Goal: Task Accomplishment & Management: Manage account settings

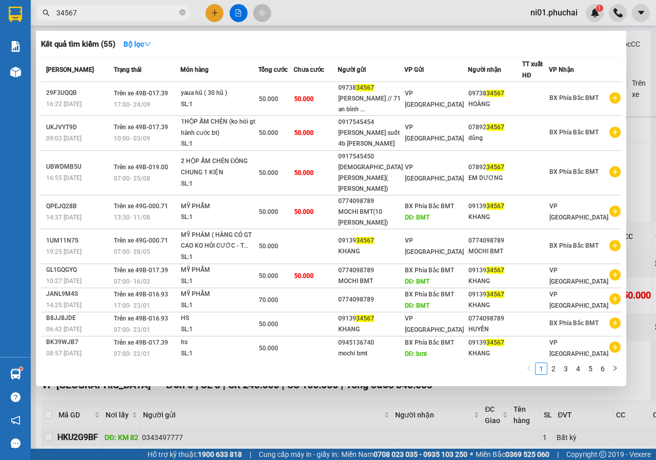
scroll to position [302, 33]
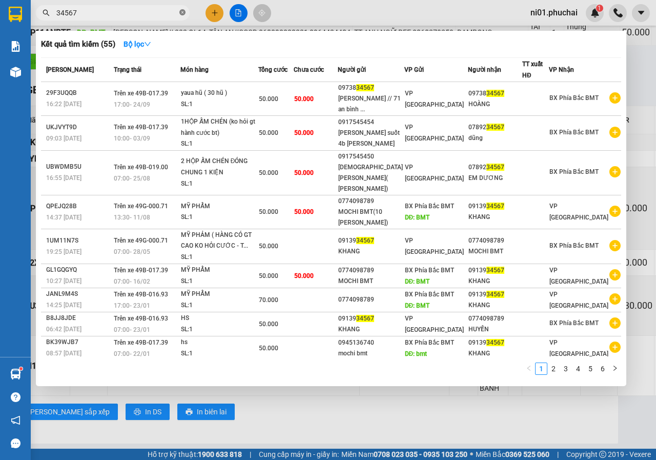
click at [182, 14] on icon "close-circle" at bounding box center [182, 12] width 6 height 6
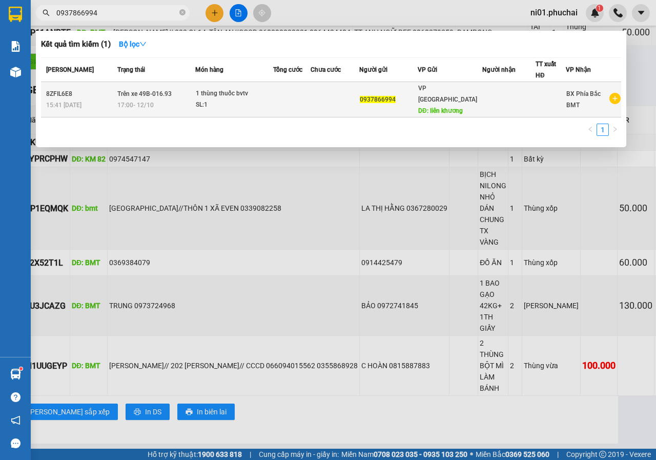
type input "0937866994"
click at [276, 90] on td at bounding box center [291, 99] width 37 height 35
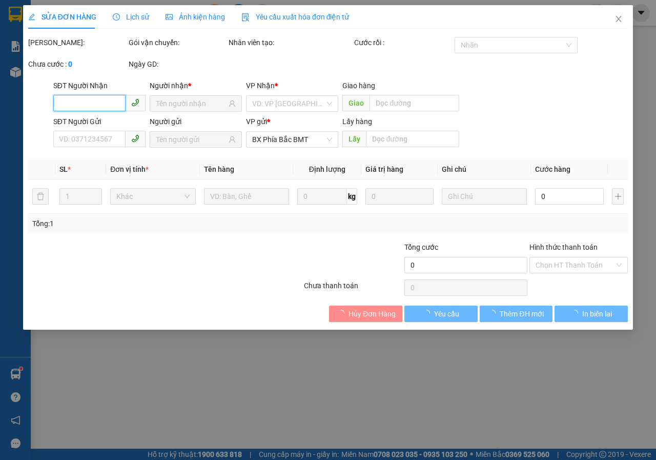
type input "0937866994"
type input "liên khương"
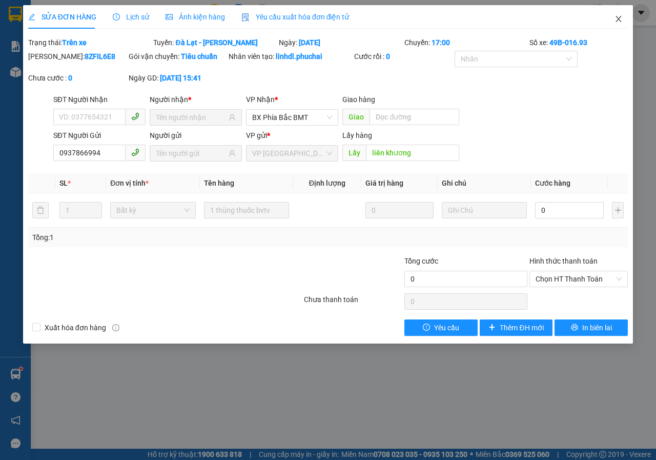
click at [609, 20] on span "Close" at bounding box center [618, 19] width 29 height 29
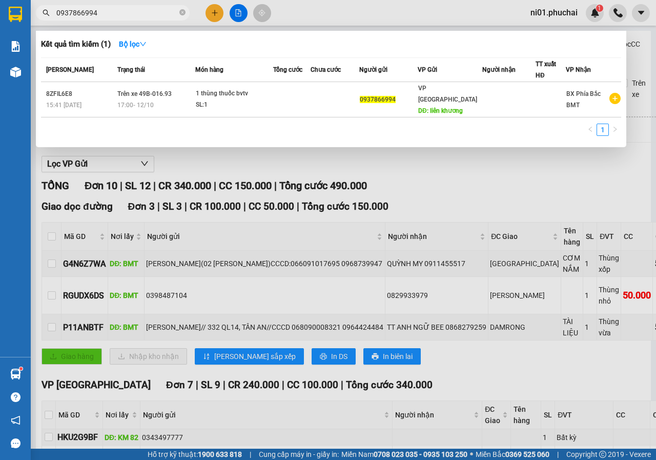
click at [136, 11] on input "0937866994" at bounding box center [116, 12] width 121 height 11
drag, startPoint x: 136, startPoint y: 11, endPoint x: 127, endPoint y: 13, distance: 9.4
click at [127, 13] on input "0937866994" at bounding box center [116, 12] width 121 height 11
click at [182, 9] on span at bounding box center [182, 13] width 6 height 10
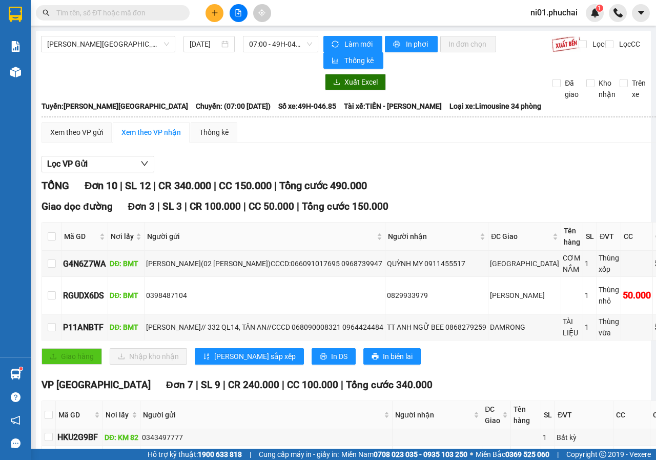
paste input "0325222202"
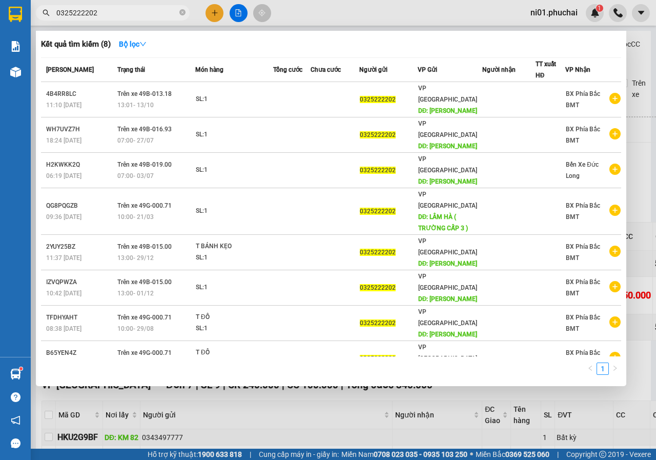
type input "0325222202"
click at [182, 11] on icon "close-circle" at bounding box center [182, 12] width 6 height 6
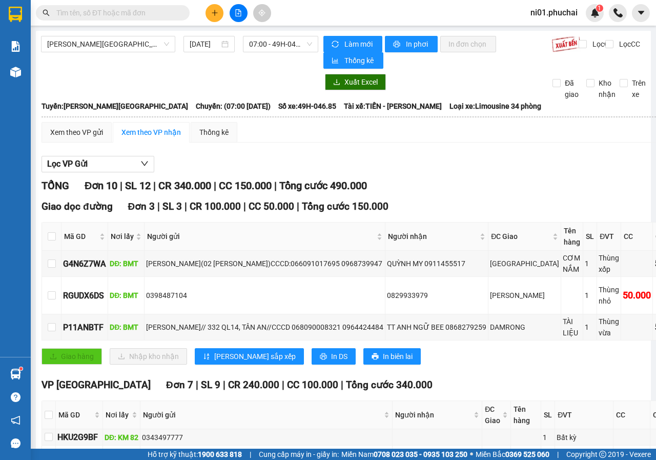
click at [196, 100] on span "Chuyến: (07:00 [DATE])" at bounding box center [233, 105] width 75 height 11
click at [428, 341] on div "Giao dọc đường Đơn 3 | SL 3 | CR 100.000 | CC 50.000 | Tổng cước 150.000 Mã GD …" at bounding box center [375, 285] width 666 height 173
click at [318, 304] on td "0398487104" at bounding box center [265, 295] width 241 height 37
click at [176, 13] on input "text" at bounding box center [116, 12] width 121 height 11
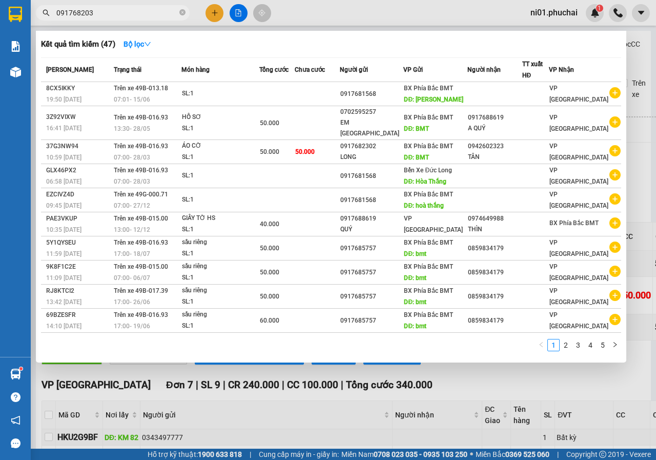
type input "0917682030"
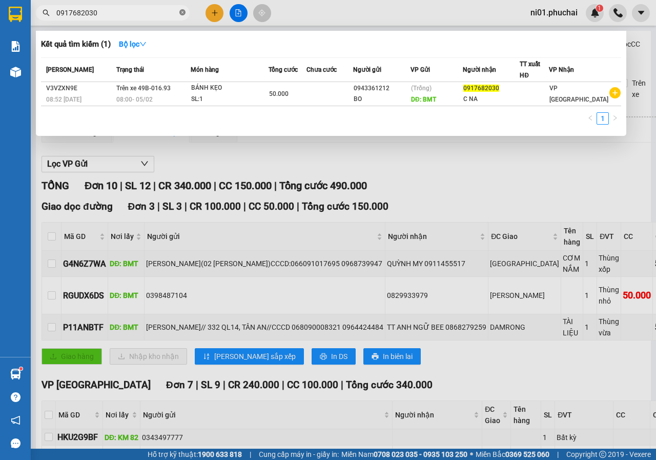
click at [180, 12] on icon "close-circle" at bounding box center [182, 12] width 6 height 6
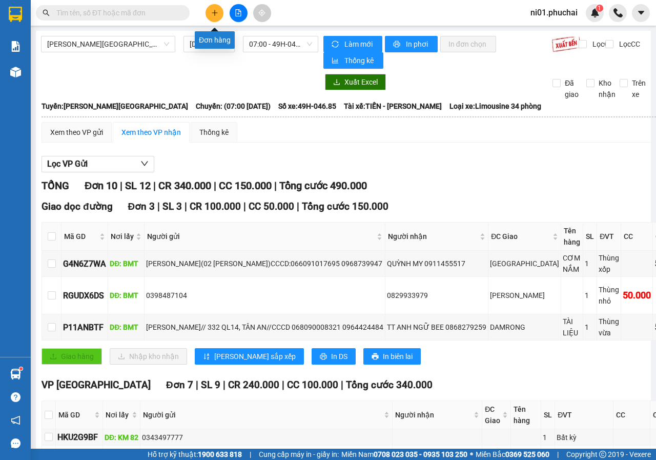
click at [212, 10] on icon "plus" at bounding box center [214, 12] width 7 height 7
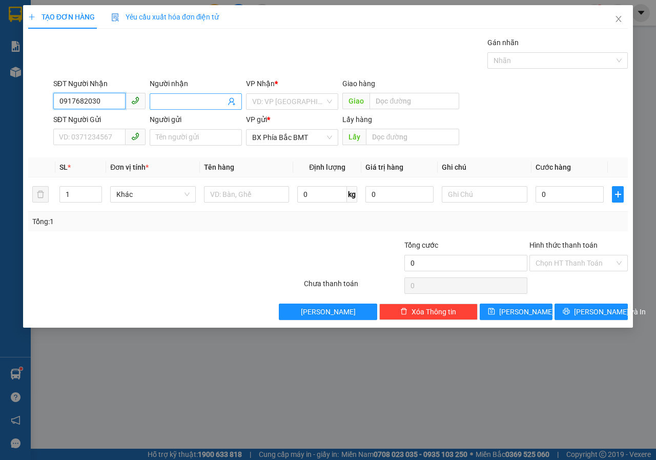
type input "0917682030"
click at [180, 100] on input "Người nhận" at bounding box center [191, 101] width 70 height 11
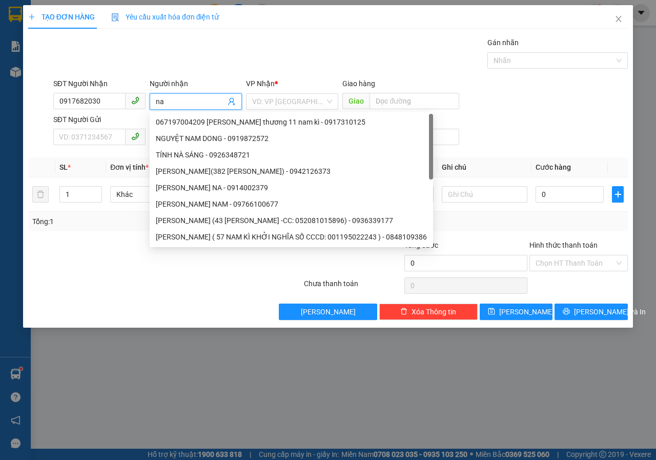
type input "n"
type input "NA"
click at [114, 137] on input "SĐT Người Gửi" at bounding box center [89, 137] width 72 height 16
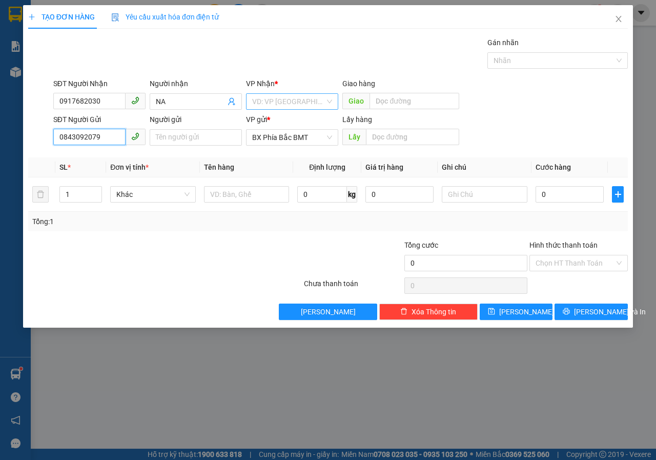
type input "0843092079"
click at [311, 100] on input "search" at bounding box center [288, 101] width 73 height 15
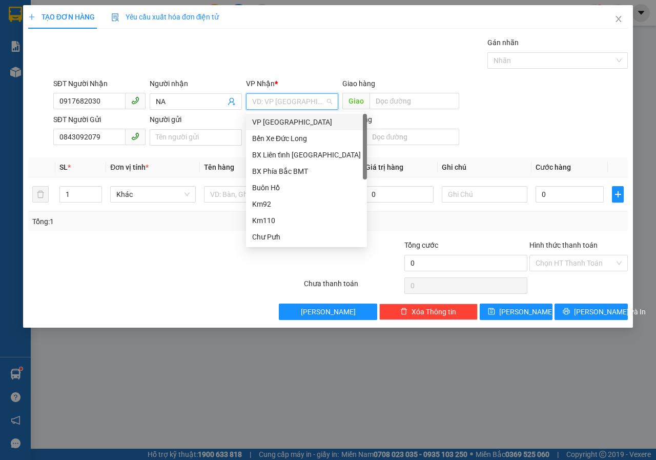
click at [282, 121] on div "VP [GEOGRAPHIC_DATA]" at bounding box center [306, 121] width 109 height 11
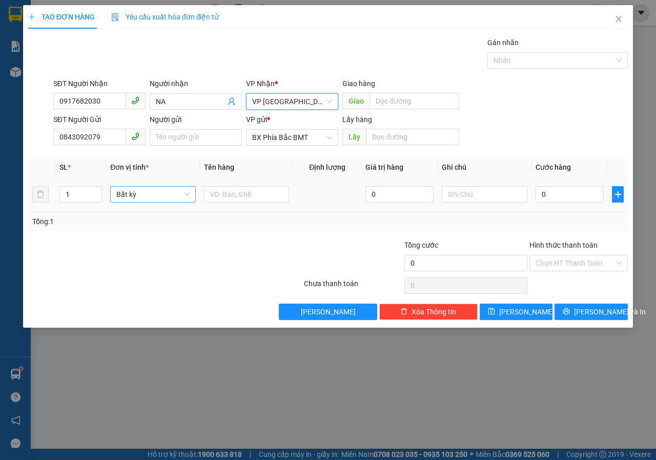
click at [167, 198] on span "Bất kỳ" at bounding box center [152, 194] width 73 height 15
type input "THU"
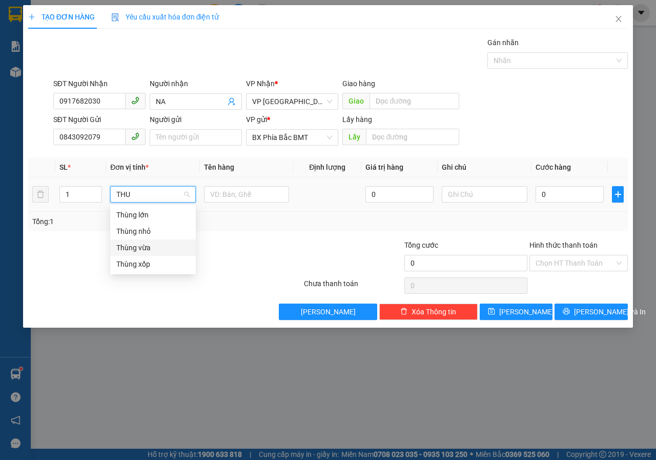
click at [148, 243] on div "Thùng vừa" at bounding box center [152, 247] width 73 height 11
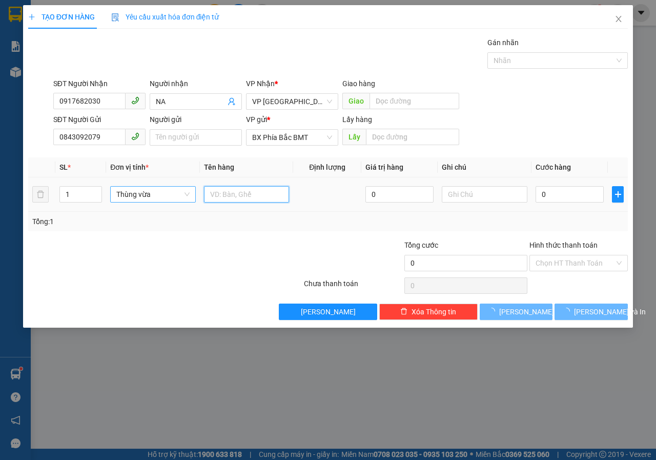
click at [243, 192] on input "text" at bounding box center [247, 194] width 86 height 16
type input "M"
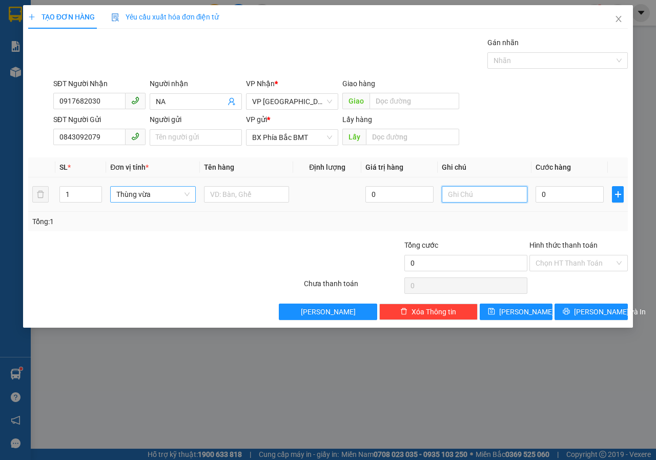
click at [465, 199] on input "text" at bounding box center [485, 194] width 86 height 16
type input "XE DV CHỞ RA"
click at [550, 193] on input "0" at bounding box center [569, 194] width 68 height 16
type input "7"
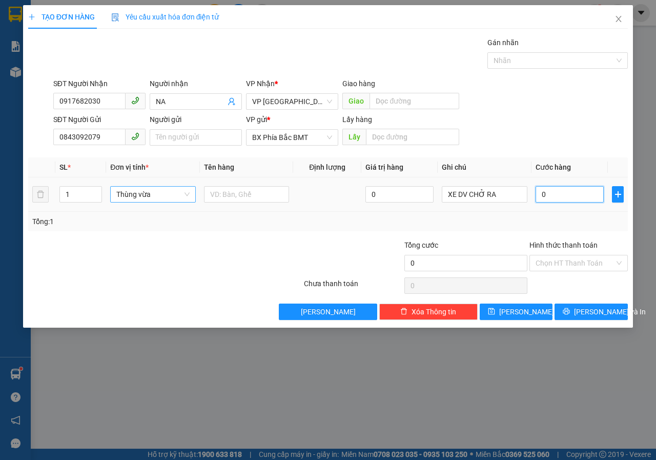
type input "7"
type input "70"
type input "700"
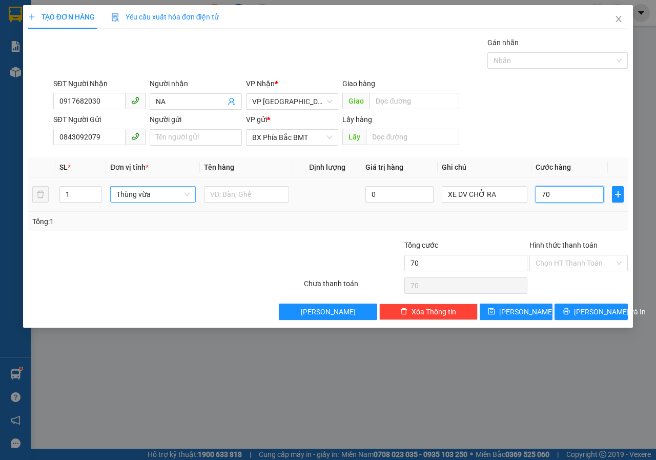
type input "700"
type input "7.000"
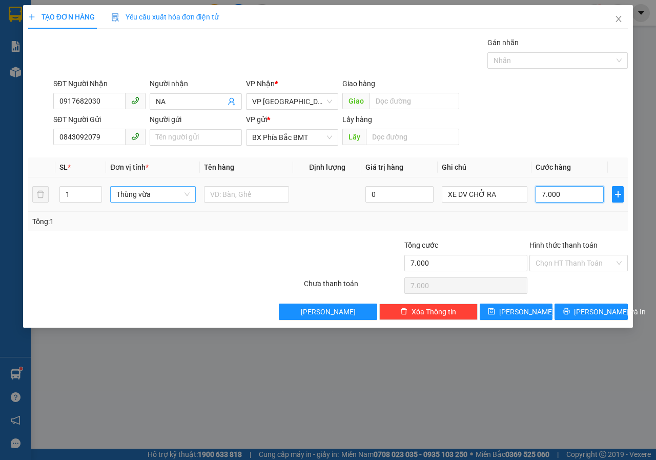
type input "70.000"
click at [219, 197] on input "text" at bounding box center [247, 194] width 86 height 16
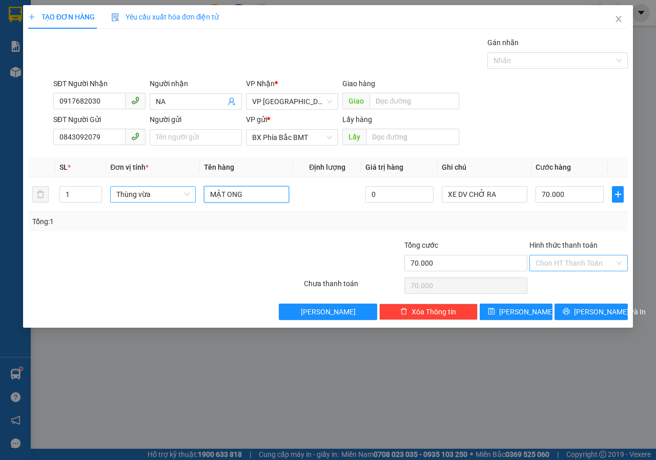
type input "MẬT ONG"
click at [572, 264] on input "Hình thức thanh toán" at bounding box center [574, 262] width 79 height 15
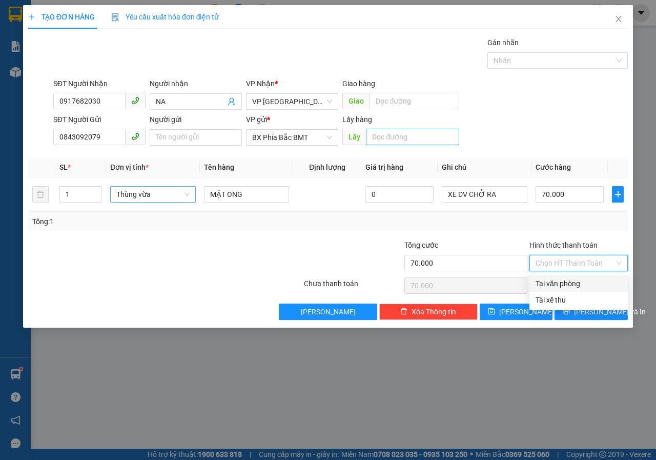
click at [407, 141] on input "text" at bounding box center [412, 137] width 93 height 16
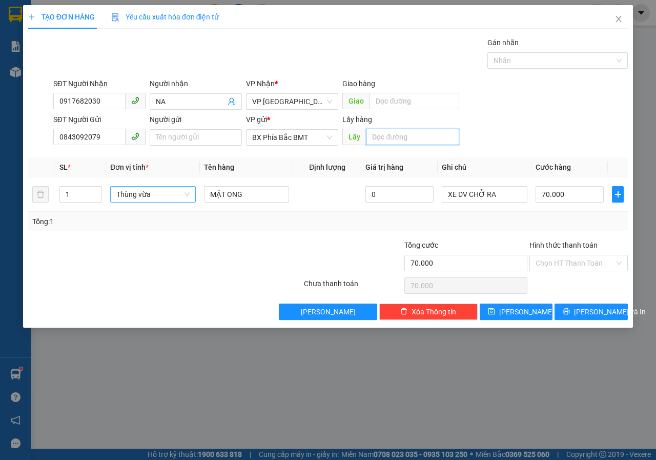
click at [400, 136] on input "text" at bounding box center [412, 137] width 93 height 16
type input "BMT"
click at [570, 309] on icon "printer" at bounding box center [566, 310] width 7 height 7
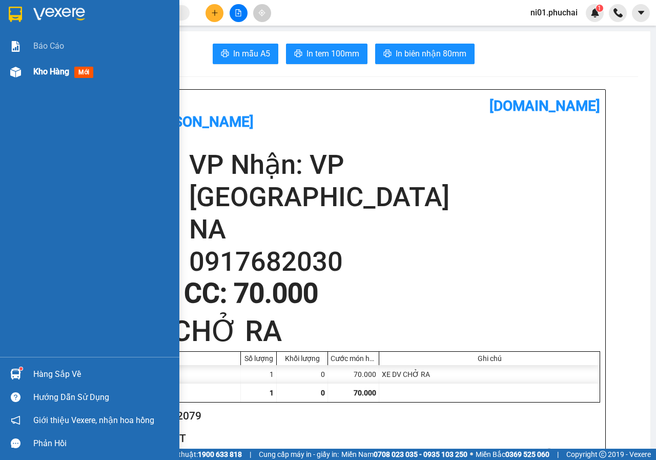
click at [12, 71] on img at bounding box center [15, 72] width 11 height 11
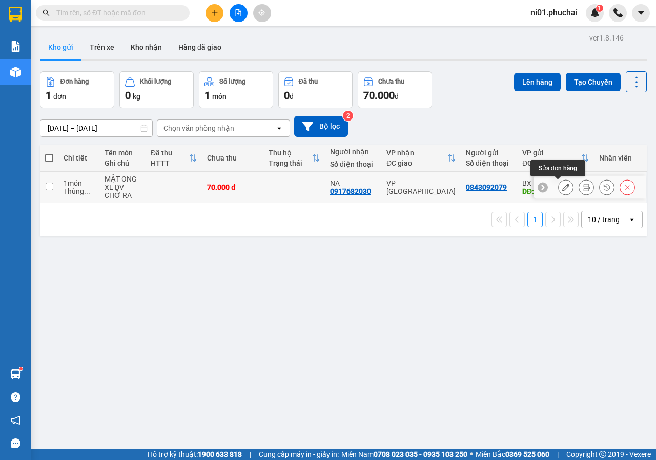
click at [562, 186] on icon at bounding box center [565, 186] width 7 height 7
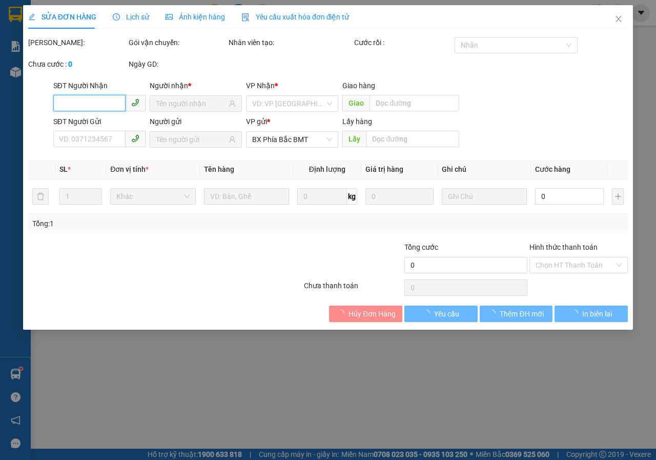
type input "0917682030"
type input "0843092079"
type input "BMT"
type input "70.000"
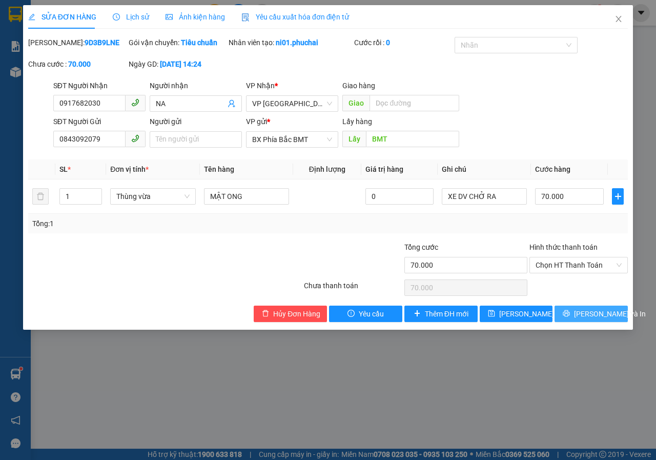
click at [584, 319] on span "[PERSON_NAME] và In" at bounding box center [610, 313] width 72 height 11
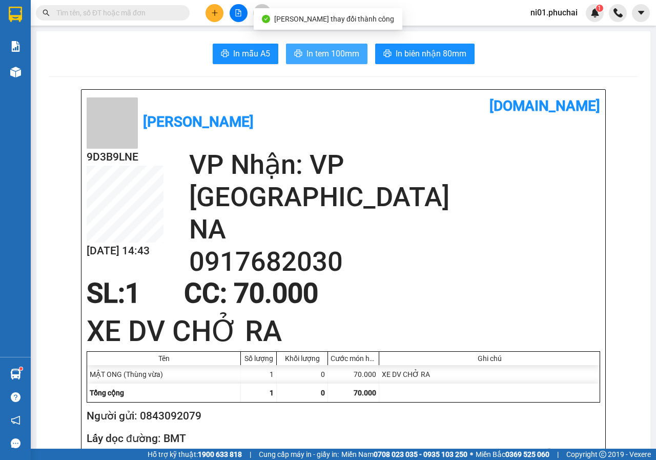
click at [308, 56] on span "In tem 100mm" at bounding box center [332, 53] width 53 height 13
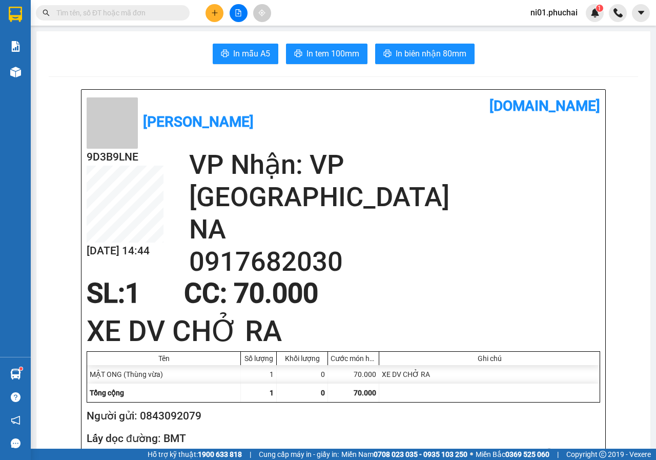
click at [172, 14] on input "text" at bounding box center [116, 12] width 121 height 11
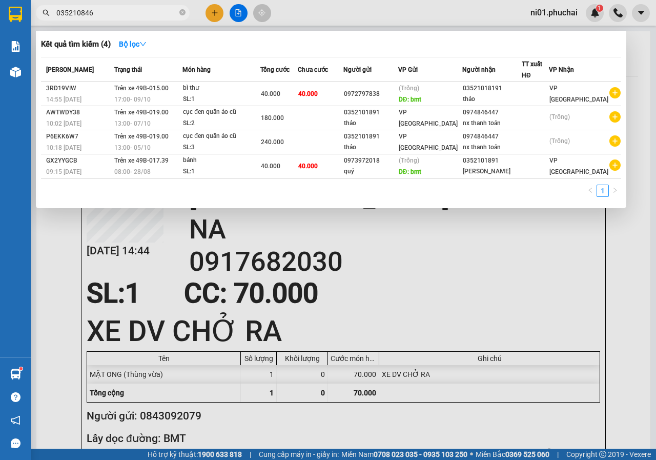
type input "0352108466"
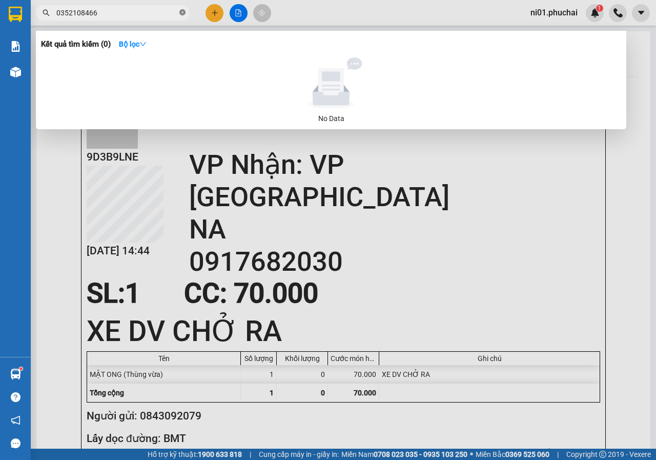
click at [184, 15] on icon "close-circle" at bounding box center [182, 12] width 6 height 6
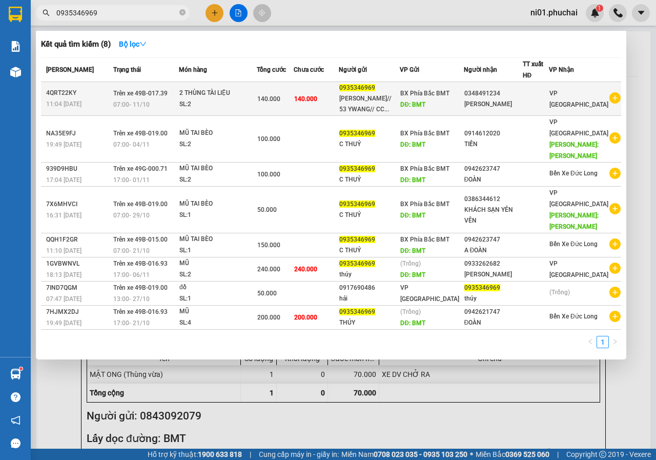
type input "0935346969"
click at [251, 110] on div "SL: 2" at bounding box center [217, 104] width 77 height 11
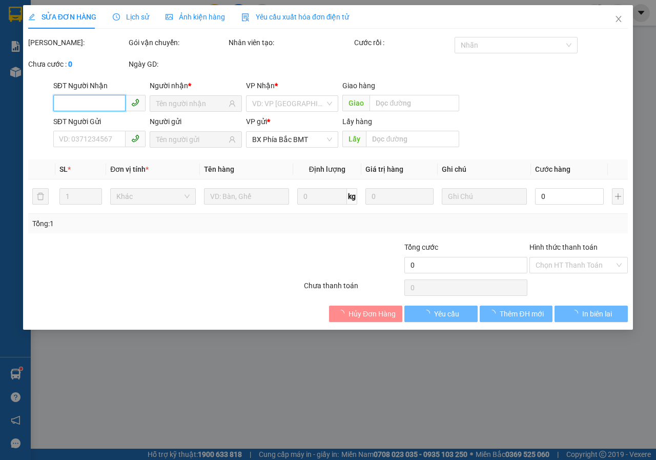
type input "0348491234"
type input "0935346969"
type input "BMT"
type input "140.000"
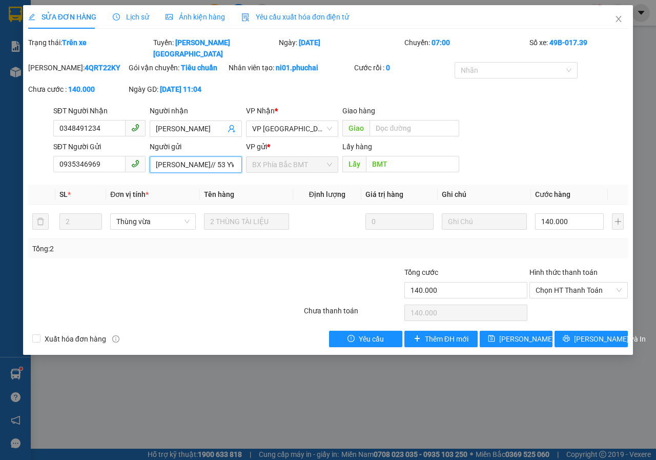
click at [214, 168] on input "[PERSON_NAME]// 53 YWANG// CCCD 038082033527" at bounding box center [196, 164] width 92 height 16
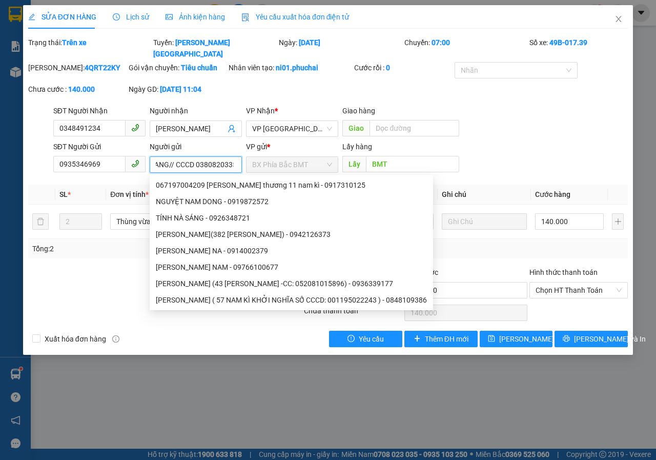
scroll to position [0, 98]
click at [620, 22] on icon "close" at bounding box center [619, 19] width 6 height 6
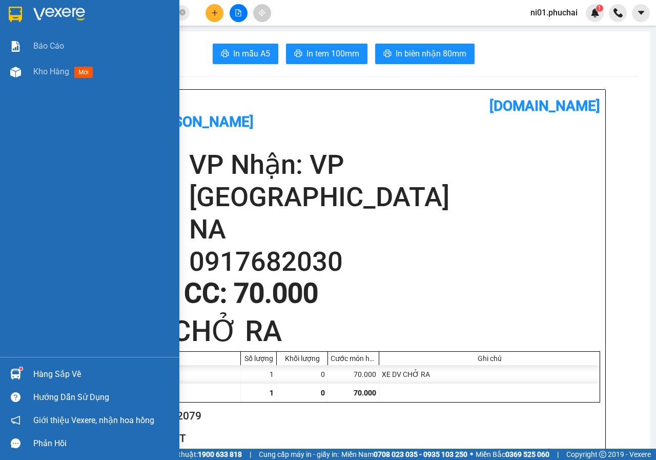
click at [14, 72] on img at bounding box center [15, 72] width 11 height 11
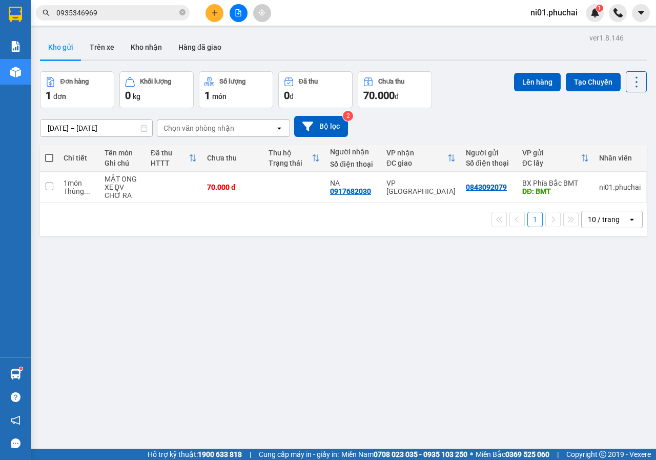
click at [145, 17] on input "0935346969" at bounding box center [116, 12] width 121 height 11
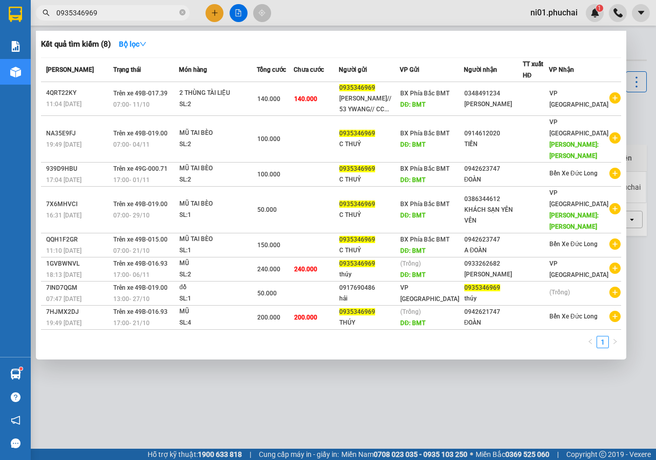
click at [146, 14] on input "0935346969" at bounding box center [116, 12] width 121 height 11
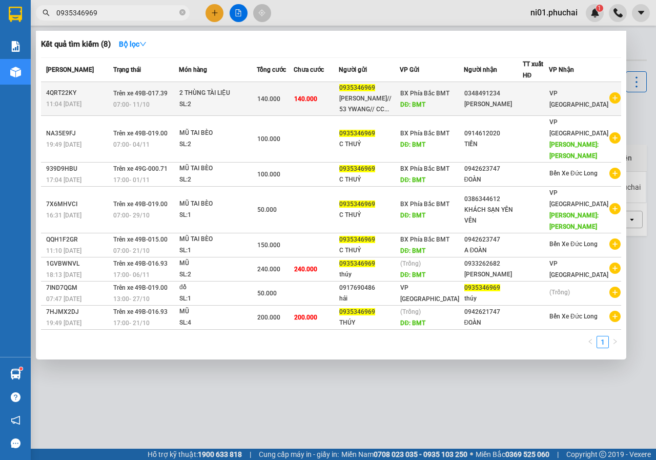
click at [240, 110] on div "SL: 2" at bounding box center [217, 104] width 77 height 11
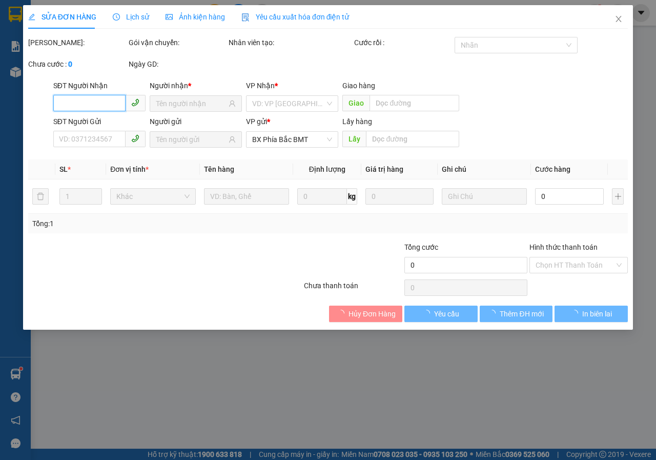
type input "0348491234"
type input "0935346969"
type input "BMT"
type input "140.000"
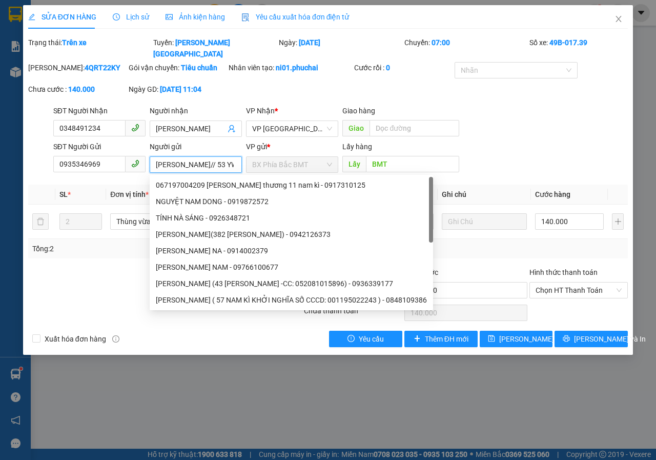
click at [153, 161] on input "[PERSON_NAME]// 53 YWANG// CCCD 038082033527" at bounding box center [196, 164] width 92 height 16
drag, startPoint x: 152, startPoint y: 164, endPoint x: 249, endPoint y: 162, distance: 96.9
click at [249, 162] on div "SĐT Người Gửi 0935346969 Người gửi [PERSON_NAME]// 53 YWANG// CCCD 038082033527…" at bounding box center [340, 159] width 579 height 36
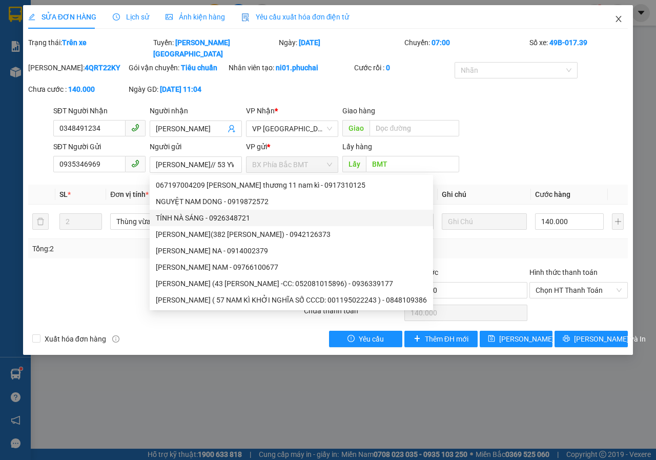
click at [619, 20] on icon "close" at bounding box center [619, 19] width 6 height 6
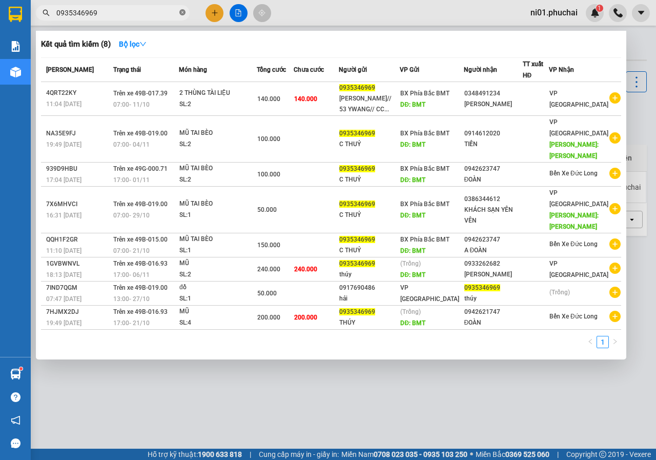
click at [184, 11] on icon "close-circle" at bounding box center [182, 12] width 6 height 6
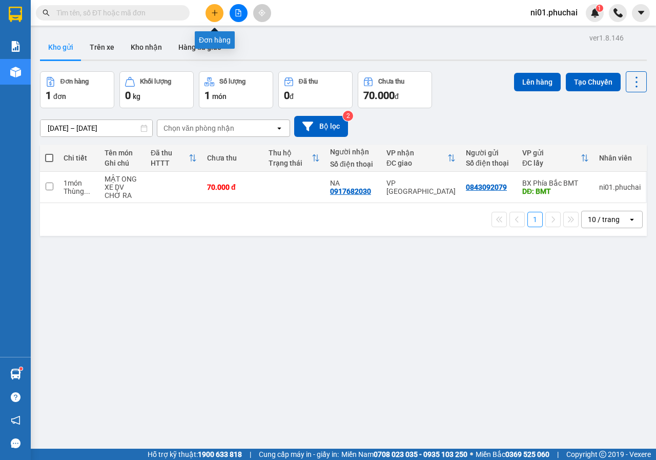
click at [208, 13] on button at bounding box center [214, 13] width 18 height 18
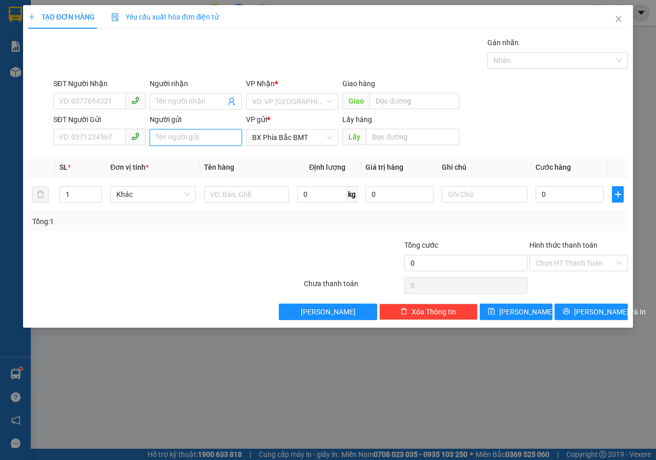
click at [170, 137] on input "Người gửi" at bounding box center [196, 137] width 92 height 16
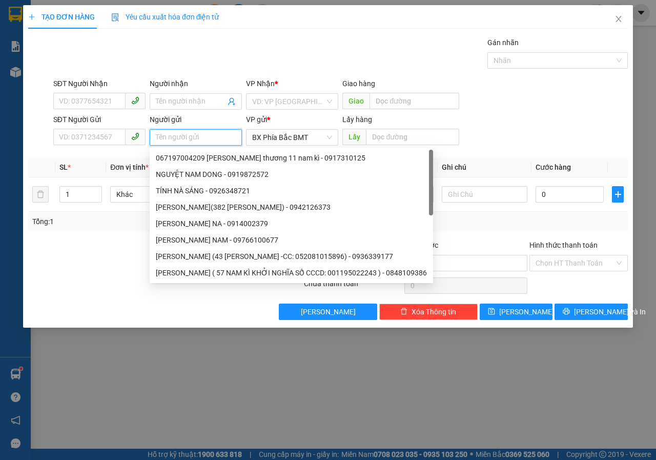
paste input "[PERSON_NAME]// 53 YWANG// CCCD 038082033527"
type input "[PERSON_NAME]// 53 YWANG// CCCD 038082033527"
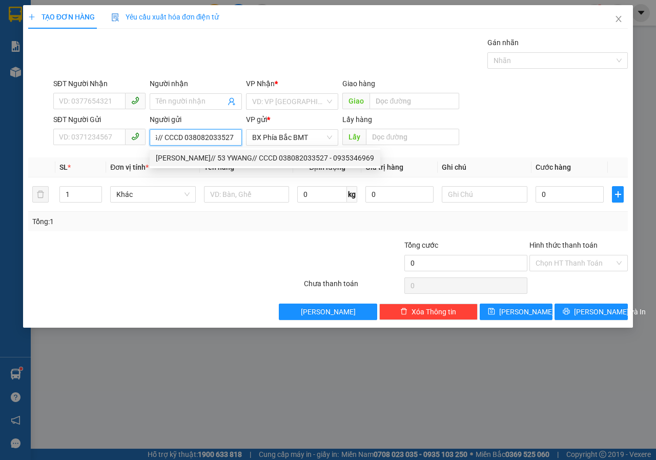
click at [165, 158] on div "[PERSON_NAME]// 53 YWANG// CCCD 038082033527 - 0935346969" at bounding box center [265, 157] width 218 height 11
type input "0935346969"
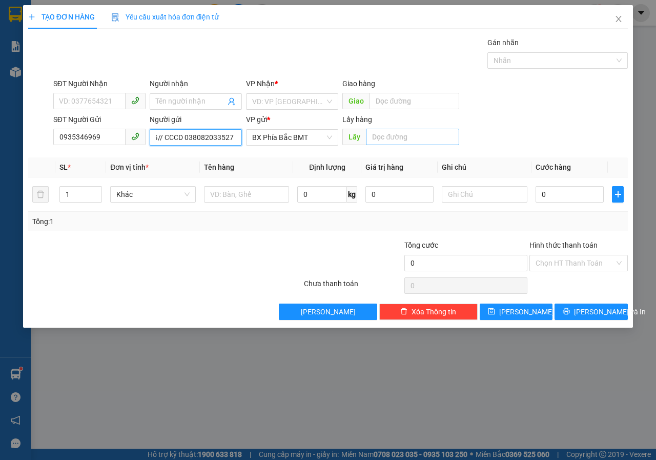
type input "[PERSON_NAME]// 53 YWANG// CCCD 038082033527"
click at [399, 142] on input "text" at bounding box center [412, 137] width 93 height 16
type input "BMT"
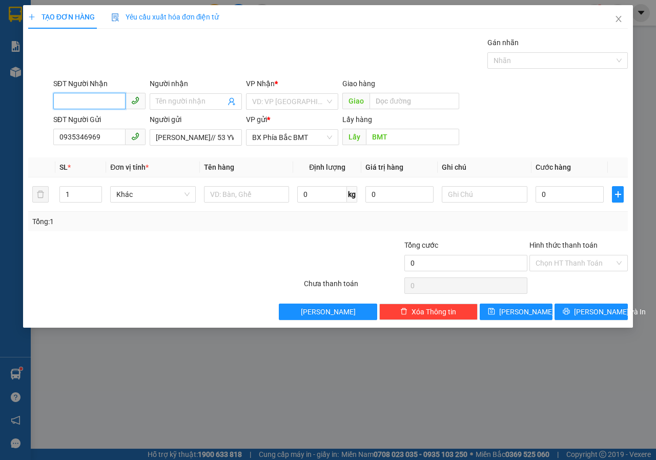
click at [104, 101] on input "SĐT Người Nhận" at bounding box center [89, 101] width 72 height 16
type input "0985305354"
click at [155, 107] on span at bounding box center [196, 101] width 92 height 16
click at [329, 98] on div "VD: VP [GEOGRAPHIC_DATA]" at bounding box center [292, 101] width 92 height 16
type input "[PERSON_NAME]"
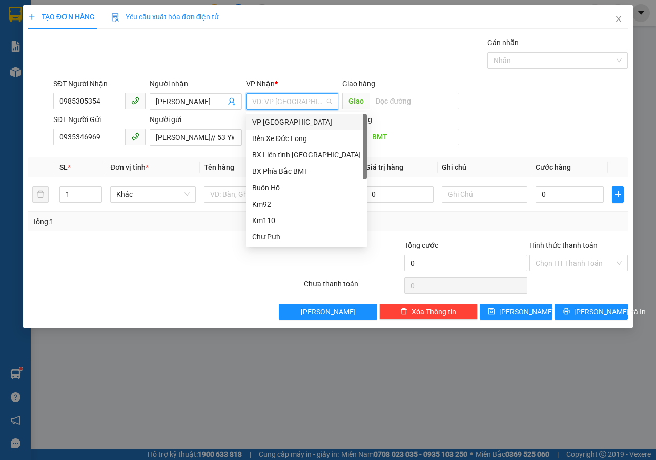
click at [299, 128] on div "VP [GEOGRAPHIC_DATA]" at bounding box center [306, 122] width 121 height 16
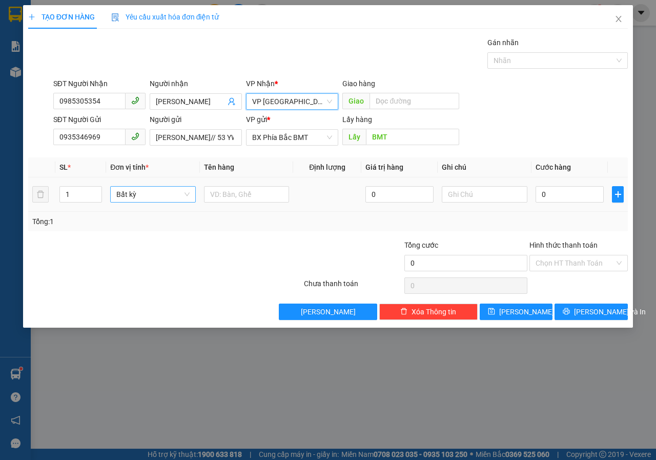
click at [139, 194] on span "Bất kỳ" at bounding box center [152, 194] width 73 height 15
type input "THÙ"
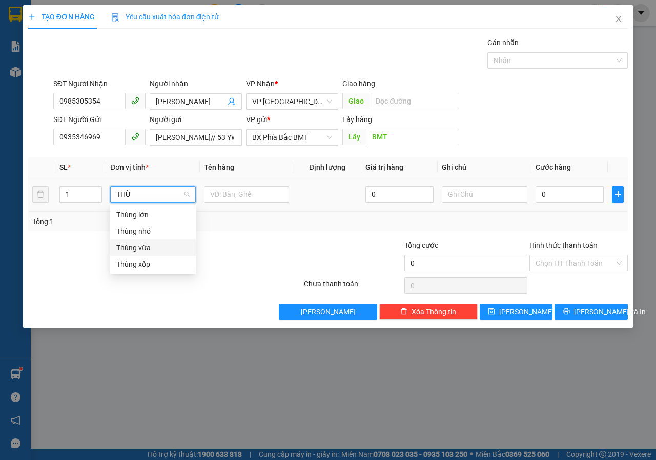
click at [146, 244] on div "Thùng vừa" at bounding box center [152, 247] width 73 height 11
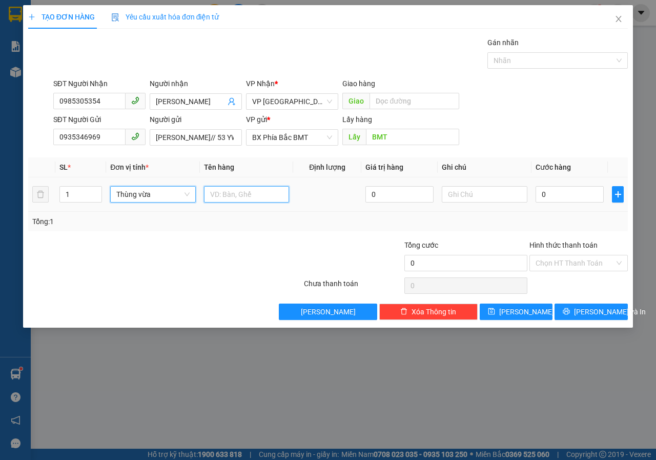
click at [236, 196] on input "text" at bounding box center [247, 194] width 86 height 16
type input "1 THÙNG TÀI LIỆU"
click at [550, 195] on input "0" at bounding box center [569, 194] width 68 height 16
type input "7"
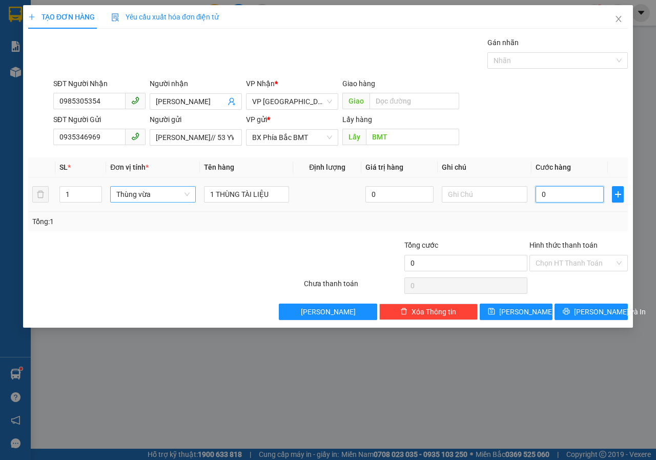
type input "7"
type input "70"
type input "700"
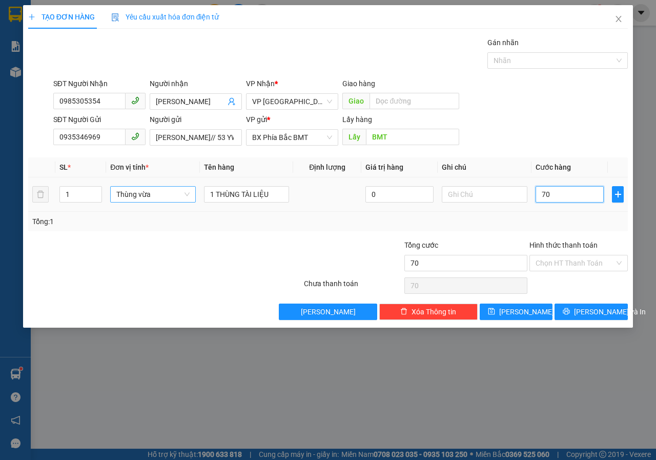
type input "700"
type input "7.000"
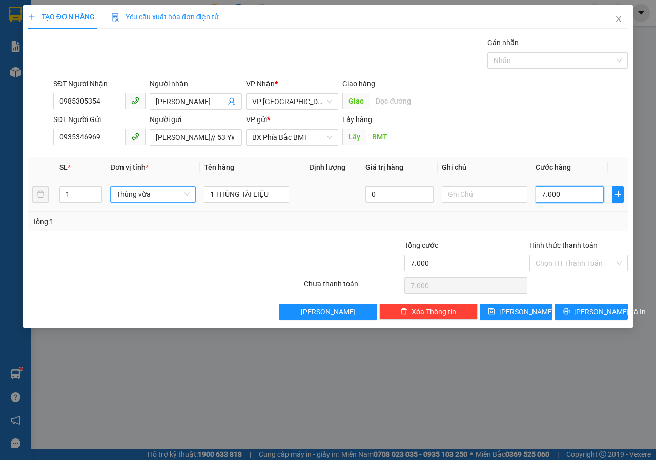
type input "70.000"
click at [564, 264] on input "Hình thức thanh toán" at bounding box center [574, 262] width 79 height 15
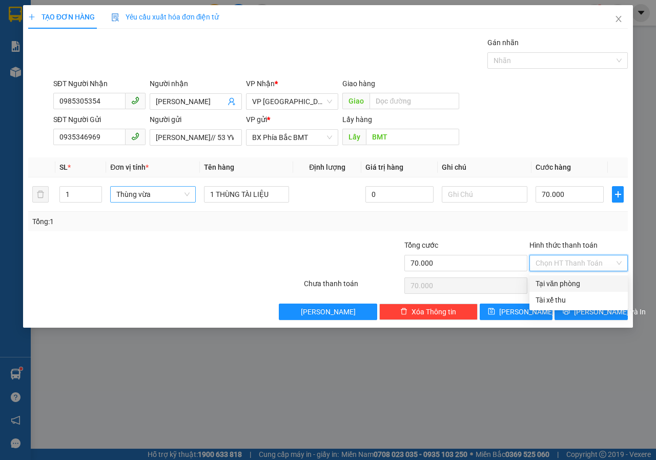
click at [562, 281] on div "Tại văn phòng" at bounding box center [578, 283] width 86 height 11
type input "0"
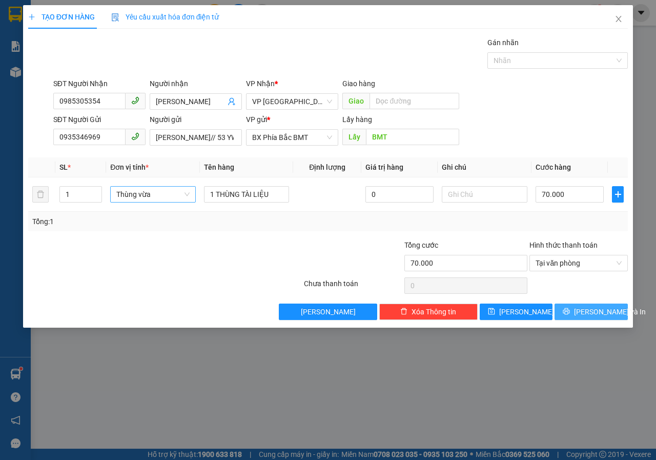
click at [596, 310] on span "[PERSON_NAME] và In" at bounding box center [610, 311] width 72 height 11
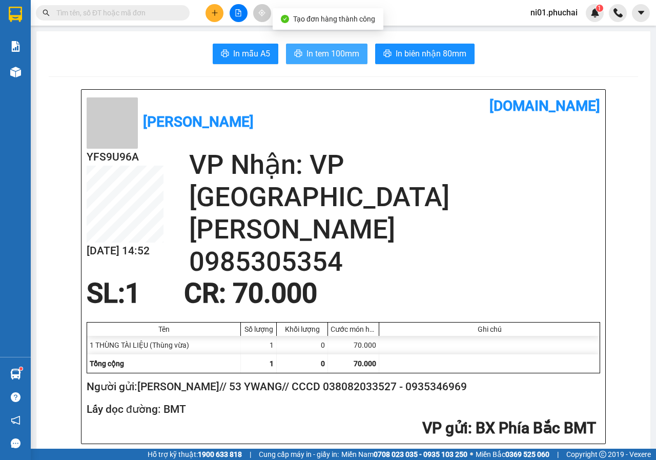
click at [307, 57] on span "In tem 100mm" at bounding box center [332, 53] width 53 height 13
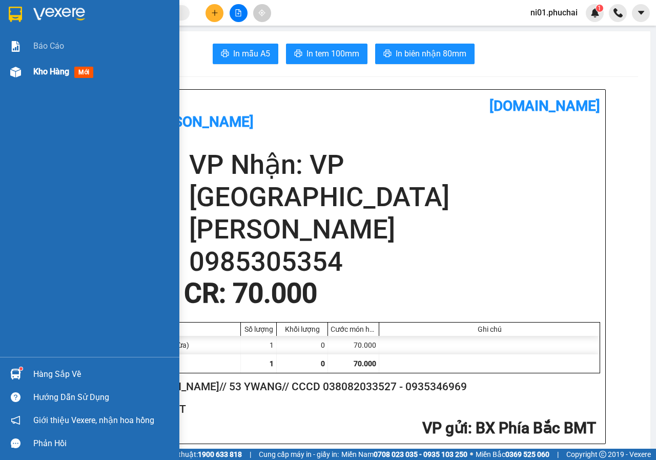
click at [26, 77] on div "Kho hàng mới" at bounding box center [89, 72] width 179 height 26
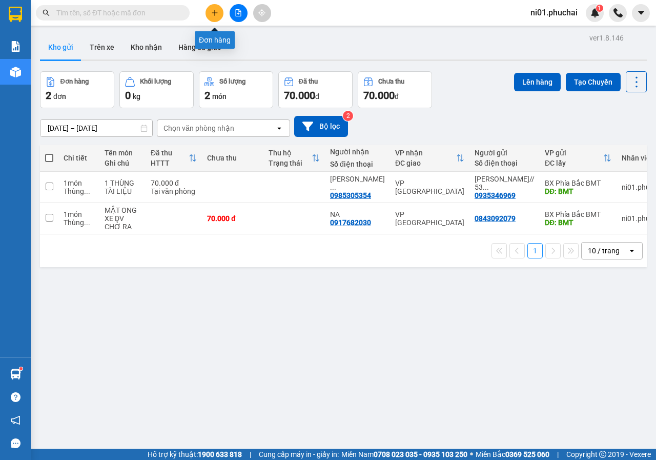
click at [215, 10] on icon "plus" at bounding box center [214, 13] width 1 height 6
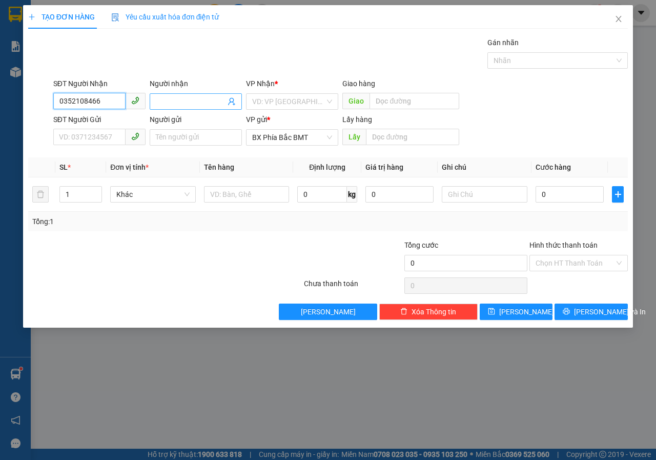
type input "0352108466"
click at [177, 102] on input "Người nhận" at bounding box center [191, 101] width 70 height 11
type input "[PERSON_NAME]"
click at [290, 102] on input "search" at bounding box center [288, 101] width 73 height 15
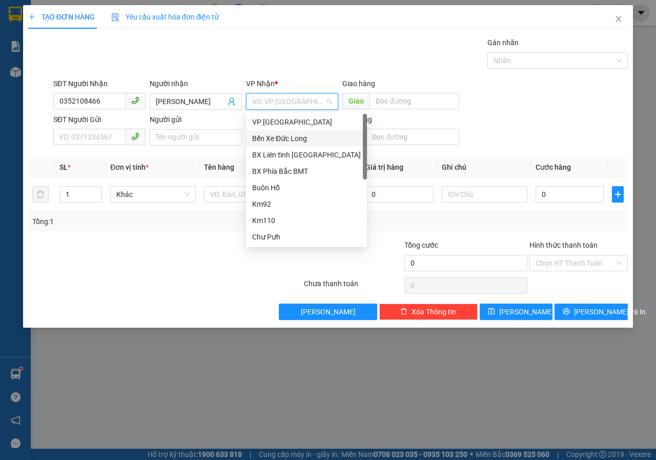
click at [288, 133] on div "Bến Xe Đức Long" at bounding box center [306, 138] width 109 height 11
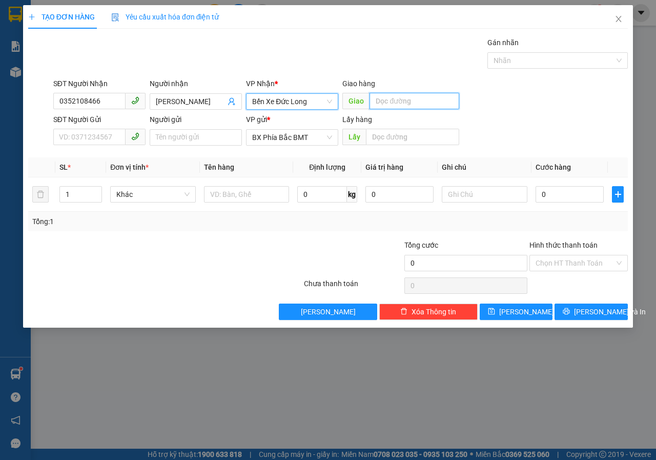
click at [378, 101] on input "text" at bounding box center [413, 101] width 89 height 16
type input "N3 CON NGỰA"
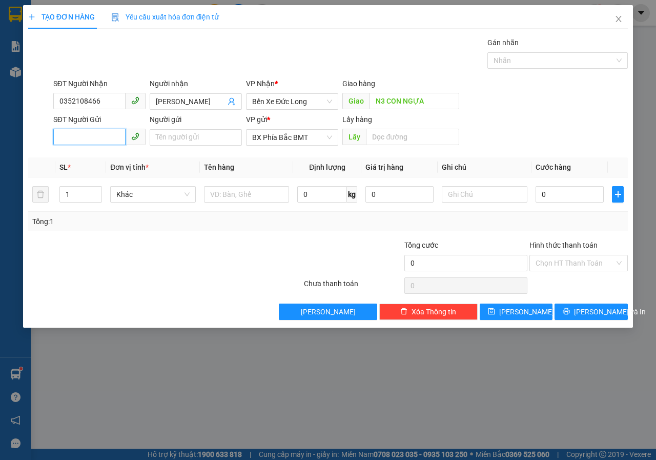
click at [104, 134] on input "SĐT Người Gửi" at bounding box center [89, 137] width 72 height 16
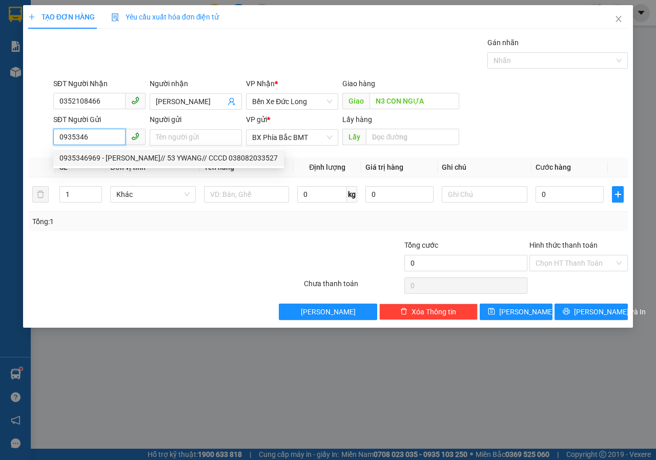
click at [106, 157] on div "0935346969 - [PERSON_NAME]// 53 YWANG// CCCD 038082033527" at bounding box center [168, 157] width 218 height 11
type input "0935346969"
type input "[PERSON_NAME]// 53 YWANG// CCCD 038082033527"
type input "BMT"
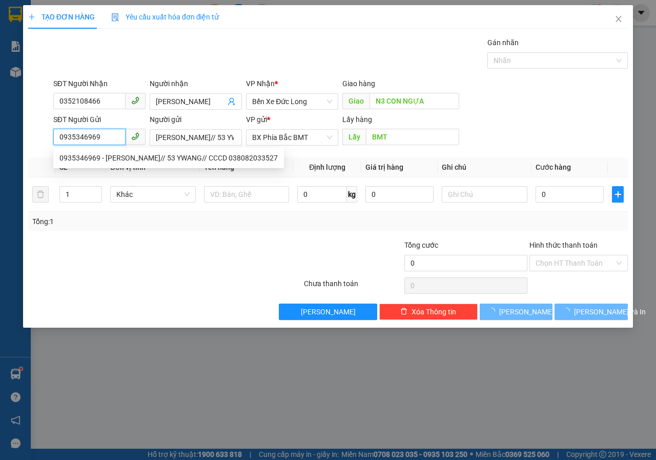
type input "70.000"
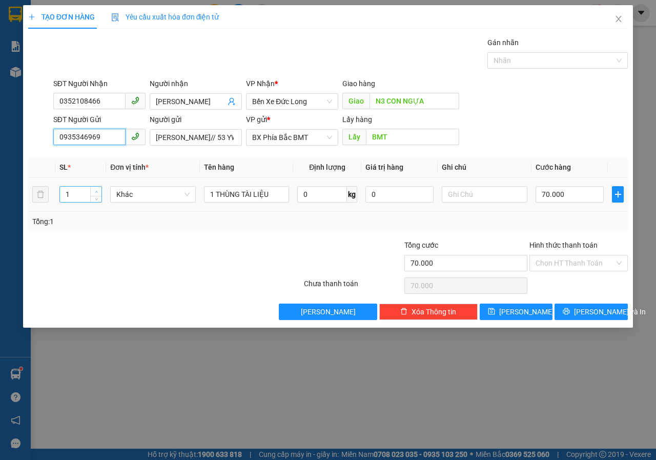
type input "0935346969"
click at [97, 192] on icon "up" at bounding box center [97, 192] width 4 height 4
type input "3"
click at [97, 192] on icon "up" at bounding box center [97, 192] width 4 height 4
click at [182, 194] on span "Khác" at bounding box center [152, 194] width 73 height 15
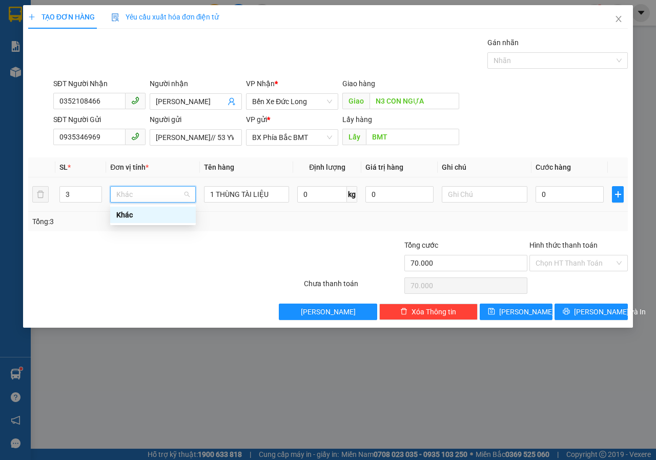
type input "0"
type input "M"
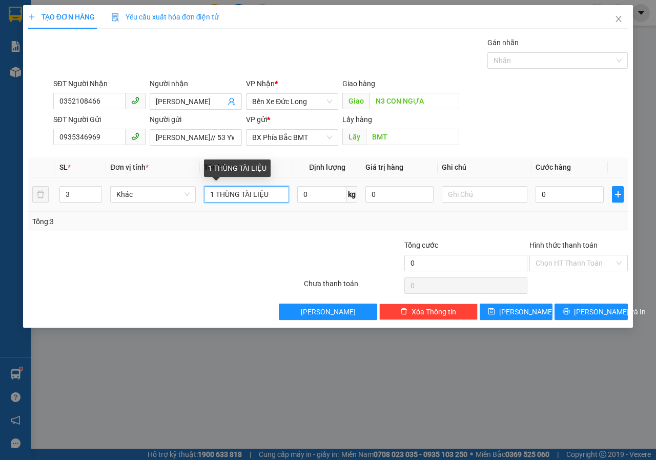
click at [254, 200] on input "1 THÙNG TÀI LIỆU" at bounding box center [247, 194] width 86 height 16
click at [181, 199] on span "Khác" at bounding box center [152, 194] width 73 height 15
type input "MÓN"
click at [272, 196] on input "1 THÙNG TÀI LIỆU" at bounding box center [247, 194] width 86 height 16
type input "1"
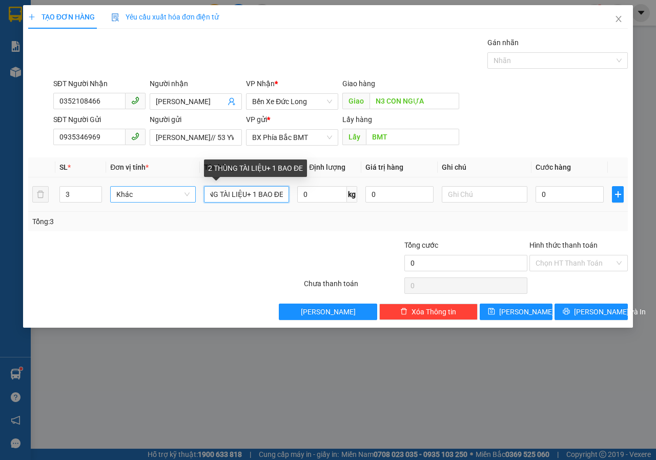
scroll to position [0, 27]
type input "2 THÙNG TÀI LIỆU+ 1 BAO ĐEN"
click at [264, 192] on input "2 THÙNG TÀI LIỆU+ 1 BAO ĐEN" at bounding box center [247, 194] width 86 height 16
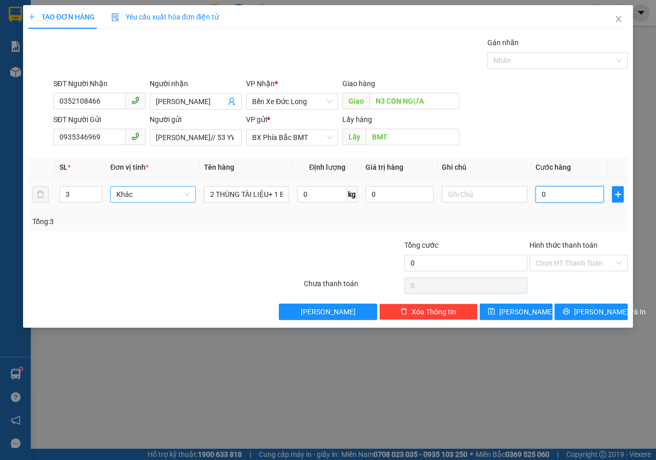
click at [544, 198] on input "0" at bounding box center [569, 194] width 68 height 16
type input "1"
type input "18"
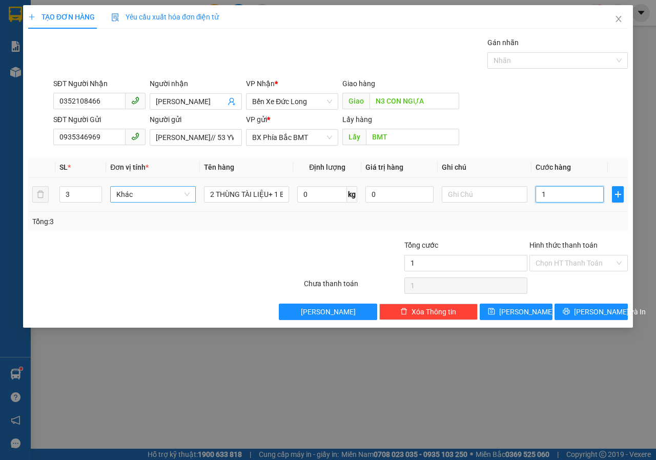
type input "18"
type input "180"
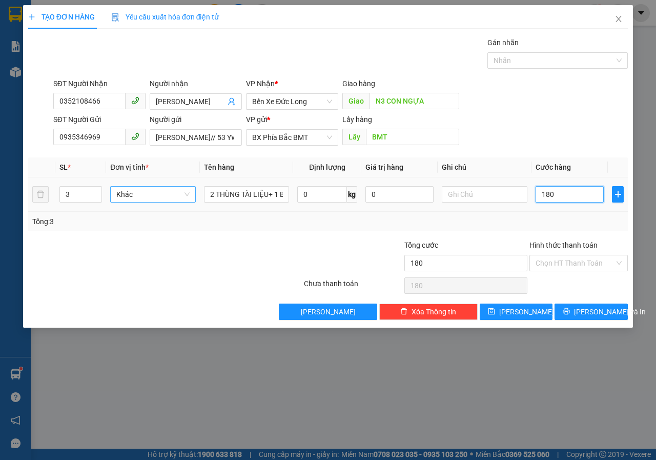
type input "1.800"
type input "18.000"
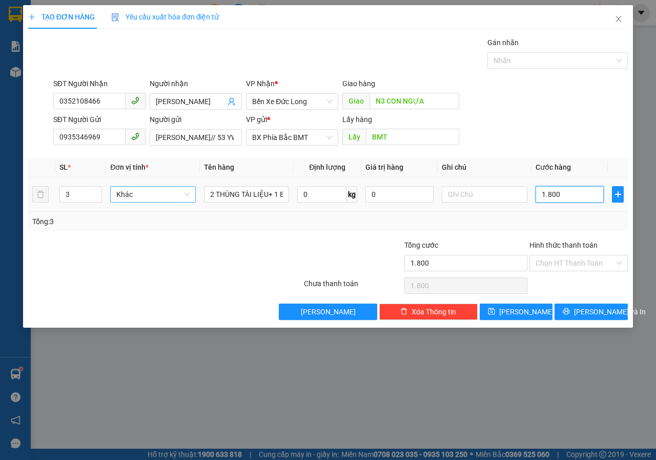
type input "18.000"
type input "180.000"
click at [561, 262] on input "Hình thức thanh toán" at bounding box center [574, 262] width 79 height 15
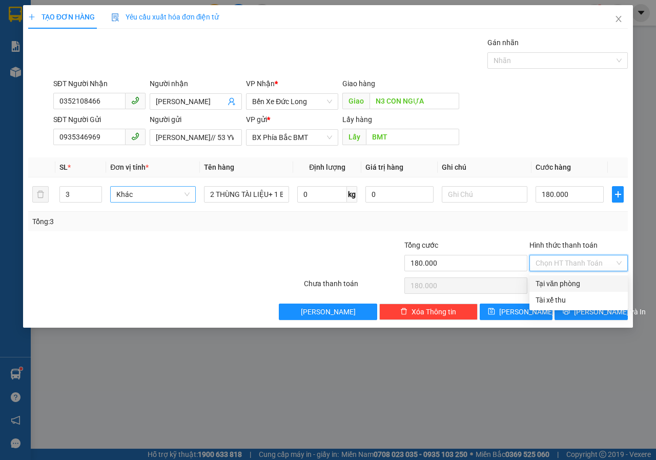
click at [563, 281] on div "Tại văn phòng" at bounding box center [578, 283] width 86 height 11
type input "0"
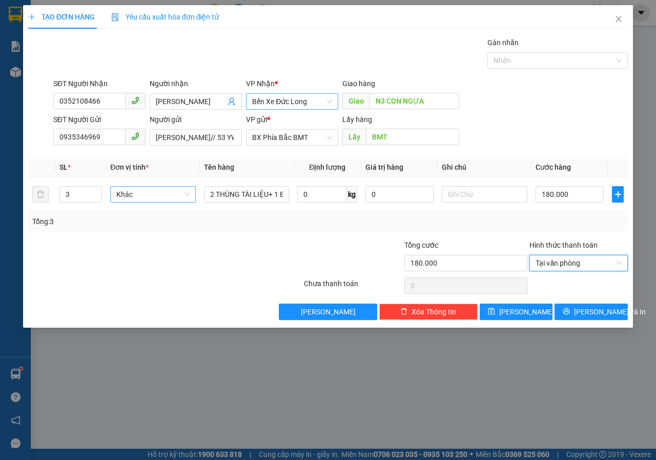
click at [326, 98] on span "Bến Xe Đức Long" at bounding box center [292, 101] width 80 height 15
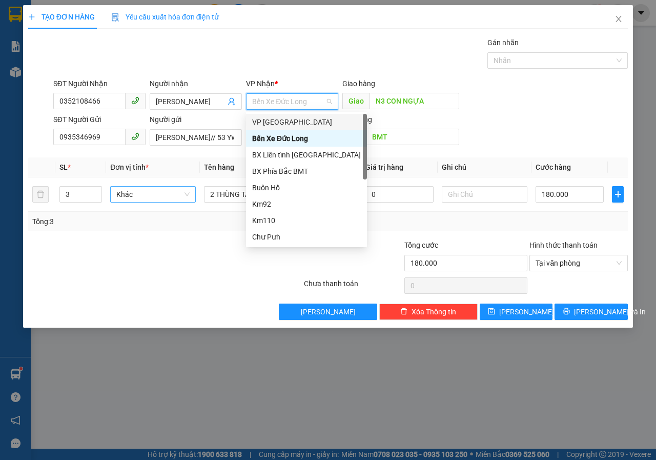
click at [284, 126] on div "VP [GEOGRAPHIC_DATA]" at bounding box center [306, 121] width 109 height 11
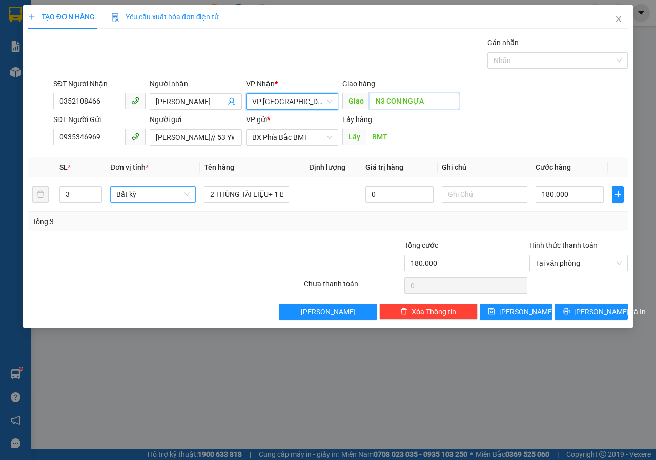
click at [426, 102] on input "N3 CON NGỰA" at bounding box center [413, 101] width 89 height 16
click at [328, 102] on span "VP [GEOGRAPHIC_DATA]" at bounding box center [292, 101] width 80 height 15
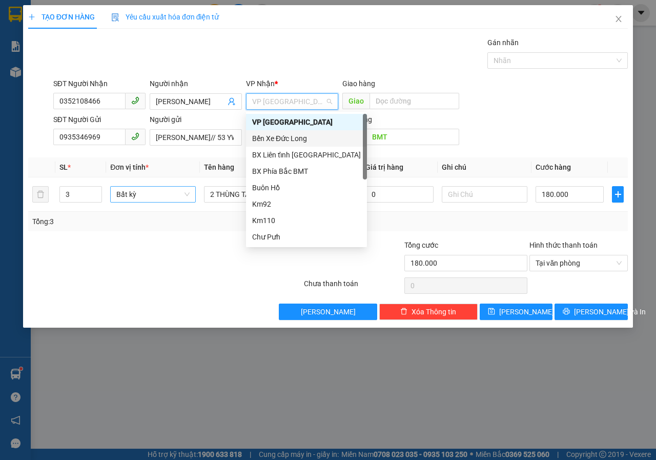
click at [290, 141] on div "Bến Xe Đức Long" at bounding box center [306, 138] width 109 height 11
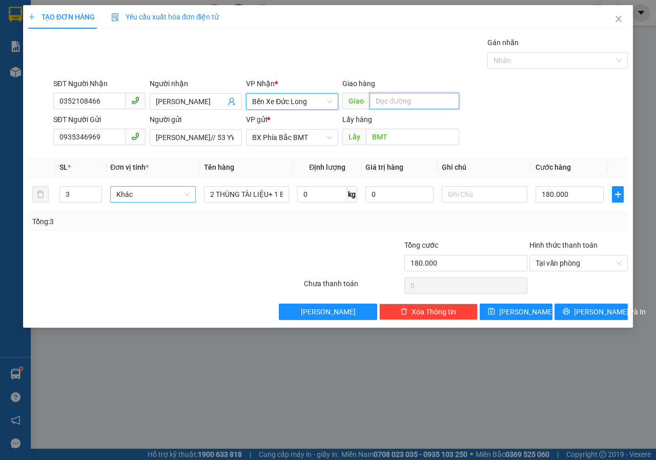
click at [404, 106] on input "text" at bounding box center [413, 101] width 89 height 16
type input "N3 CON NGỰA"
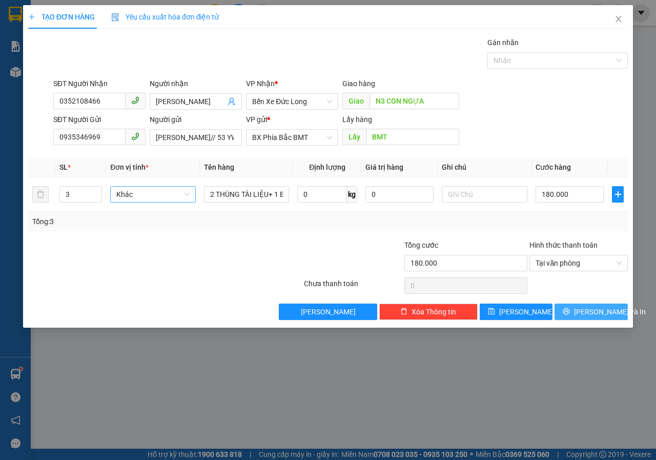
click at [604, 316] on span "[PERSON_NAME] và In" at bounding box center [610, 311] width 72 height 11
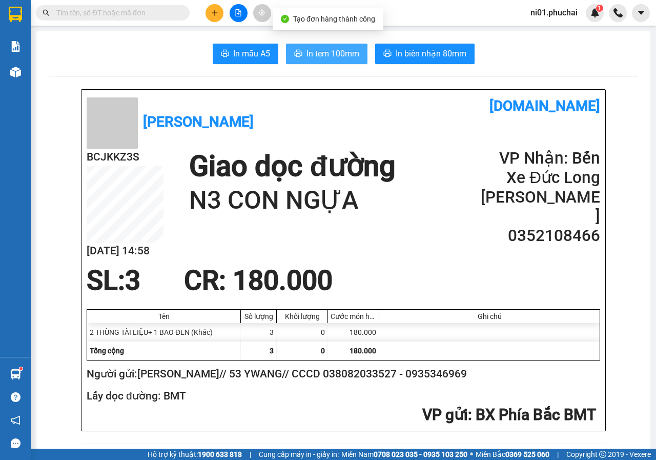
click at [316, 53] on span "In tem 100mm" at bounding box center [332, 53] width 53 height 13
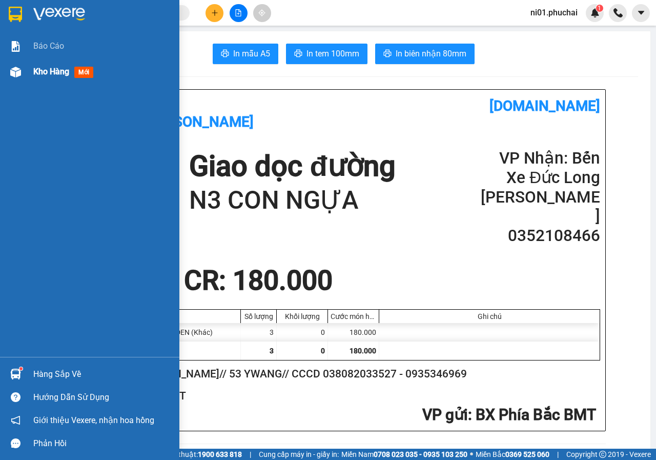
click at [17, 71] on img at bounding box center [15, 72] width 11 height 11
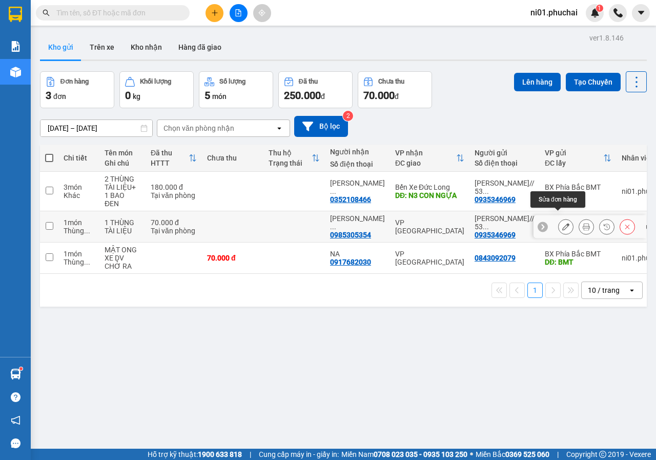
click at [559, 218] on button at bounding box center [566, 227] width 14 height 18
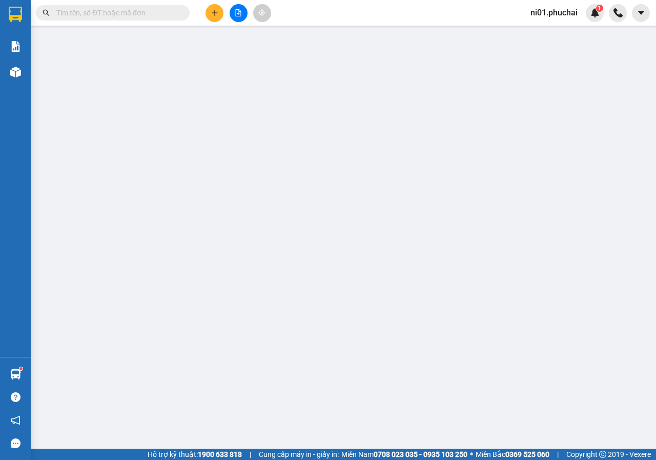
type input "0985305354"
type input "0935346969"
type input "BMT"
type input "70.000"
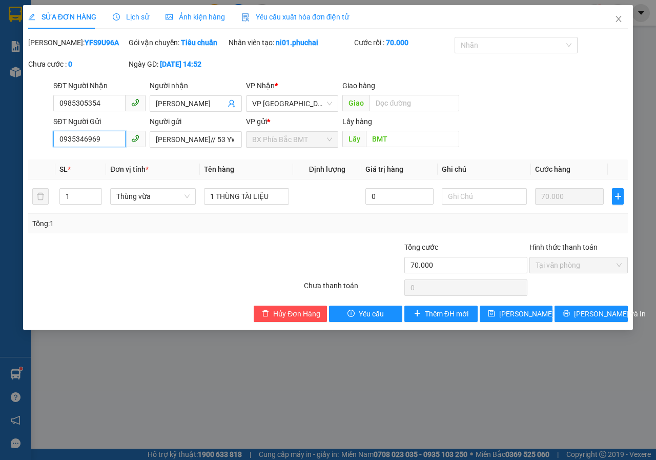
drag, startPoint x: 101, startPoint y: 151, endPoint x: 28, endPoint y: 150, distance: 73.8
click at [28, 150] on div "SĐT Người Gửi 0935346969 0935346969 Người gửi [PERSON_NAME]// 53 YWANG// CCCD 0…" at bounding box center [328, 134] width 602 height 36
drag, startPoint x: 153, startPoint y: 150, endPoint x: 215, endPoint y: 153, distance: 62.1
click at [215, 148] on input "[PERSON_NAME]// 53 YWANG// CCCD 038082033527" at bounding box center [196, 139] width 92 height 16
click at [226, 148] on input "[PERSON_NAME]// 53 YWANG// CCCD 038082033527" at bounding box center [196, 139] width 92 height 16
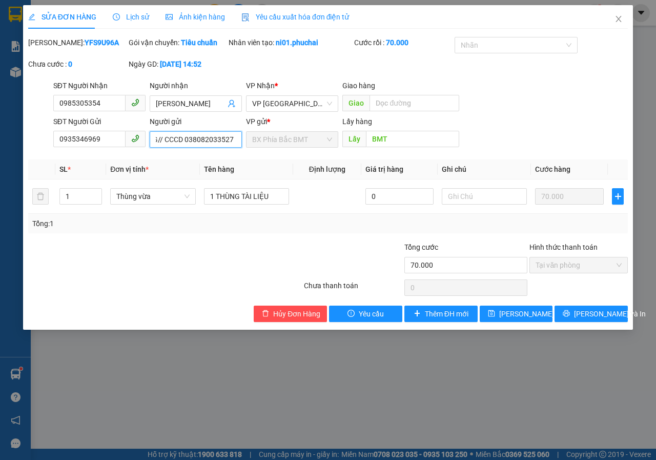
scroll to position [0, 98]
drag, startPoint x: 188, startPoint y: 152, endPoint x: 237, endPoint y: 151, distance: 49.2
click at [237, 148] on input "[PERSON_NAME]// 53 YWANG// CCCD 038082033527" at bounding box center [196, 139] width 92 height 16
click at [619, 24] on span "Close" at bounding box center [618, 19] width 29 height 29
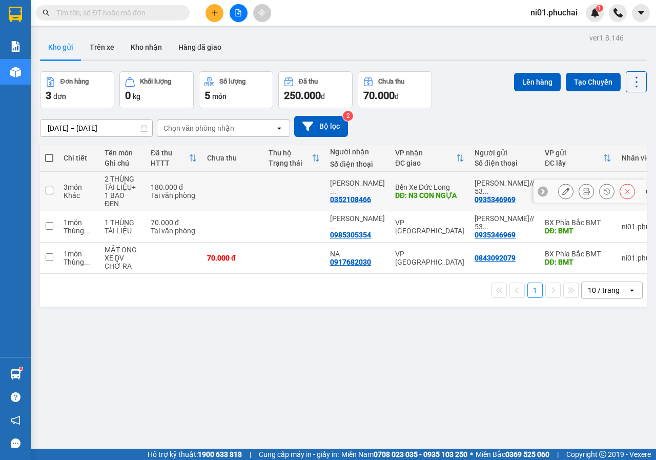
click at [50, 187] on input "checkbox" at bounding box center [50, 191] width 8 height 8
checkbox input "true"
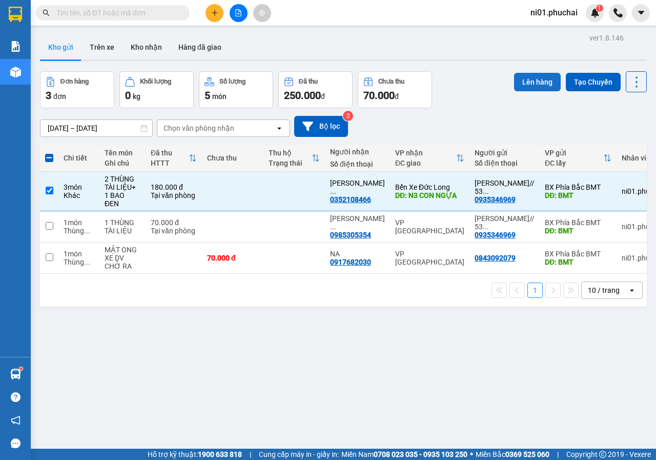
click at [522, 75] on button "Lên hàng" at bounding box center [537, 82] width 47 height 18
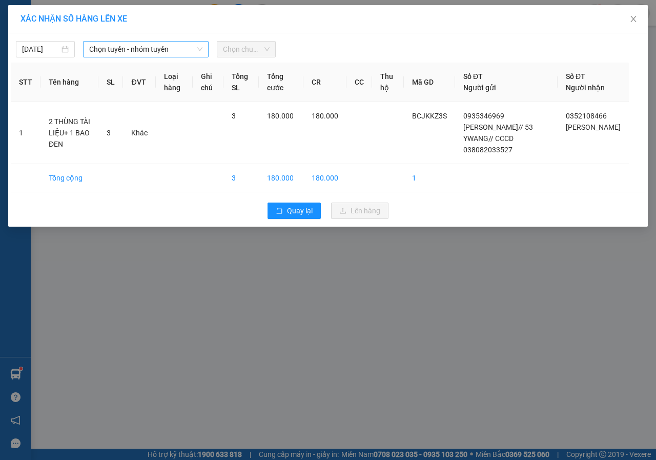
click at [169, 49] on span "Chọn tuyến - nhóm tuyến" at bounding box center [145, 49] width 113 height 15
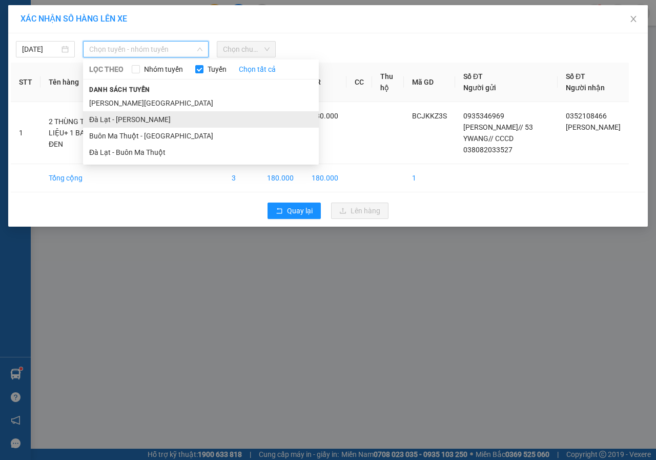
click at [128, 120] on li "Đà Lạt - [PERSON_NAME]" at bounding box center [201, 119] width 236 height 16
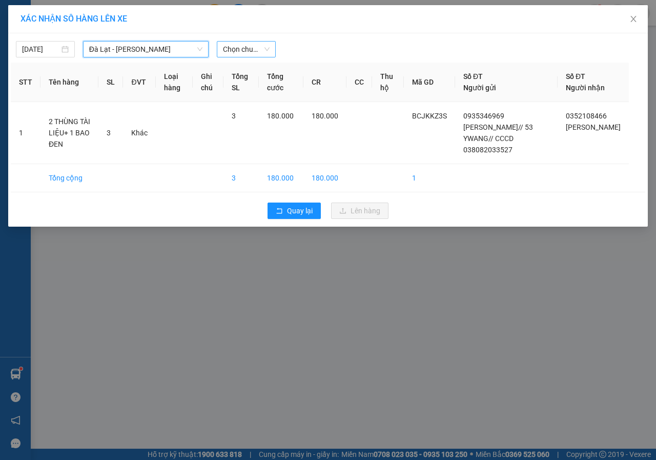
click at [260, 51] on span "Chọn chuyến" at bounding box center [246, 49] width 47 height 15
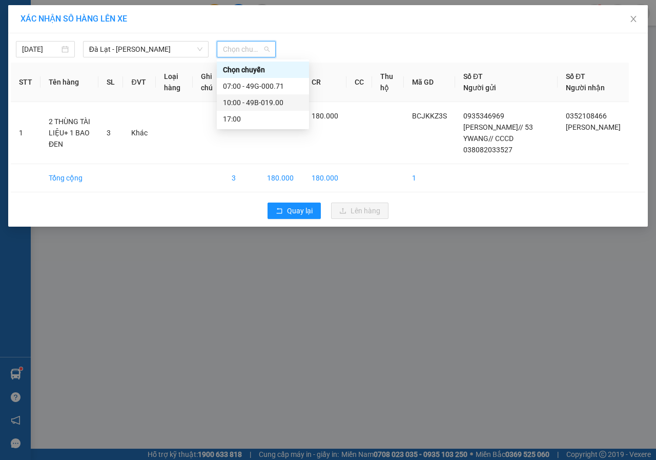
click at [253, 98] on div "10:00 - 49B-019.00" at bounding box center [263, 102] width 80 height 11
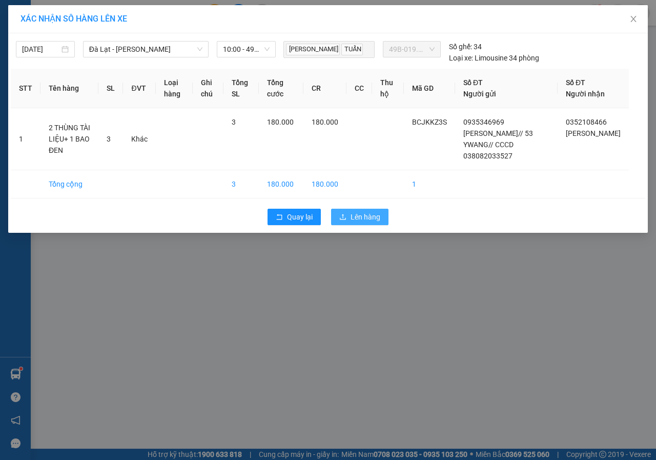
click at [348, 215] on button "Lên hàng" at bounding box center [359, 217] width 57 height 16
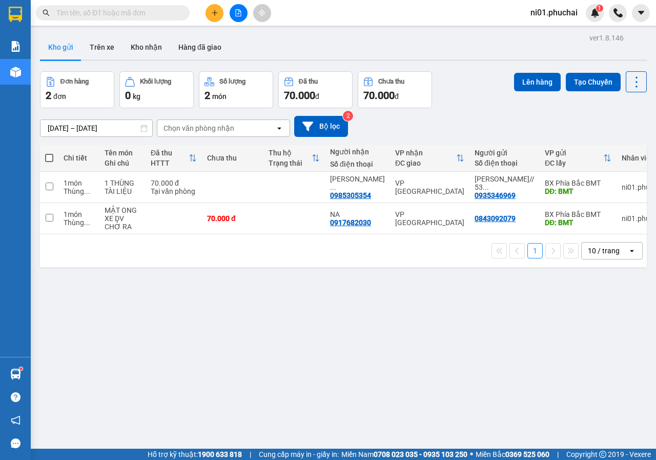
click at [203, 306] on div "ver 1.8.146 Kho gửi Trên xe Kho nhận Hàng đã giao Đơn hàng 2 đơn Khối lượng 0 k…" at bounding box center [343, 261] width 615 height 460
click at [162, 13] on input "text" at bounding box center [116, 12] width 121 height 11
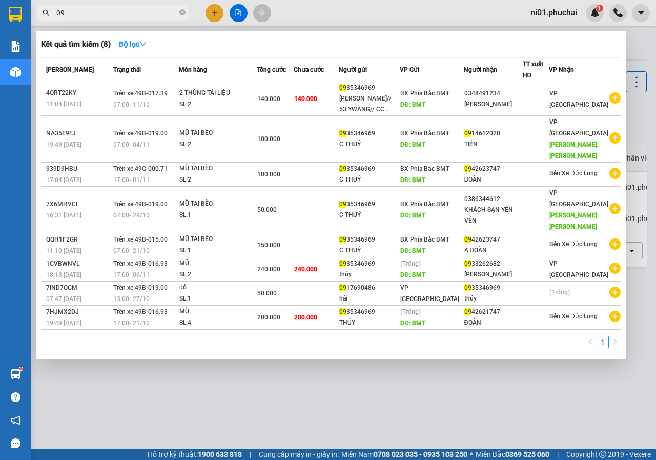
type input "0"
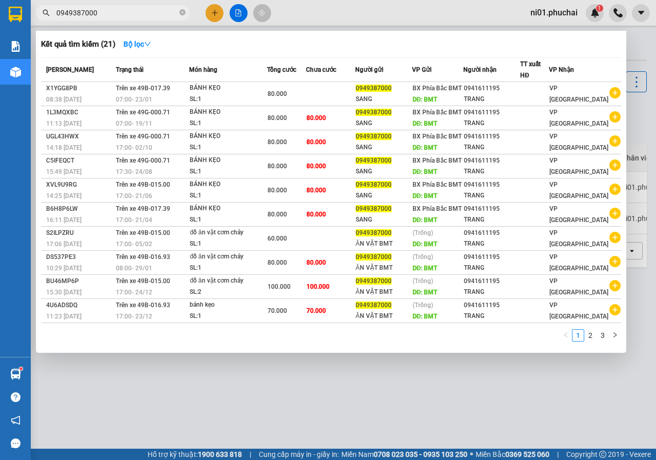
type input "0949387000"
click at [212, 9] on div at bounding box center [328, 230] width 656 height 460
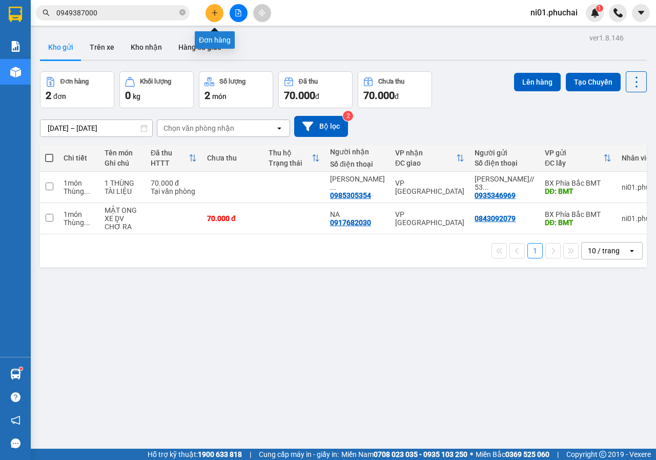
click at [215, 15] on icon "plus" at bounding box center [214, 12] width 7 height 7
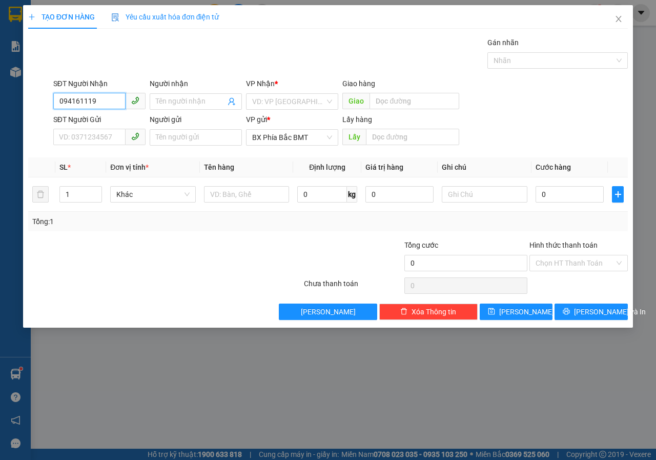
type input "0941611195"
click at [96, 119] on div "0941611195 - TRANG" at bounding box center [99, 121] width 80 height 11
type input "TRANG"
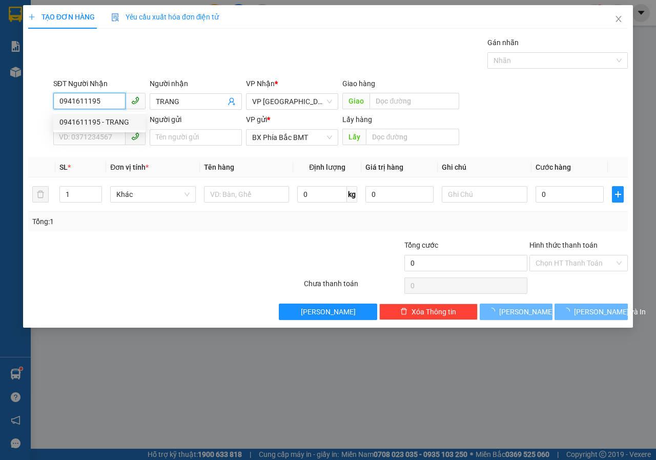
type input "80.000"
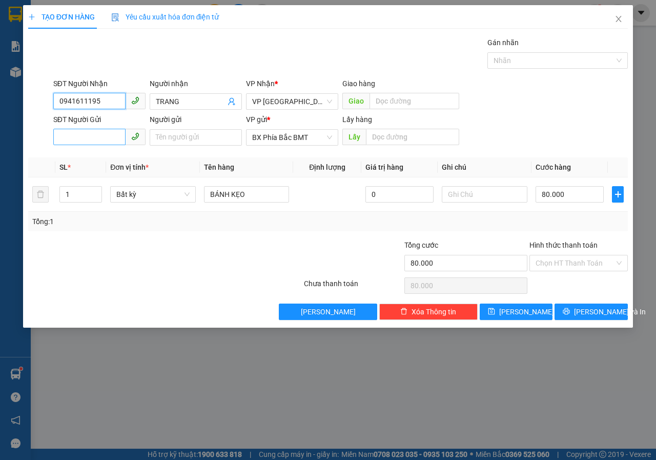
type input "0941611195"
click at [90, 135] on input "SĐT Người Gửi" at bounding box center [89, 137] width 72 height 16
click at [105, 154] on div "0949387000 - SANG" at bounding box center [99, 157] width 80 height 11
type input "0949387000"
type input "SANG"
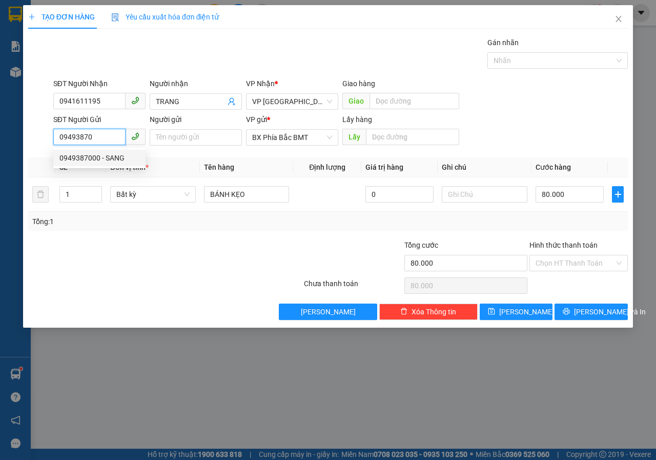
type input "BMT"
click at [184, 198] on span "Bất kỳ" at bounding box center [152, 194] width 73 height 15
type input "0949387000"
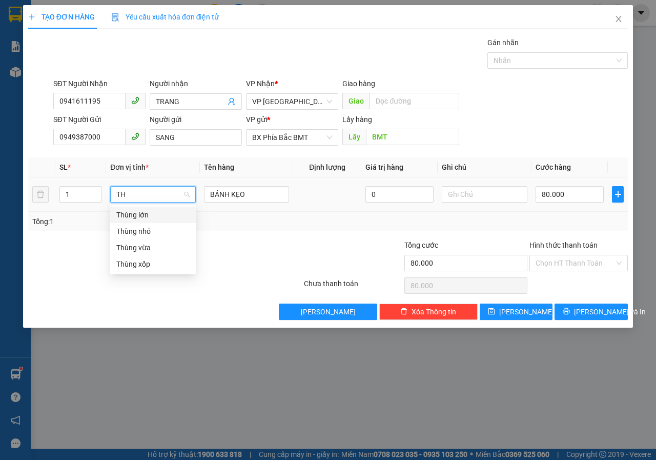
type input "THÙ"
click at [161, 231] on div "Thùng nhỏ" at bounding box center [152, 230] width 73 height 11
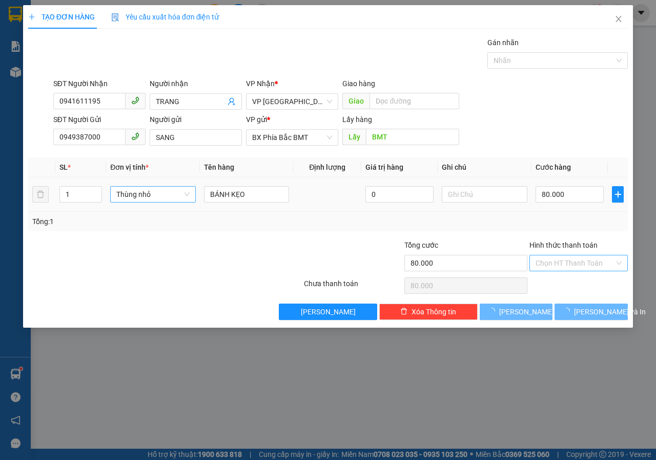
type input "0"
click at [610, 312] on span "[PERSON_NAME] và In" at bounding box center [610, 311] width 72 height 11
click at [593, 312] on span "[PERSON_NAME] và In" at bounding box center [610, 311] width 72 height 11
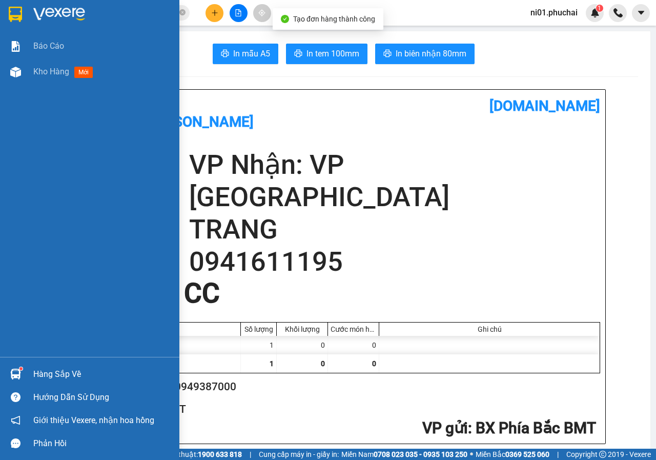
click at [7, 71] on div at bounding box center [16, 72] width 18 height 18
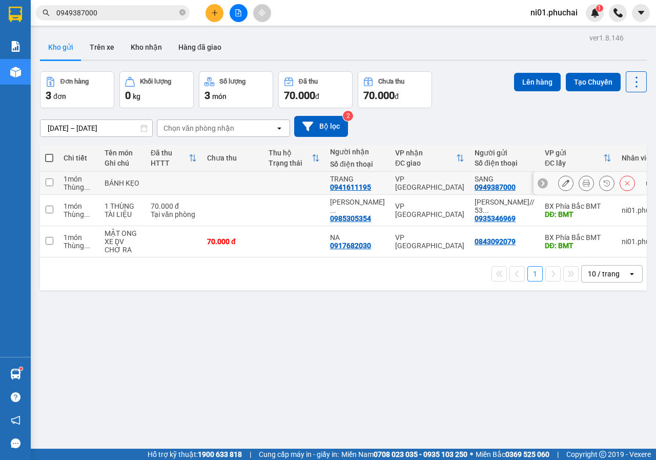
click at [562, 183] on icon at bounding box center [565, 182] width 7 height 7
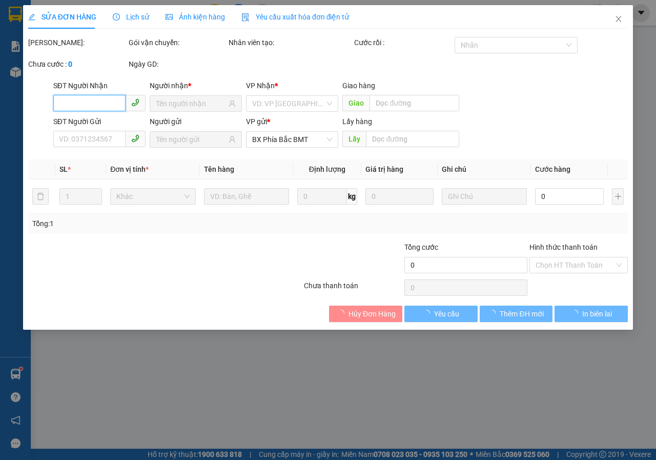
type input "0941611195"
type input "0949387000"
type input "BMT"
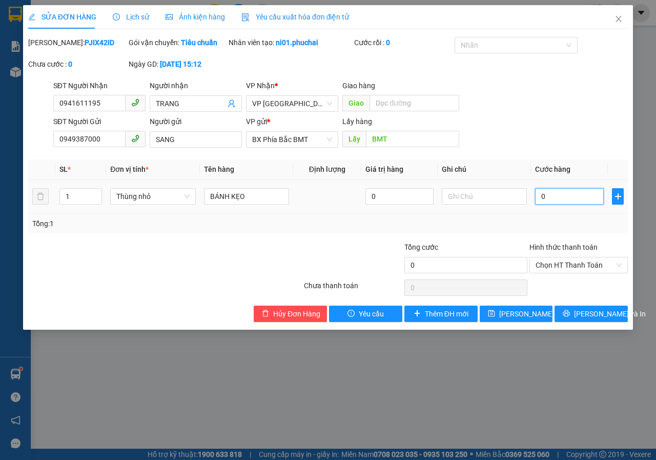
click at [554, 204] on input "0" at bounding box center [569, 196] width 69 height 16
type input "8"
type input "80"
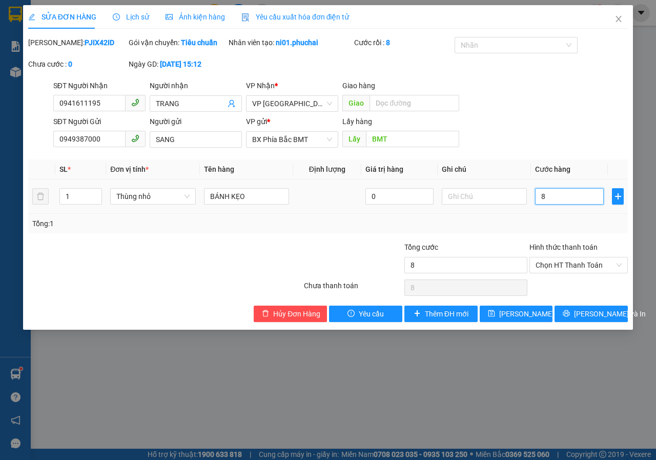
type input "80"
type input "800"
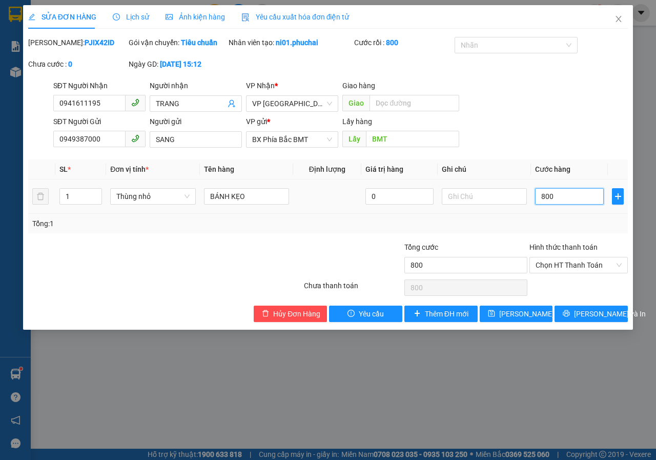
type input "8.000"
type input "80.000"
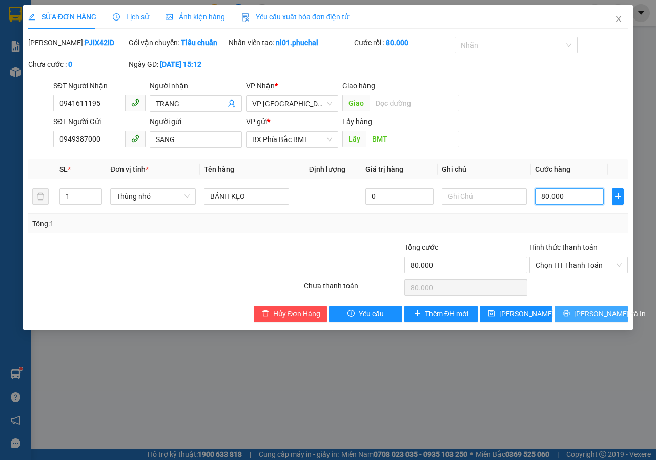
type input "80.000"
click at [587, 319] on span "[PERSON_NAME] và In" at bounding box center [610, 313] width 72 height 11
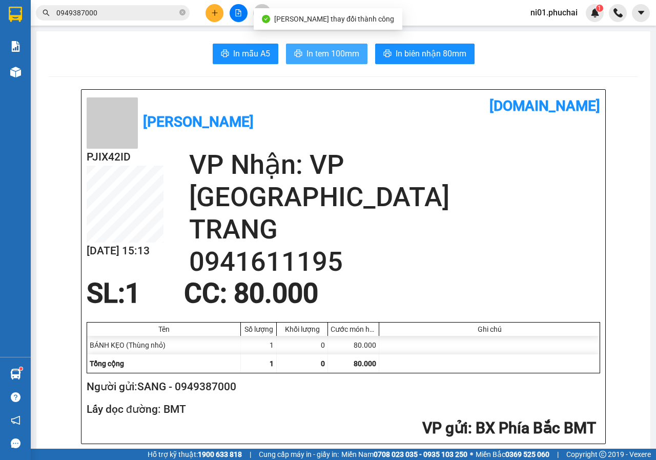
click at [332, 56] on span "In tem 100mm" at bounding box center [332, 53] width 53 height 13
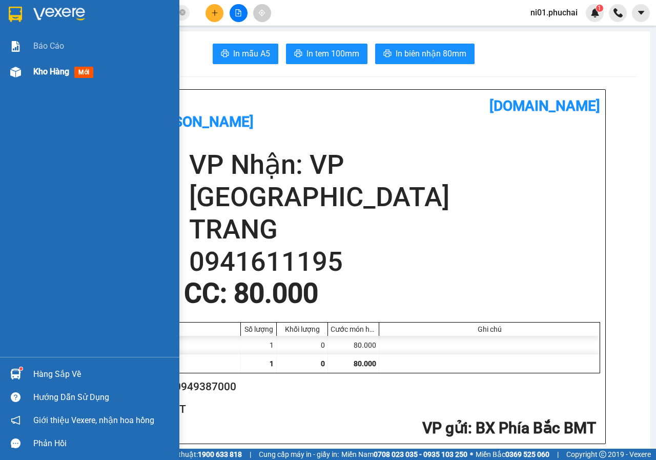
click at [12, 68] on img at bounding box center [15, 72] width 11 height 11
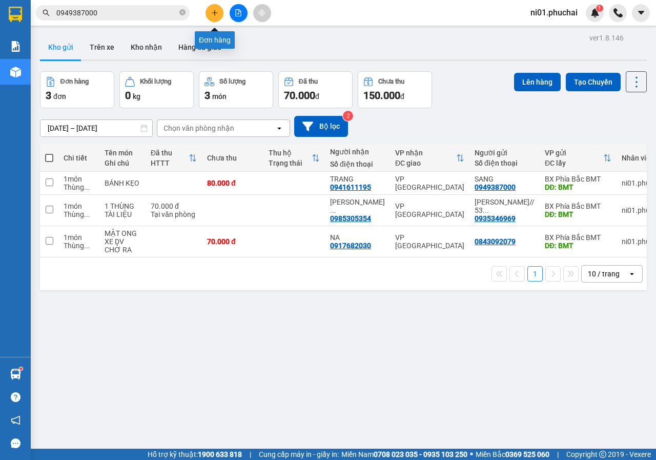
click at [216, 11] on icon "plus" at bounding box center [214, 12] width 7 height 7
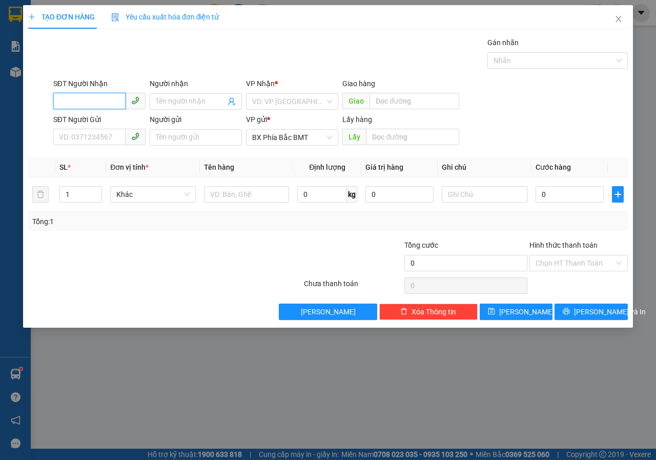
click at [105, 95] on input "SĐT Người Nhận" at bounding box center [89, 101] width 72 height 16
type input "0965825632"
click at [84, 115] on div "0965825632 - RAU SẠCH NHÀ CAM" at bounding box center [116, 122] width 126 height 16
type input "RAU SẠCH NHÀ CAM"
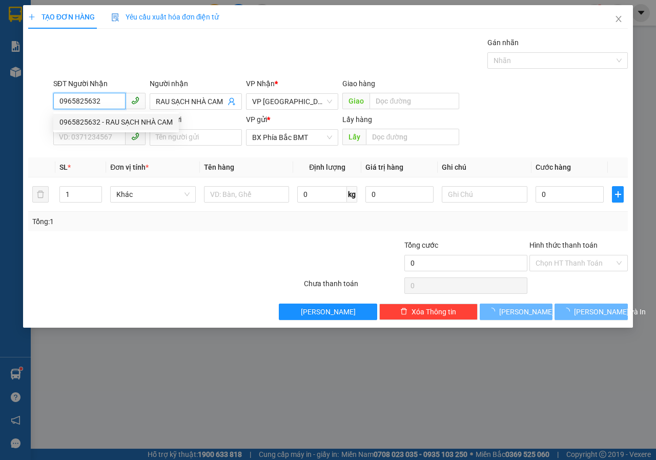
type input "70.000"
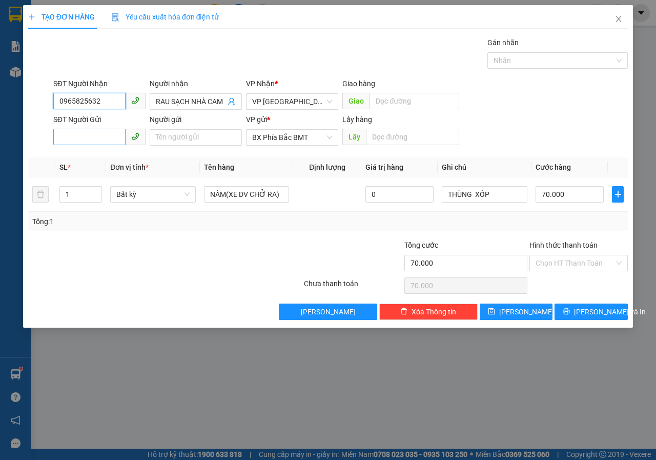
type input "0965825632"
click at [94, 131] on input "SĐT Người Gửi" at bounding box center [89, 137] width 72 height 16
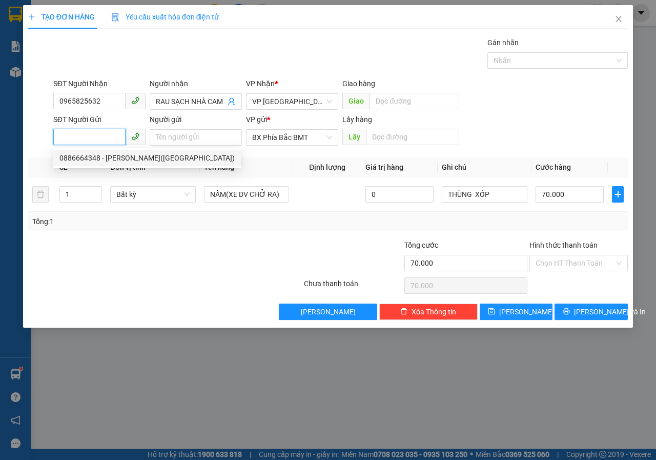
click at [91, 162] on div "0886664348 - [PERSON_NAME]([GEOGRAPHIC_DATA])" at bounding box center [146, 157] width 175 height 11
type input "0886664348"
type input "[PERSON_NAME]([PERSON_NAME])"
type input "BMT"
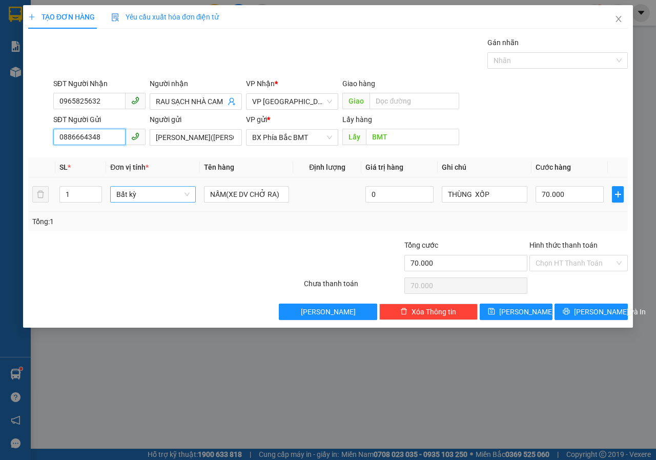
click at [185, 195] on span "Bất kỳ" at bounding box center [152, 194] width 73 height 15
type input "THU"
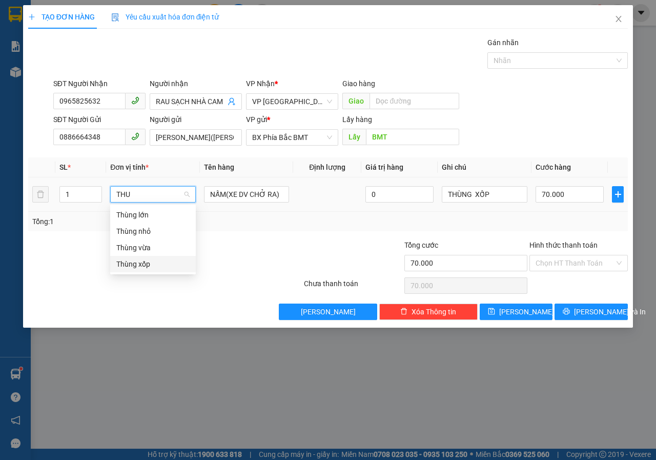
click at [145, 263] on div "Thùng xốp" at bounding box center [152, 263] width 73 height 11
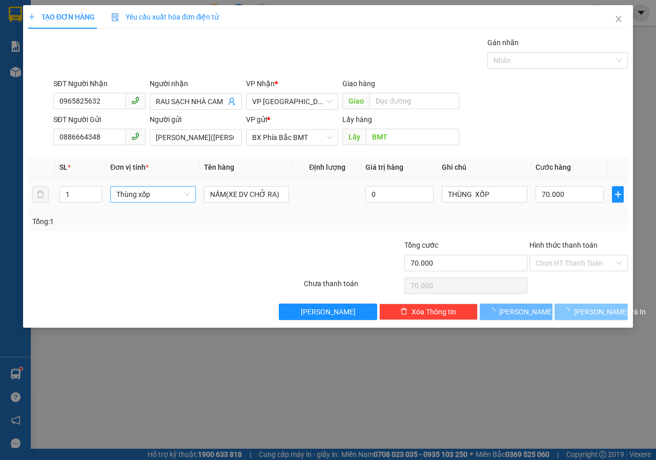
type input "0"
click at [584, 310] on span "[PERSON_NAME] và In" at bounding box center [610, 311] width 72 height 11
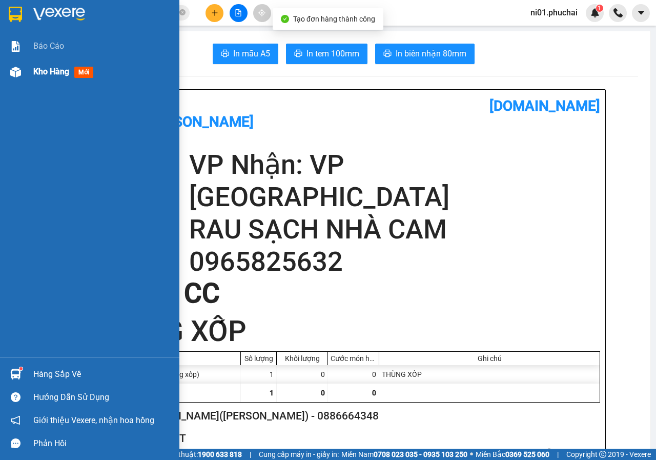
click at [17, 72] on img at bounding box center [15, 72] width 11 height 11
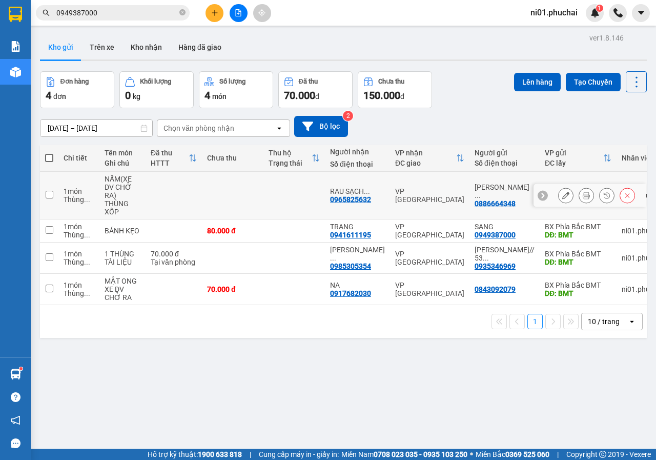
click at [562, 197] on icon at bounding box center [565, 195] width 7 height 7
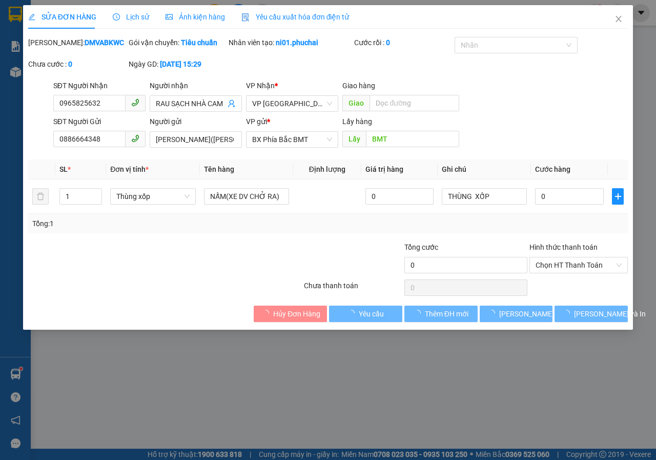
type input "0965825632"
type input "0886664348"
type input "BMT"
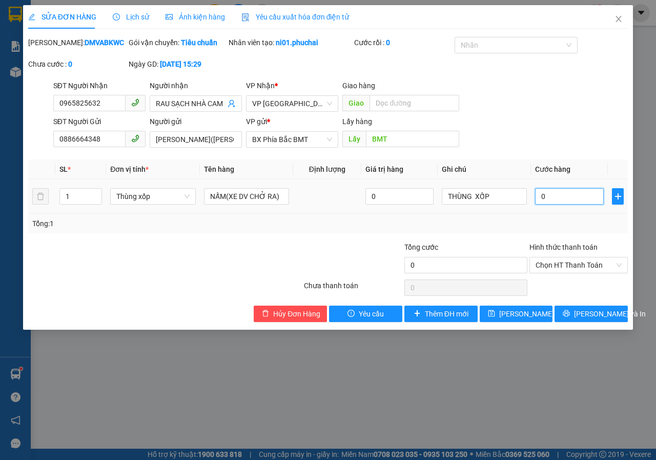
click at [563, 204] on input "0" at bounding box center [569, 196] width 69 height 16
type input "8"
type input "80"
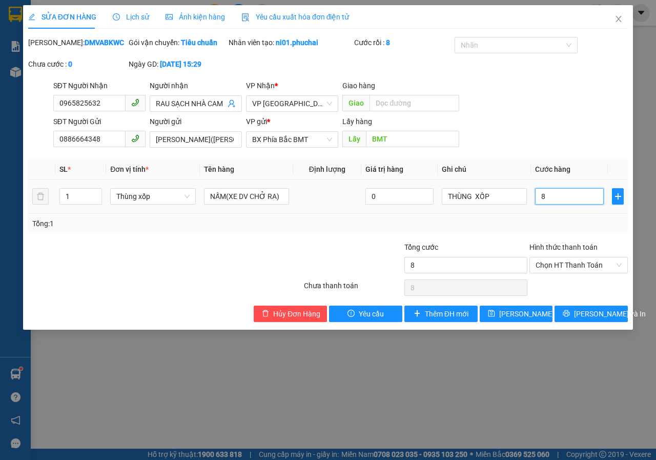
type input "80"
type input "800"
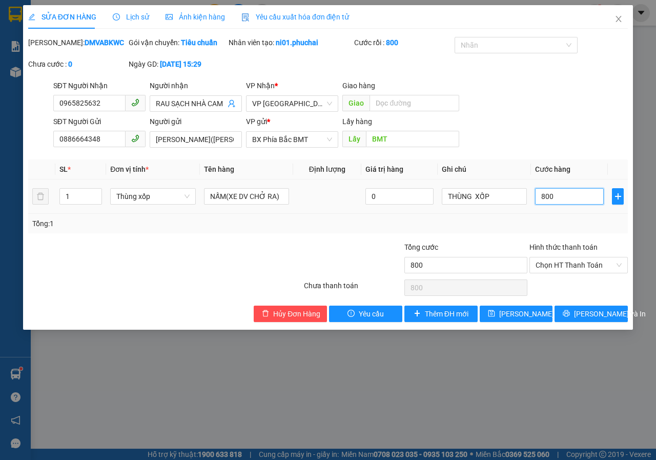
type input "8.000"
type input "80.000"
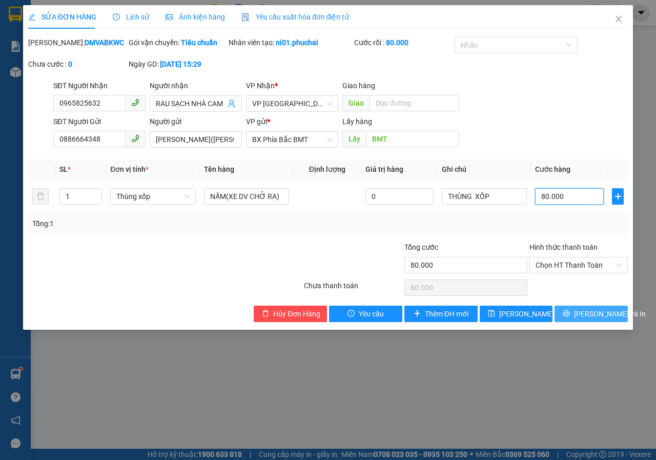
type input "80.000"
click at [575, 316] on button "[PERSON_NAME] và In" at bounding box center [590, 313] width 73 height 16
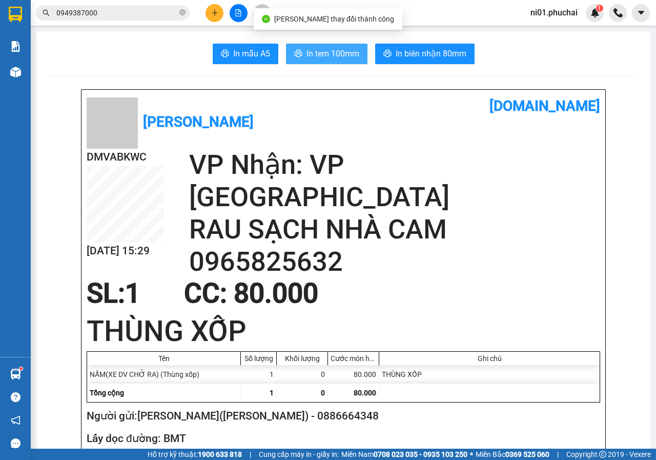
click at [353, 52] on span "In tem 100mm" at bounding box center [332, 53] width 53 height 13
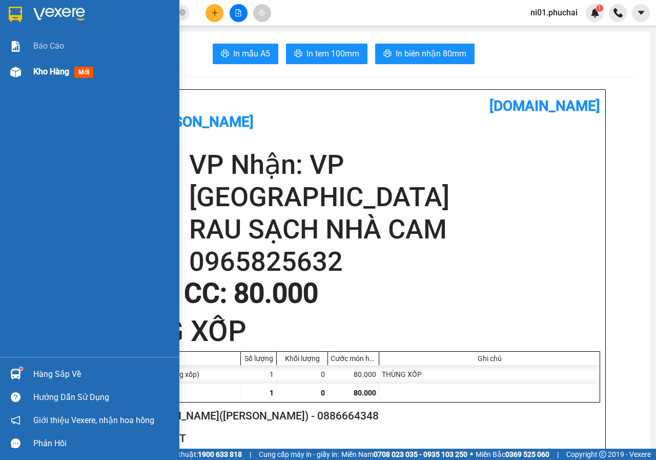
click at [16, 70] on img at bounding box center [15, 72] width 11 height 11
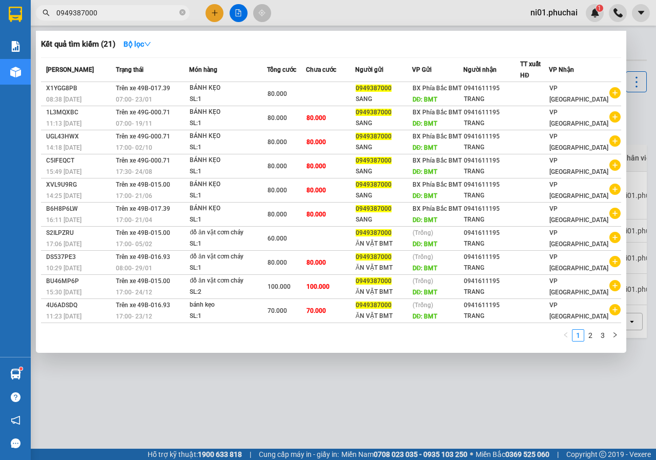
click at [130, 14] on input "0949387000" at bounding box center [116, 12] width 121 height 11
type input "0"
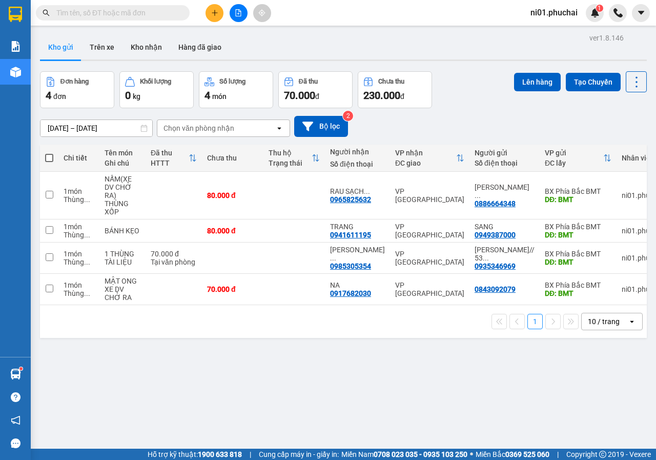
click at [130, 14] on input "text" at bounding box center [116, 12] width 121 height 11
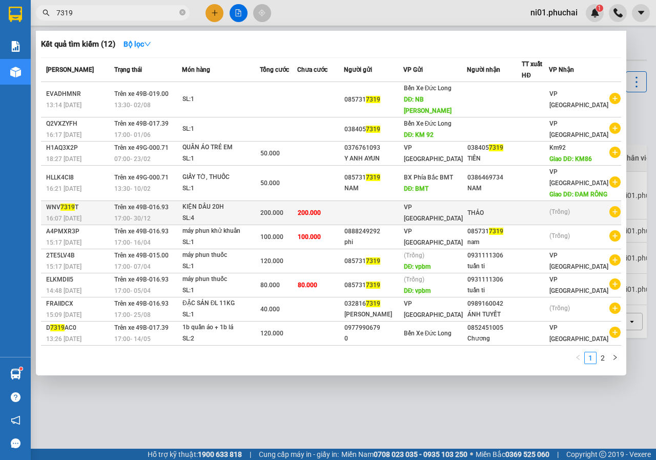
type input "7319"
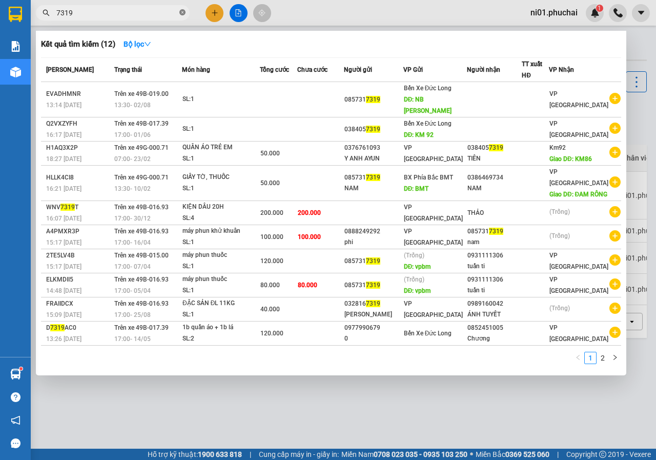
click at [181, 13] on icon "close-circle" at bounding box center [182, 12] width 6 height 6
type input "159"
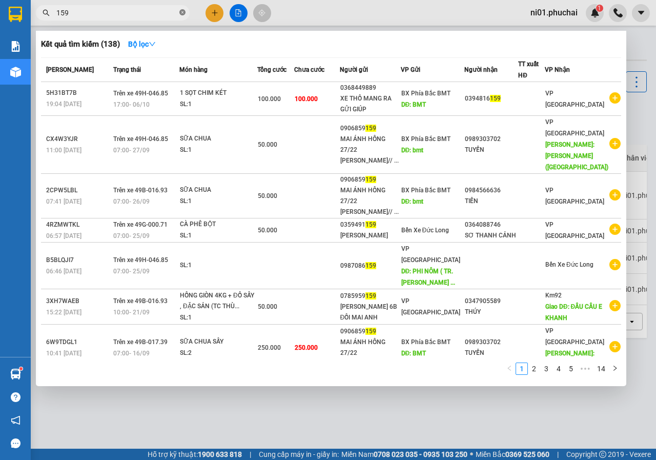
click at [184, 11] on icon "close-circle" at bounding box center [182, 12] width 6 height 6
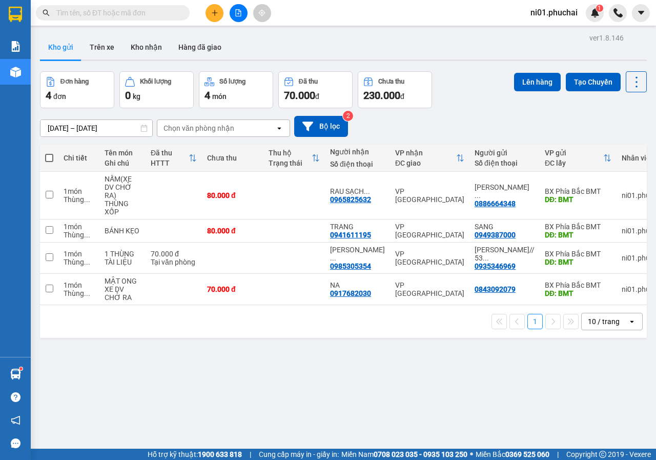
click at [262, 347] on div "ver 1.8.146 Kho gửi Trên xe Kho nhận Hàng đã giao Đơn hàng 4 đơn Khối lượng 0 k…" at bounding box center [343, 261] width 615 height 460
click at [212, 14] on icon "plus" at bounding box center [214, 12] width 7 height 7
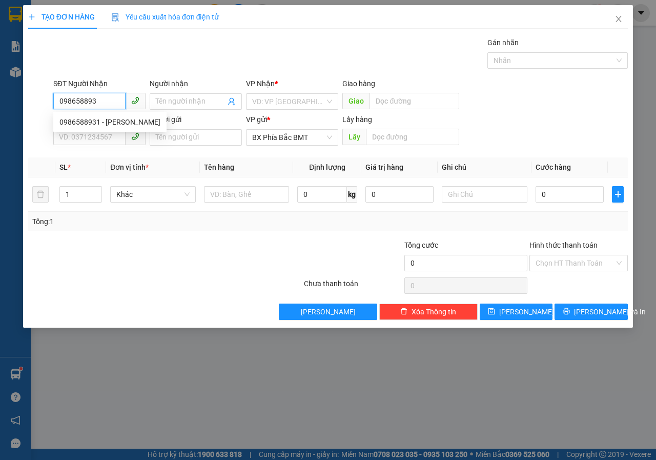
type input "0986588931"
click at [111, 122] on div "0986588931 - [PERSON_NAME]" at bounding box center [109, 121] width 101 height 11
type input "[PERSON_NAME]"
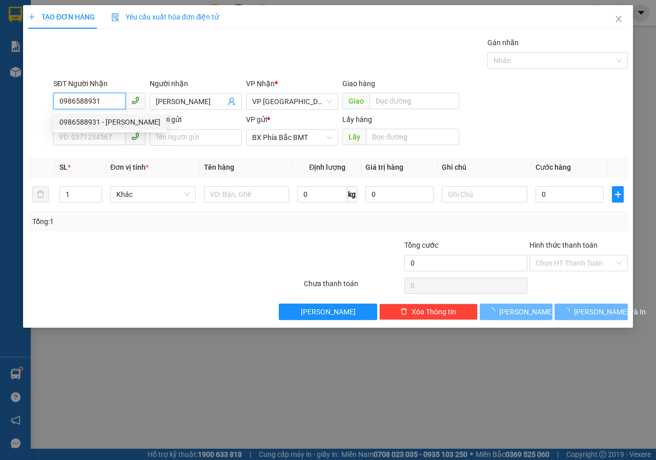
type input "50.000"
type input "0986588931"
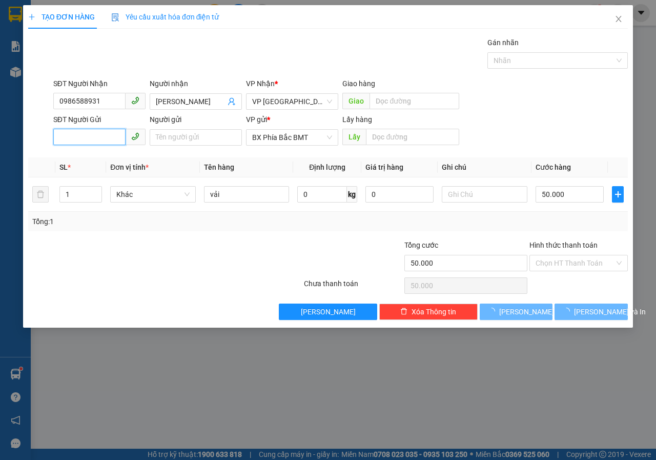
click at [112, 132] on input "SĐT Người Gửi" at bounding box center [89, 137] width 72 height 16
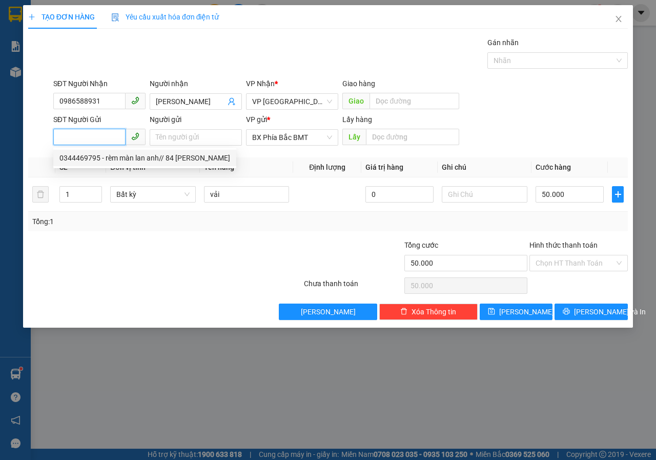
click at [118, 156] on div "0344469795 - rèm màn lan anh// 84 [PERSON_NAME]" at bounding box center [144, 157] width 171 height 11
type input "0344469795"
type input "rèm màn lan anh// 84 [PERSON_NAME]"
type input "bmt"
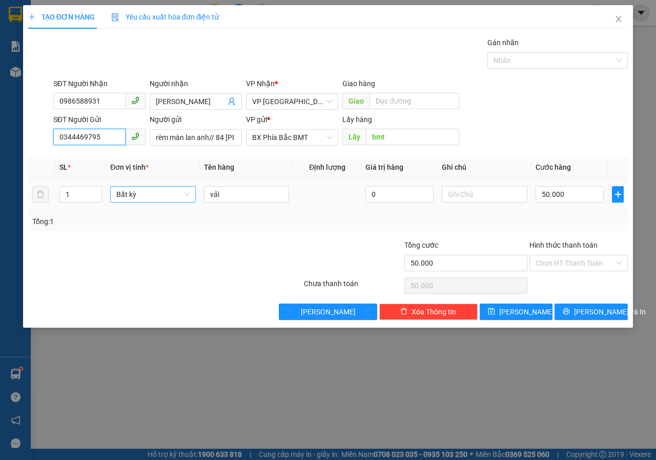
click at [175, 201] on span "Bất kỳ" at bounding box center [152, 194] width 73 height 15
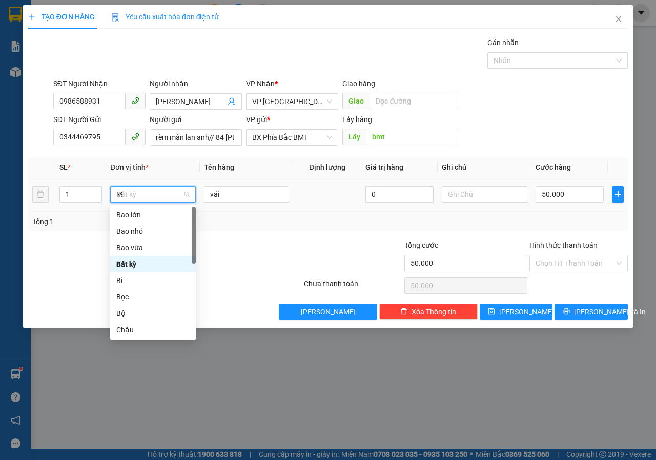
type input "MO"
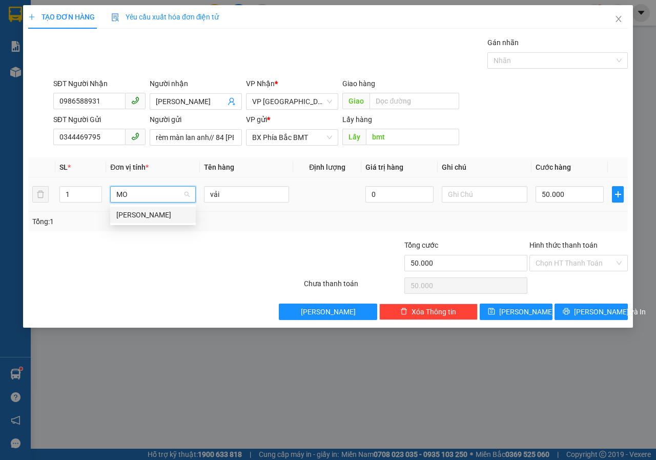
click at [157, 222] on div "[PERSON_NAME]" at bounding box center [153, 215] width 86 height 16
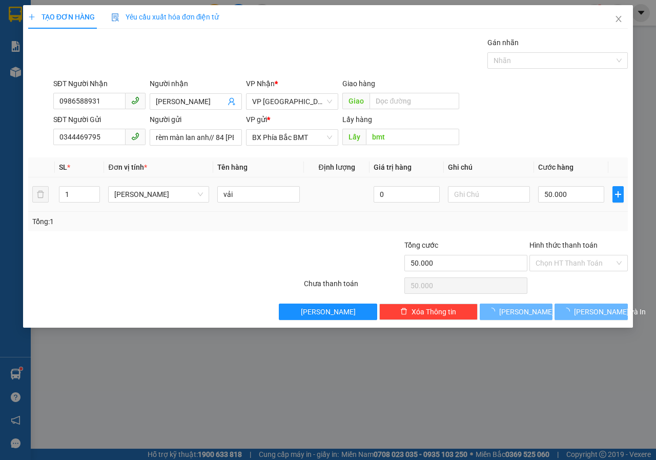
click at [503, 202] on div at bounding box center [489, 194] width 83 height 20
type input "0"
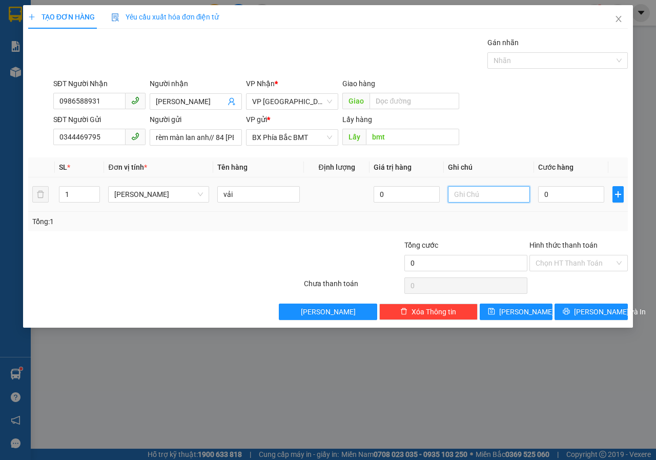
click at [487, 198] on input "text" at bounding box center [489, 194] width 83 height 16
click at [542, 193] on input "0" at bounding box center [571, 194] width 66 height 16
click at [579, 304] on button "[PERSON_NAME] và In" at bounding box center [590, 311] width 73 height 16
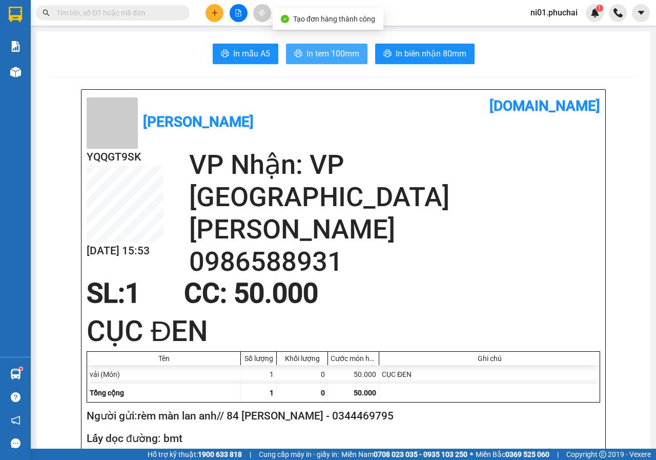
click at [301, 44] on button "In tem 100mm" at bounding box center [326, 54] width 81 height 20
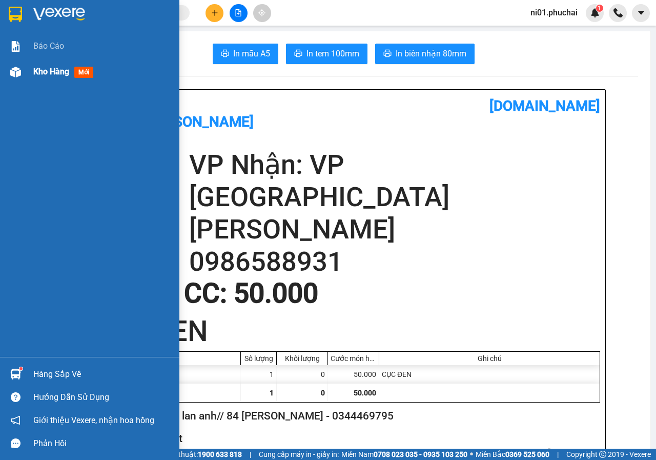
click at [16, 77] on img at bounding box center [15, 72] width 11 height 11
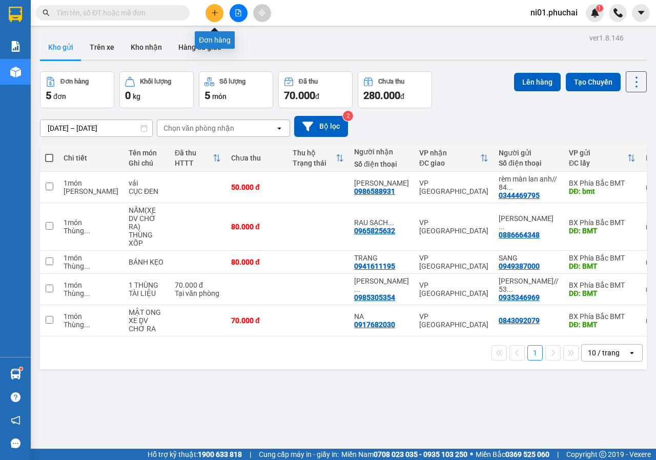
click at [217, 15] on icon "plus" at bounding box center [214, 12] width 7 height 7
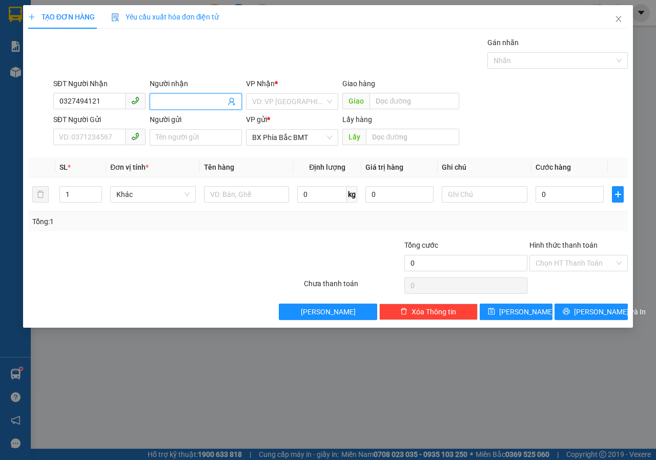
click at [160, 104] on input "Người nhận" at bounding box center [191, 101] width 70 height 11
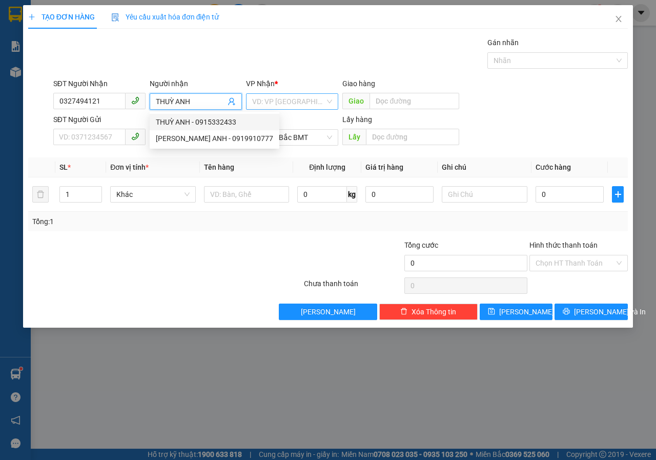
click at [312, 97] on input "search" at bounding box center [288, 101] width 73 height 15
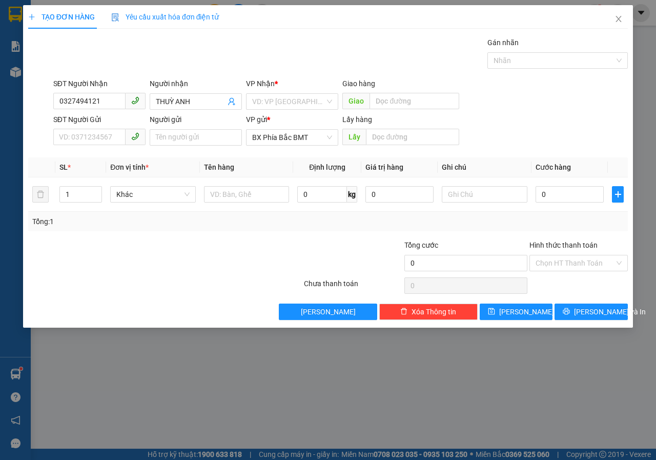
click at [297, 125] on div "VP [GEOGRAPHIC_DATA]" at bounding box center [306, 119] width 121 height 13
click at [400, 106] on input "text" at bounding box center [413, 101] width 89 height 16
click at [402, 100] on input "LAM" at bounding box center [413, 101] width 89 height 16
click at [106, 139] on input "SĐT Người Gửi" at bounding box center [89, 137] width 72 height 16
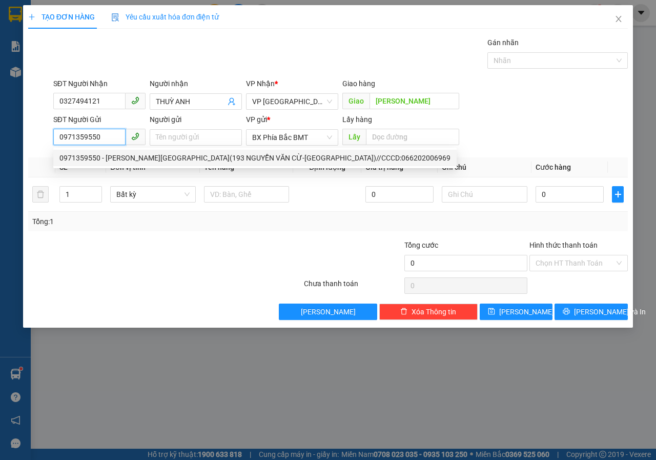
click at [114, 162] on div "0971359550 - [PERSON_NAME][GEOGRAPHIC_DATA](193 NGUYỄN VĂN CỪ-[GEOGRAPHIC_DATA]…" at bounding box center [254, 157] width 391 height 11
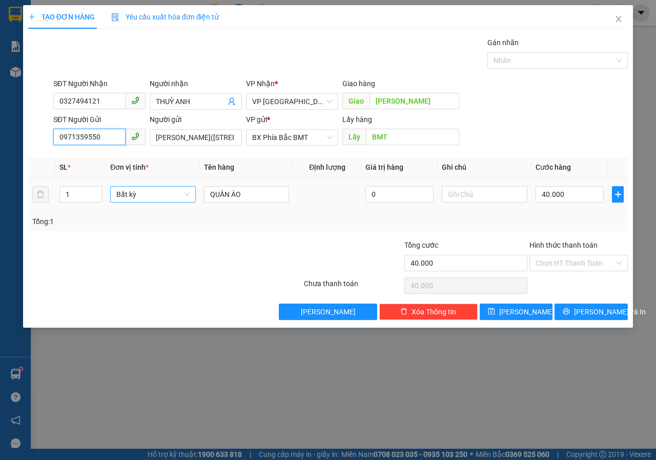
click at [188, 198] on span "Bất kỳ" at bounding box center [152, 194] width 73 height 15
click at [178, 212] on div "[PERSON_NAME]" at bounding box center [152, 214] width 73 height 11
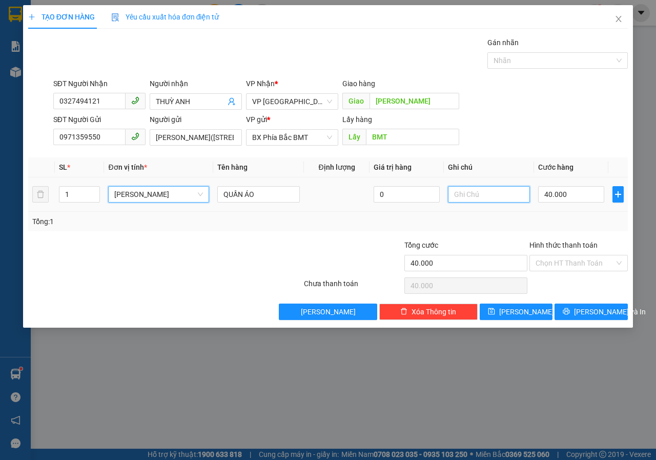
click at [467, 195] on input "text" at bounding box center [489, 194] width 83 height 16
click at [565, 192] on input "0" at bounding box center [571, 194] width 66 height 16
click at [582, 312] on span "[PERSON_NAME] và In" at bounding box center [610, 311] width 72 height 11
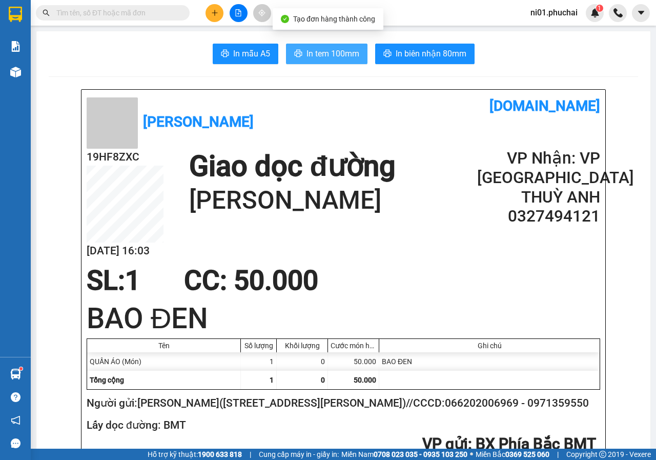
click at [307, 50] on span "In tem 100mm" at bounding box center [332, 53] width 53 height 13
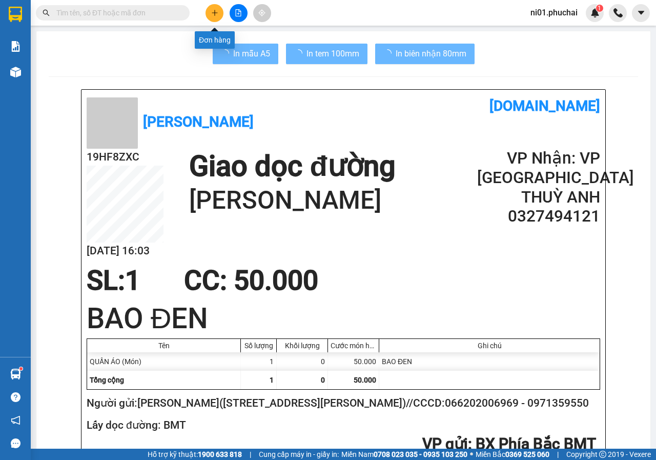
click at [217, 18] on button at bounding box center [214, 13] width 18 height 18
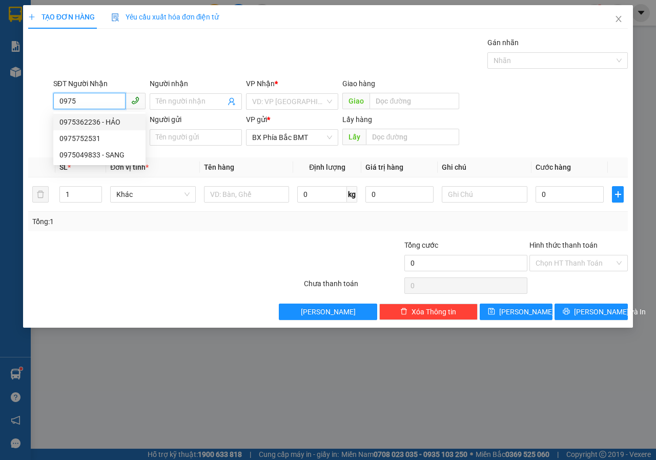
click at [85, 121] on div "0975362236 - HẢO" at bounding box center [99, 121] width 80 height 11
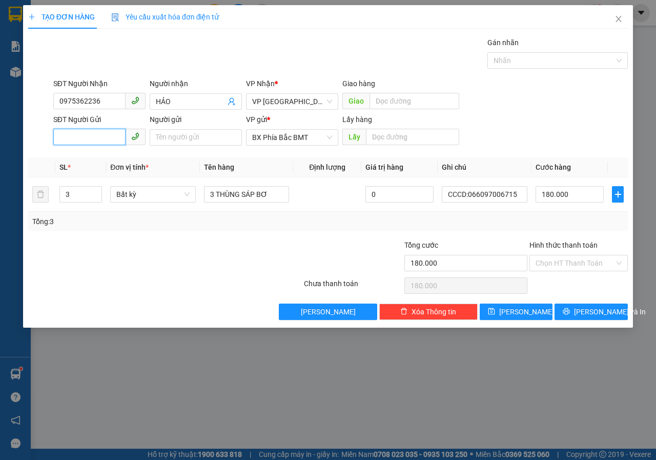
click at [95, 134] on input "SĐT Người Gửi" at bounding box center [89, 137] width 72 height 16
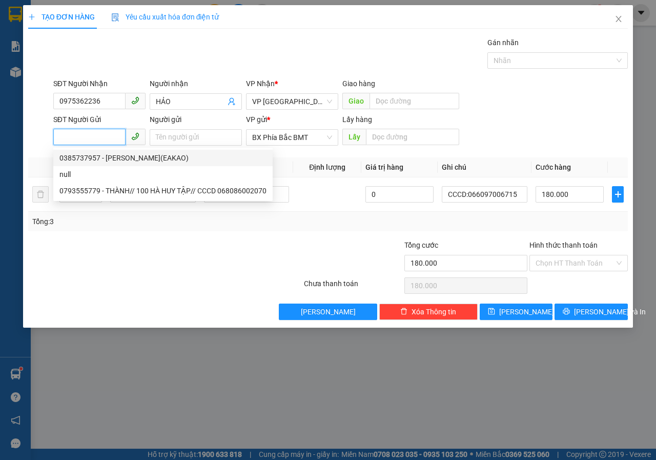
click at [112, 158] on div "0385737957 - [PERSON_NAME](EAKAO)" at bounding box center [162, 157] width 207 height 11
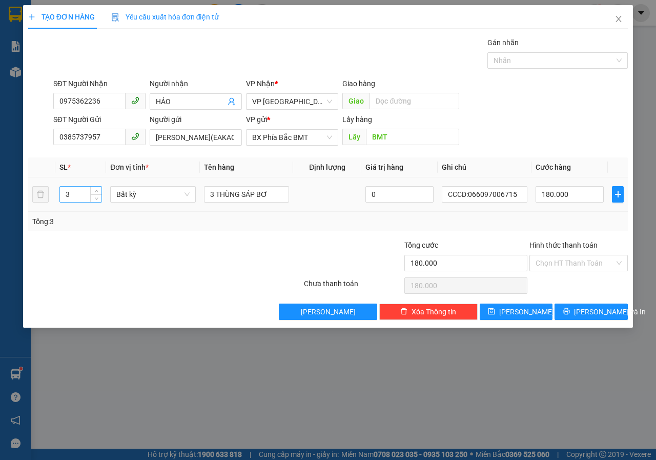
click at [83, 197] on input "3" at bounding box center [81, 194] width 42 height 15
click at [216, 194] on input "3 THÙNG SÁP BƠ" at bounding box center [247, 194] width 86 height 16
click at [189, 197] on span "Bất kỳ" at bounding box center [152, 194] width 73 height 15
click at [177, 198] on span "Bất kỳ" at bounding box center [152, 194] width 73 height 15
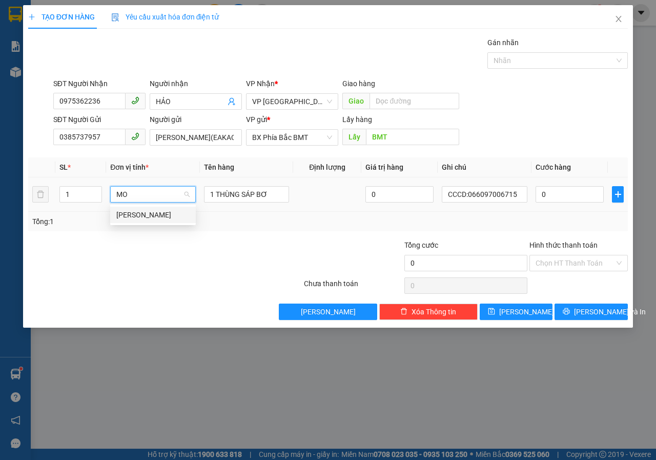
click at [176, 214] on div "[PERSON_NAME]" at bounding box center [152, 214] width 73 height 11
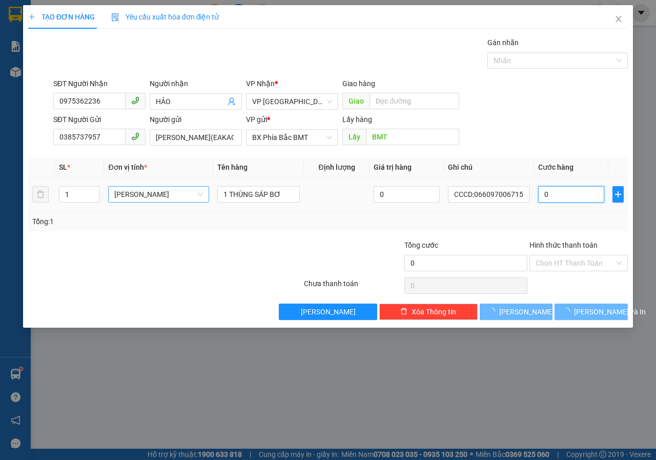
click at [548, 197] on input "0" at bounding box center [571, 194] width 66 height 16
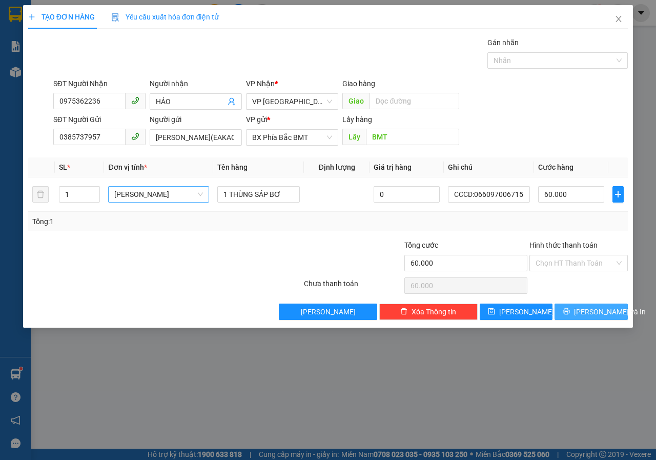
click at [567, 308] on button "[PERSON_NAME] và In" at bounding box center [590, 311] width 73 height 16
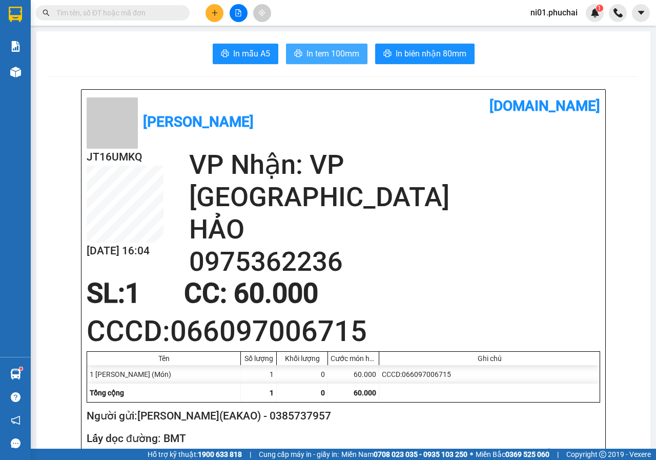
click at [329, 54] on span "In tem 100mm" at bounding box center [332, 53] width 53 height 13
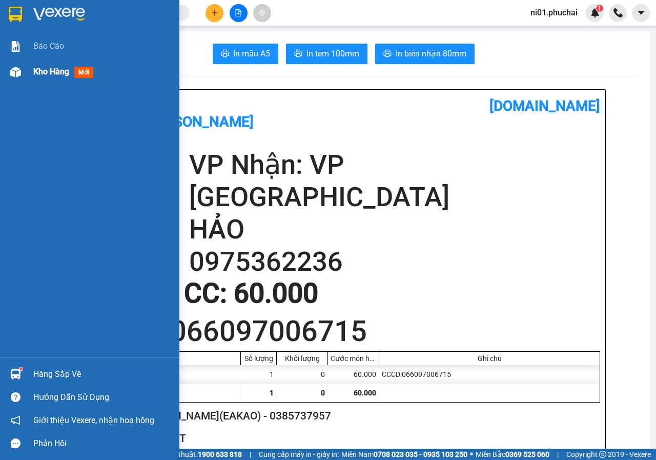
click at [18, 72] on img at bounding box center [15, 72] width 11 height 11
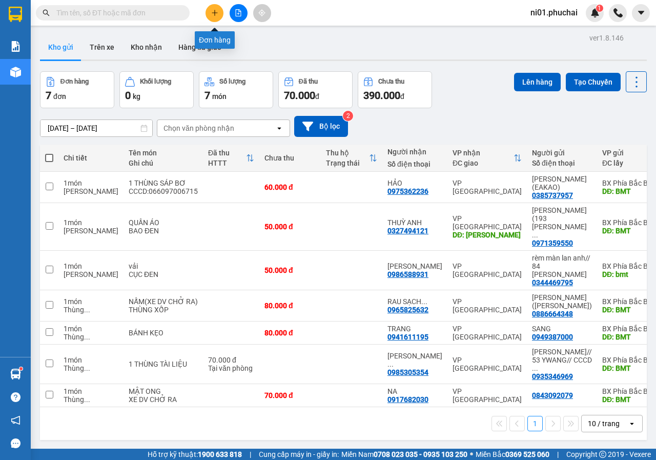
click at [210, 16] on button at bounding box center [214, 13] width 18 height 18
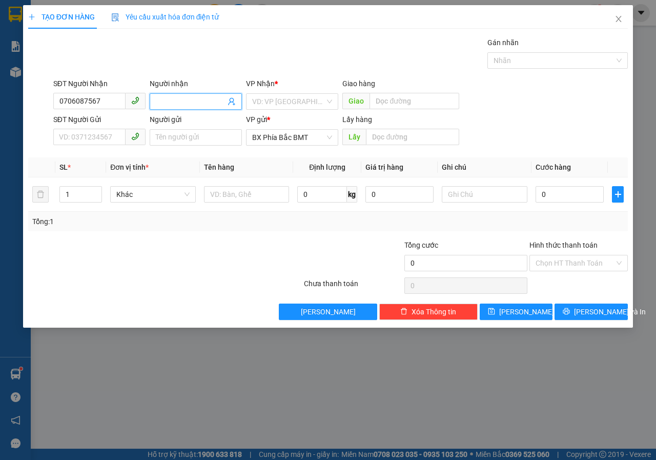
click at [173, 100] on input "Người nhận" at bounding box center [191, 101] width 70 height 11
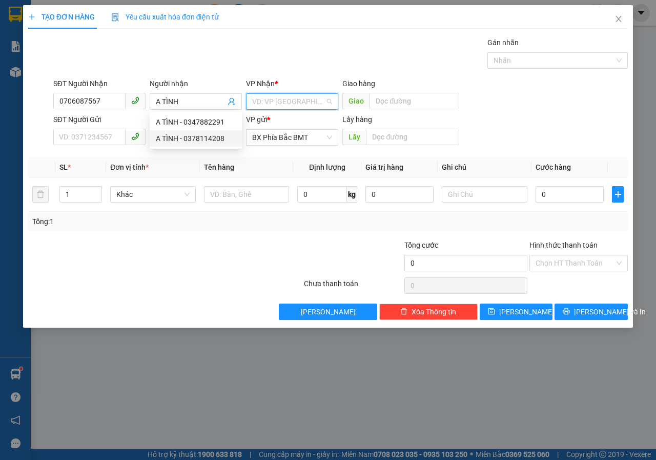
click at [295, 107] on input "search" at bounding box center [288, 101] width 73 height 15
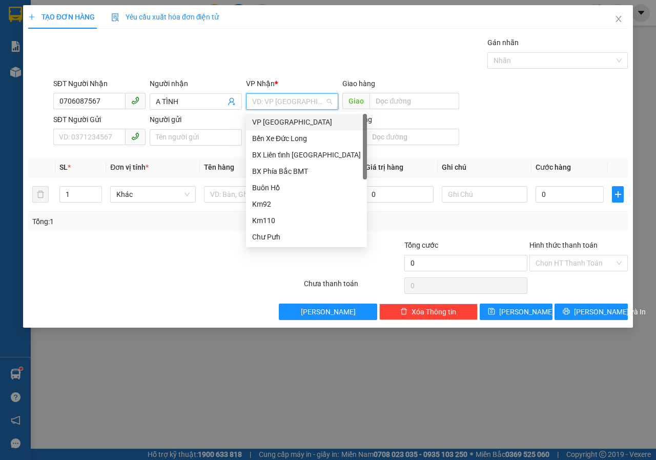
click at [287, 122] on div "VP [GEOGRAPHIC_DATA]" at bounding box center [306, 121] width 109 height 11
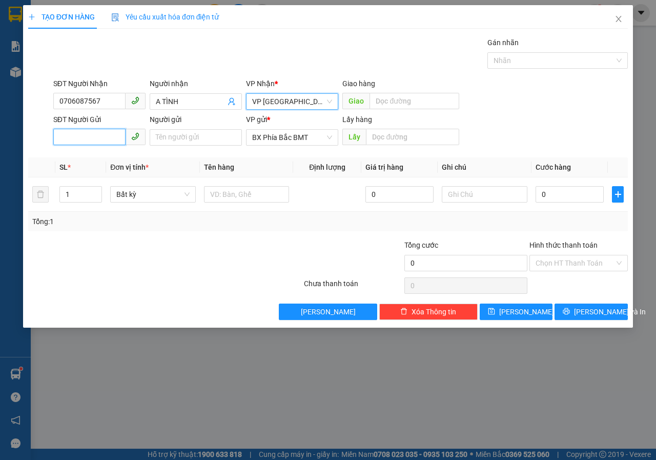
click at [100, 133] on input "SĐT Người Gửi" at bounding box center [89, 137] width 72 height 16
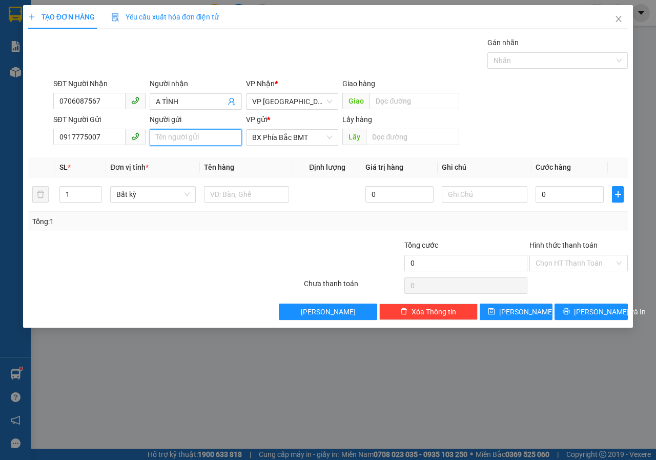
click at [162, 143] on input "Người gửi" at bounding box center [196, 137] width 92 height 16
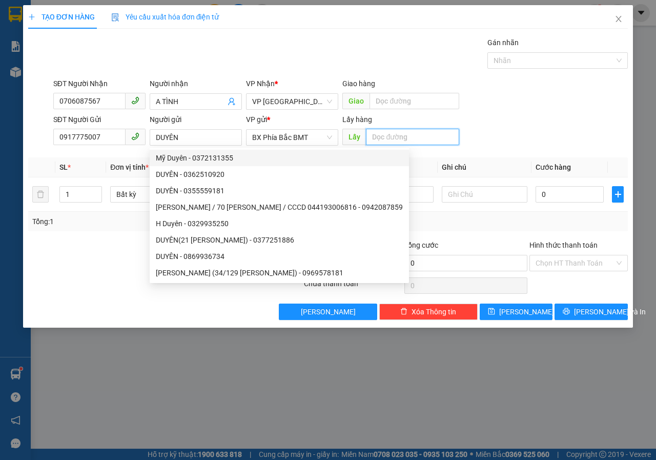
click at [376, 136] on input "text" at bounding box center [412, 137] width 93 height 16
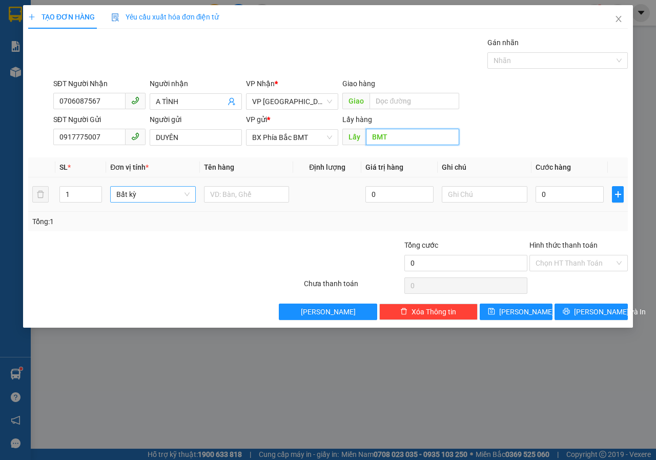
click at [190, 194] on div "Bất kỳ" at bounding box center [153, 194] width 86 height 16
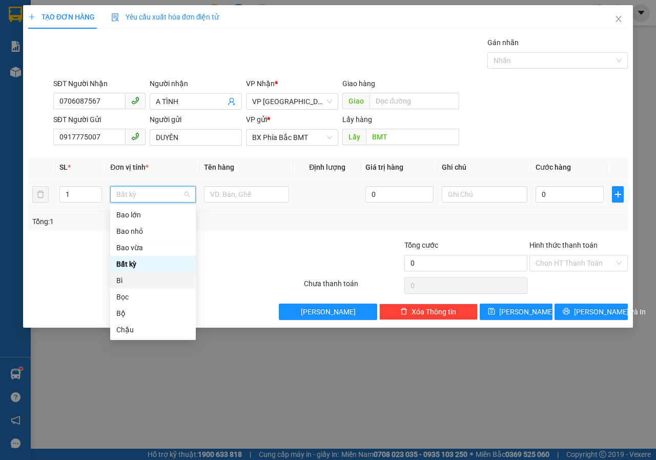
click at [134, 280] on div "Bì" at bounding box center [152, 280] width 73 height 11
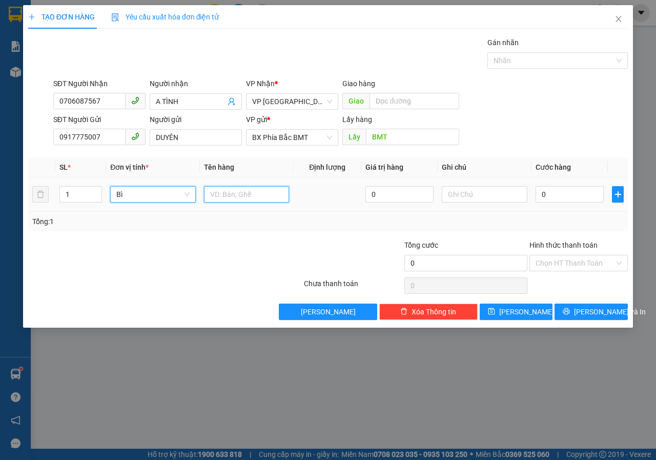
click at [276, 198] on input "text" at bounding box center [247, 194] width 86 height 16
click at [551, 196] on input "0" at bounding box center [569, 194] width 68 height 16
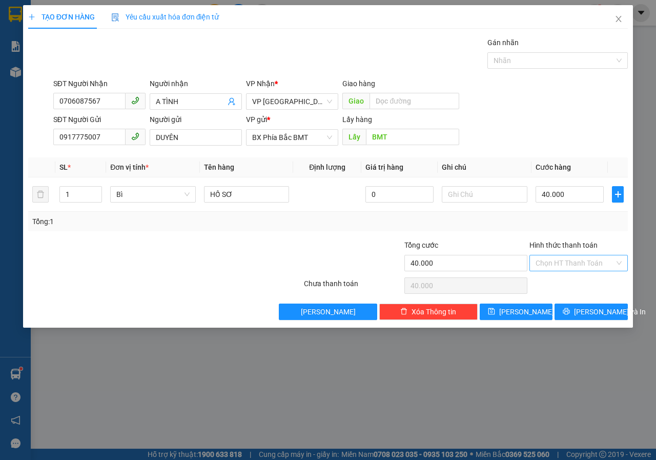
click at [568, 260] on input "Hình thức thanh toán" at bounding box center [574, 262] width 79 height 15
click at [553, 285] on div "Tại văn phòng" at bounding box center [578, 283] width 86 height 11
click at [582, 315] on span "[PERSON_NAME] và In" at bounding box center [610, 311] width 72 height 11
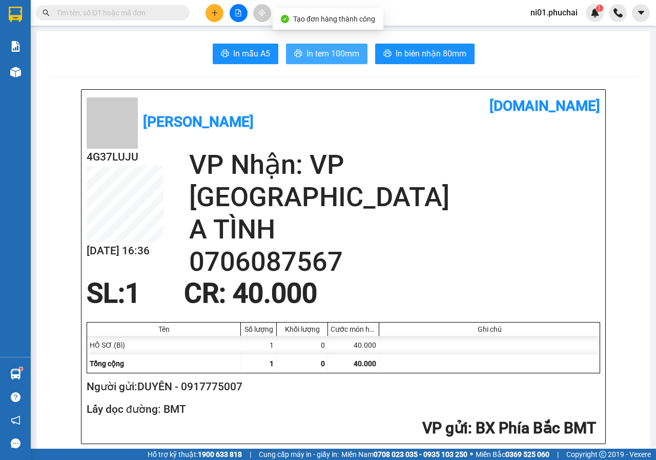
click at [331, 55] on span "In tem 100mm" at bounding box center [332, 53] width 53 height 13
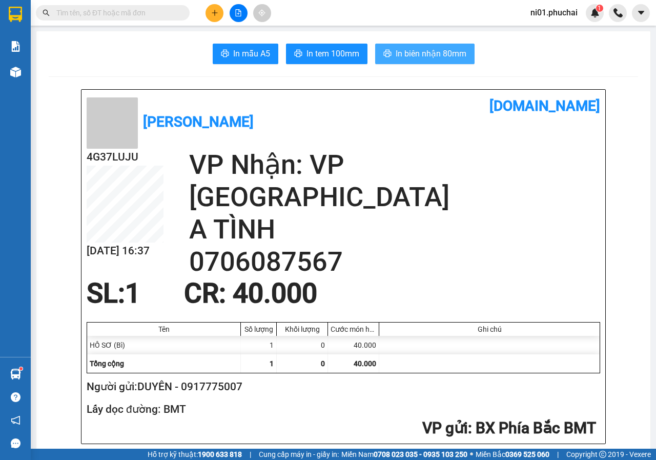
click at [383, 50] on icon "printer" at bounding box center [387, 53] width 8 height 8
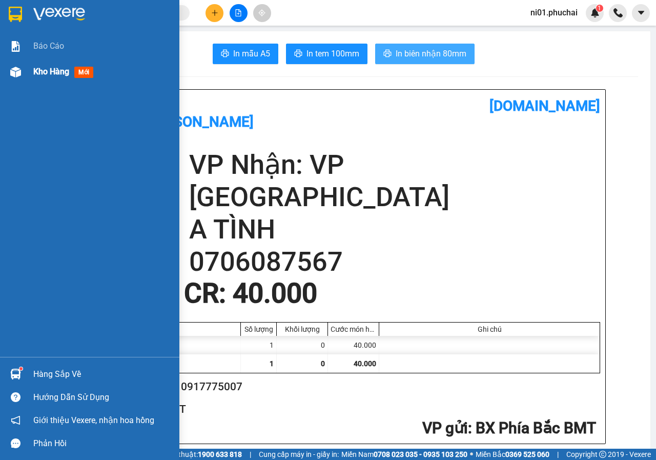
click at [26, 75] on div "Kho hàng mới" at bounding box center [89, 72] width 179 height 26
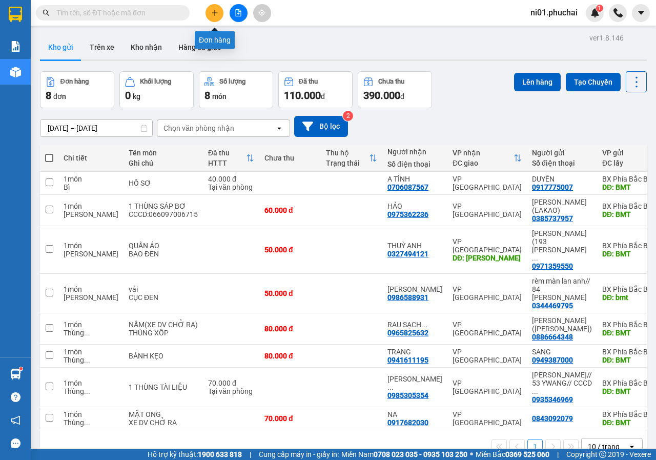
click at [212, 15] on icon "plus" at bounding box center [214, 12] width 7 height 7
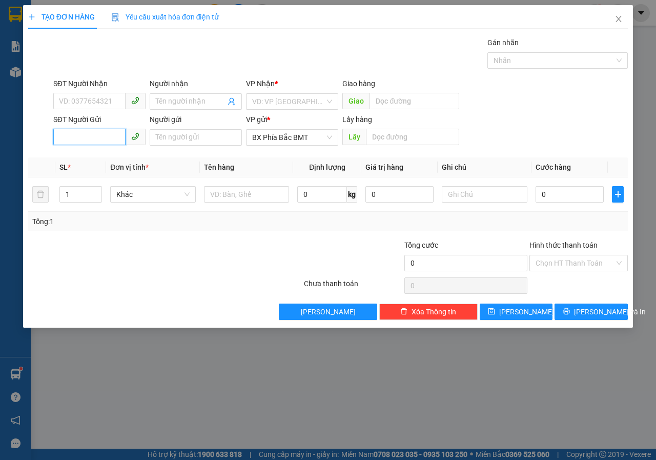
click at [95, 133] on input "SĐT Người Gửi" at bounding box center [89, 137] width 72 height 16
paste input "0814816879"
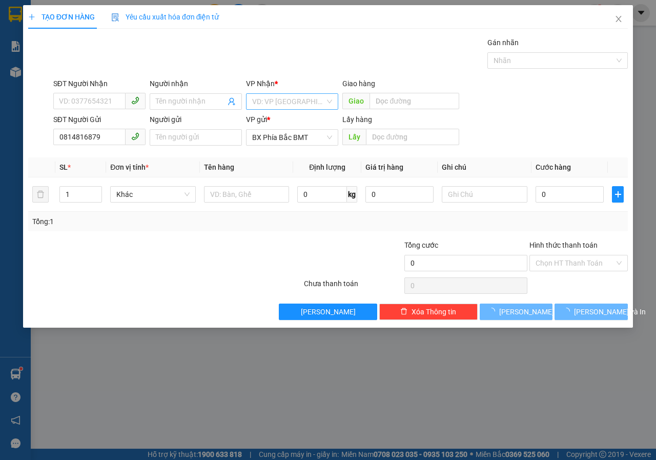
click at [278, 103] on input "search" at bounding box center [288, 101] width 73 height 15
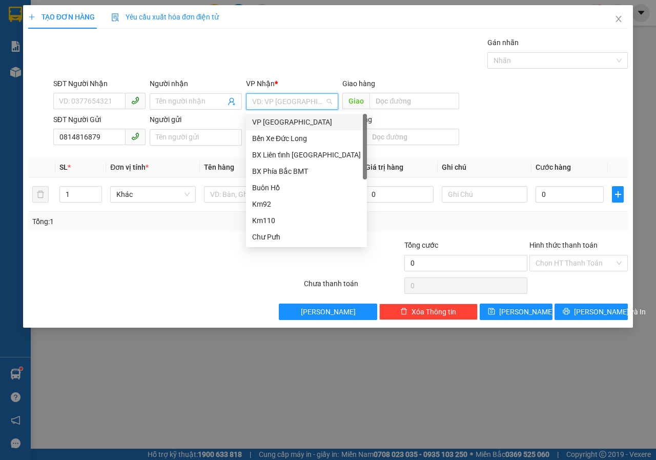
click at [275, 124] on div "VP [GEOGRAPHIC_DATA]" at bounding box center [306, 121] width 109 height 11
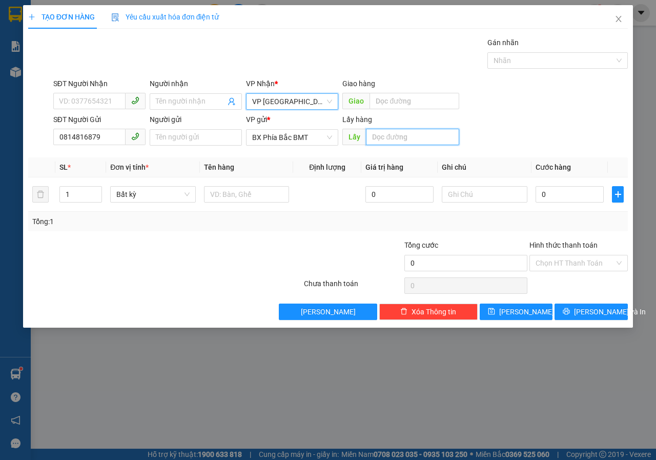
click at [390, 139] on input "text" at bounding box center [412, 137] width 93 height 16
click at [176, 195] on span "Bất kỳ" at bounding box center [152, 194] width 73 height 15
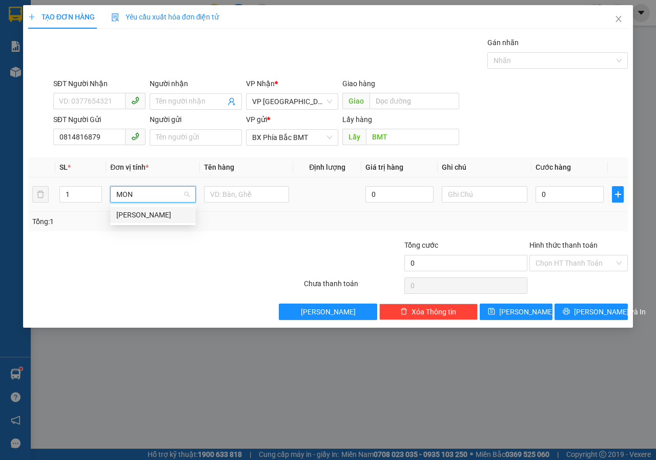
click at [163, 211] on div "[PERSON_NAME]" at bounding box center [152, 214] width 73 height 11
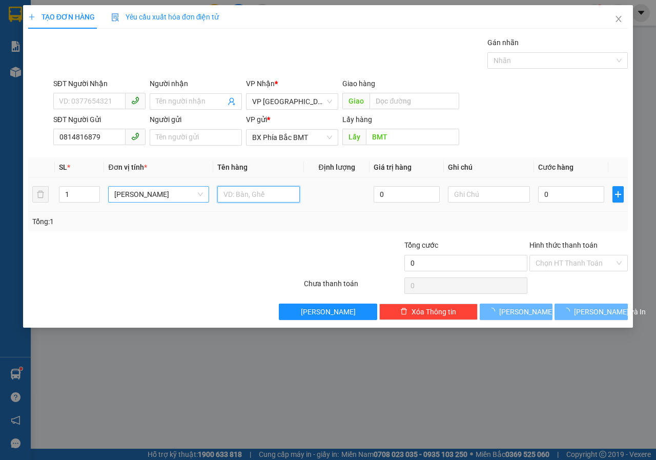
click at [220, 195] on input "text" at bounding box center [258, 194] width 83 height 16
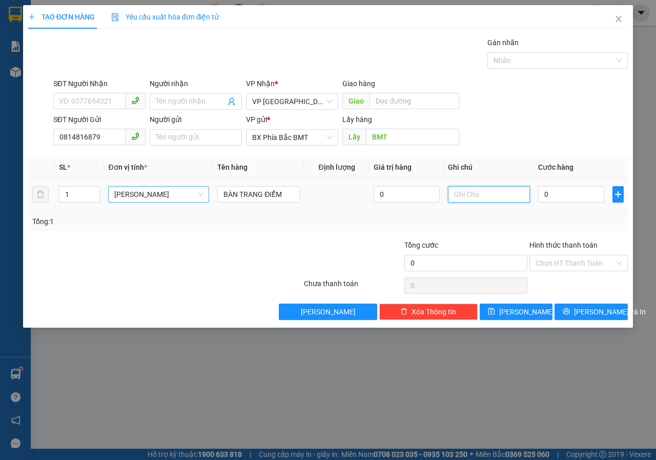
click at [488, 194] on input "text" at bounding box center [489, 194] width 83 height 16
click at [559, 195] on input "0" at bounding box center [571, 194] width 66 height 16
click at [575, 260] on input "Hình thức thanh toán" at bounding box center [574, 262] width 79 height 15
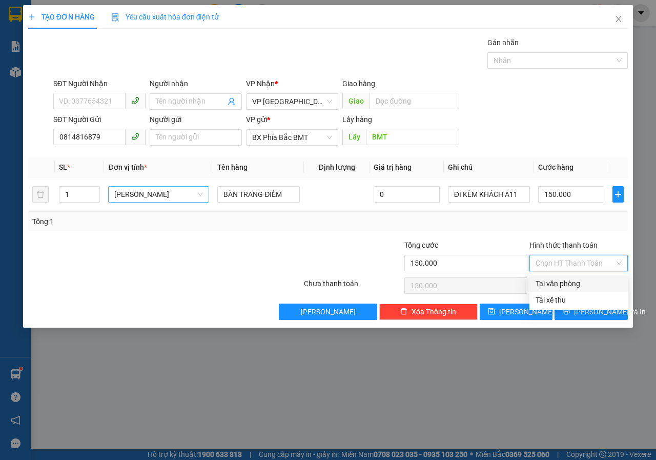
click at [569, 280] on div "Tại văn phòng" at bounding box center [578, 283] width 86 height 11
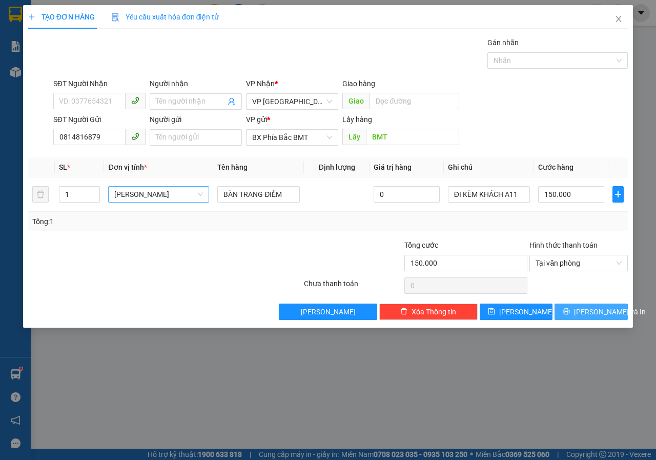
click at [594, 317] on button "[PERSON_NAME] và In" at bounding box center [590, 311] width 73 height 16
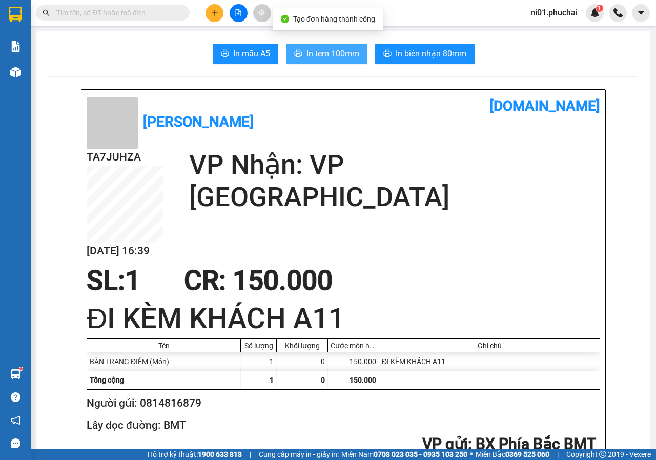
click at [322, 56] on span "In tem 100mm" at bounding box center [332, 53] width 53 height 13
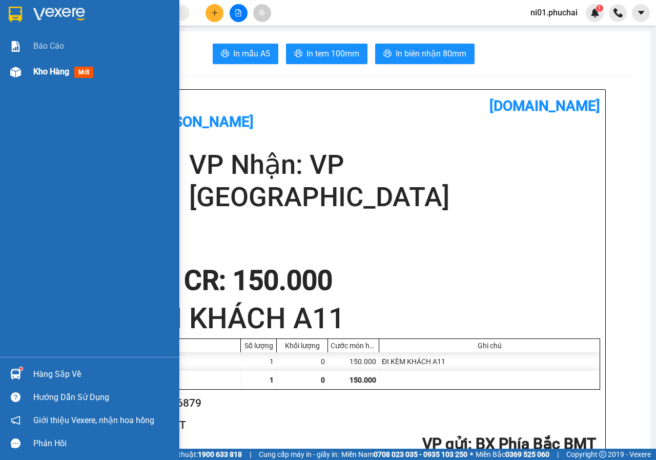
click at [20, 69] on img at bounding box center [15, 72] width 11 height 11
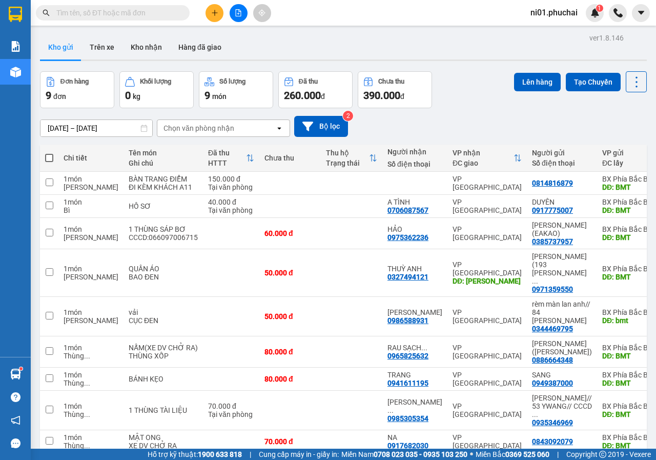
click at [48, 158] on span at bounding box center [49, 158] width 8 height 8
click at [49, 153] on input "checkbox" at bounding box center [49, 153] width 0 height 0
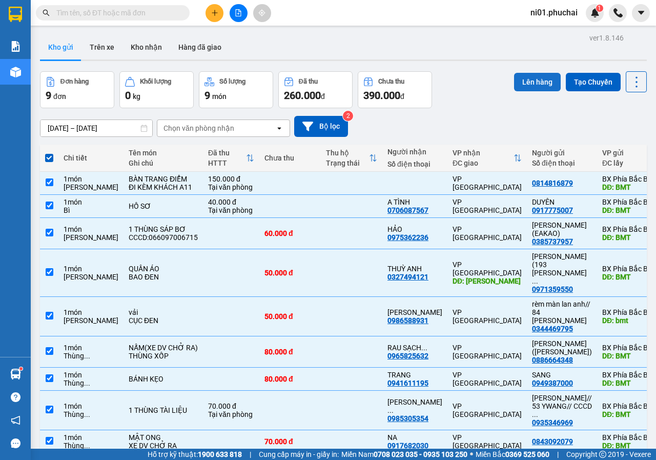
click at [523, 84] on button "Lên hàng" at bounding box center [537, 82] width 47 height 18
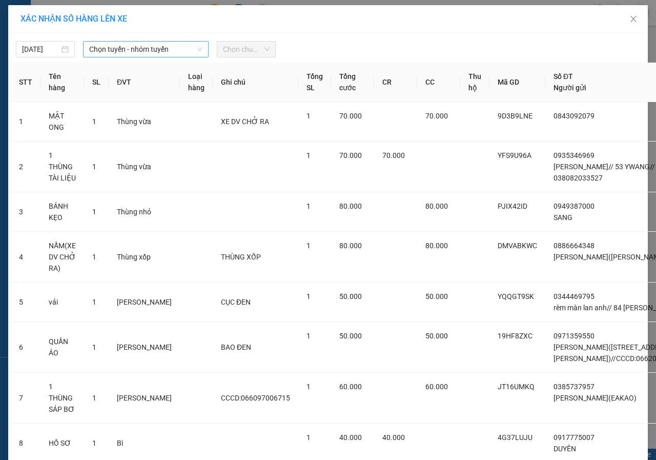
click at [202, 53] on div "Chọn tuyến - nhóm tuyến" at bounding box center [146, 49] width 126 height 16
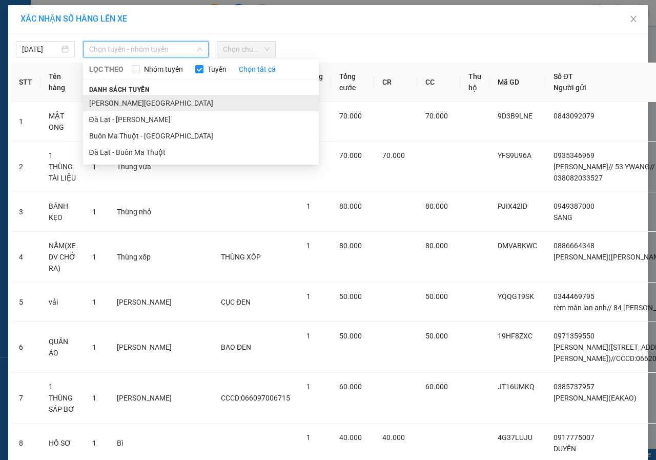
click at [130, 101] on li "[PERSON_NAME][GEOGRAPHIC_DATA]" at bounding box center [201, 103] width 236 height 16
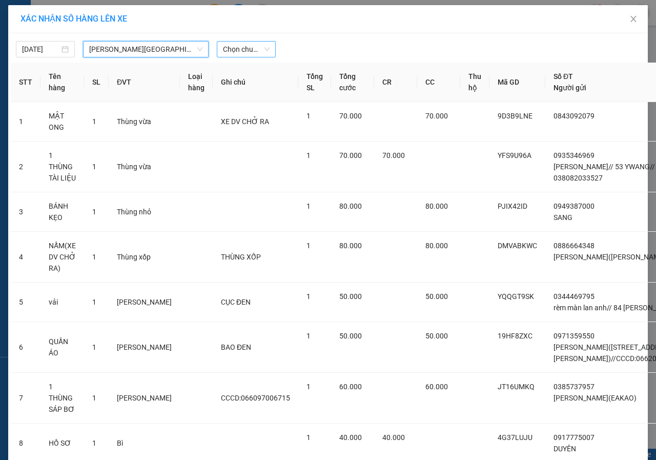
click at [254, 50] on span "Chọn chuyến" at bounding box center [246, 49] width 47 height 15
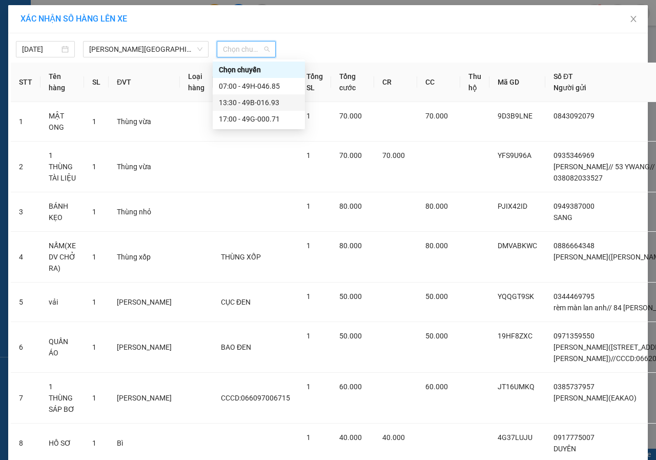
click at [240, 98] on div "13:30 - 49B-016.93" at bounding box center [259, 102] width 80 height 11
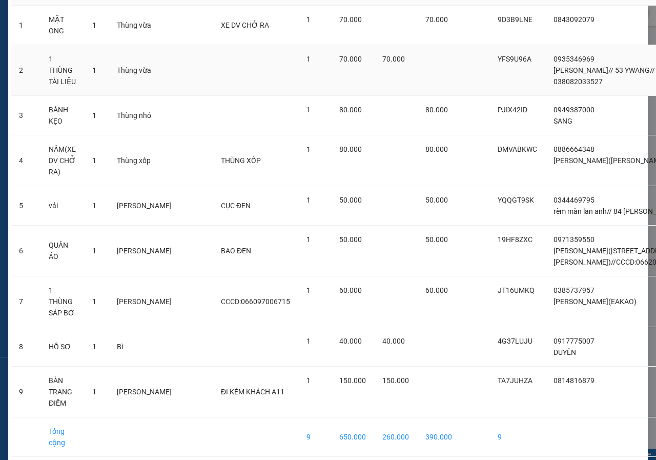
scroll to position [210, 0]
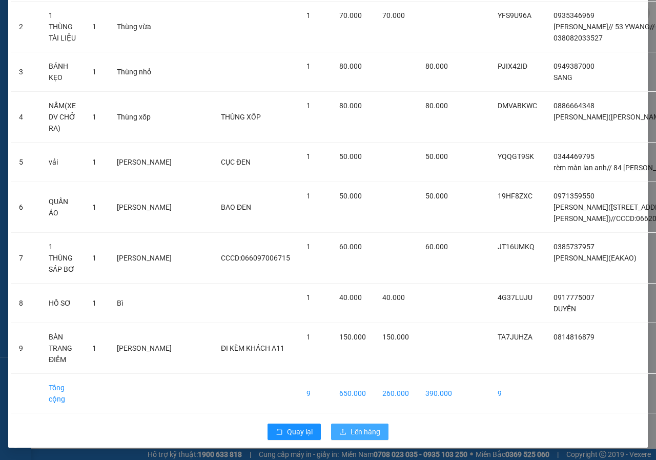
click at [369, 430] on button "Lên hàng" at bounding box center [359, 431] width 57 height 16
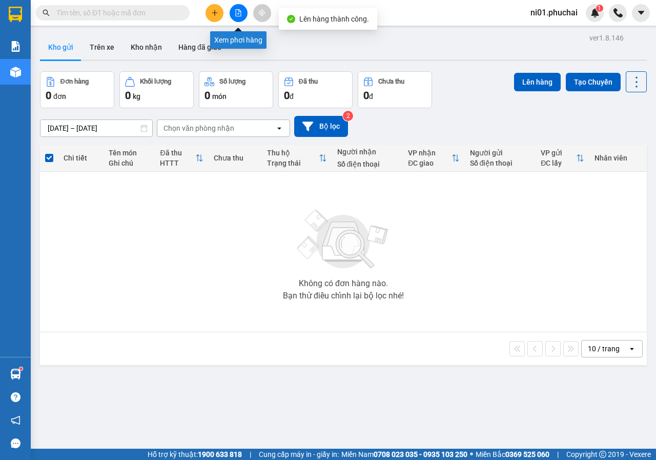
click at [243, 14] on button at bounding box center [239, 13] width 18 height 18
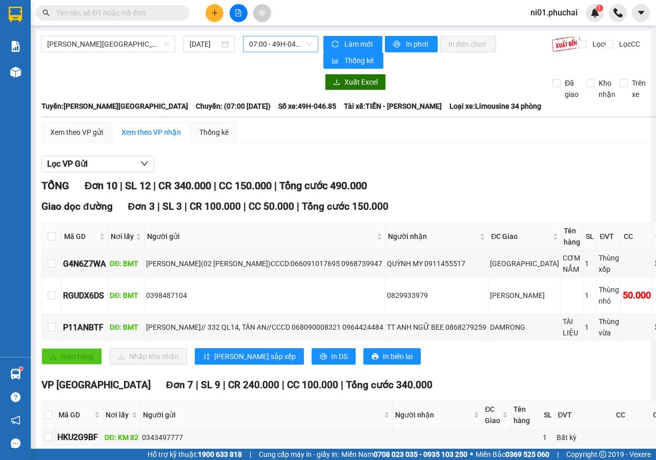
click at [262, 47] on span "07:00 - 49H-046.85" at bounding box center [280, 43] width 63 height 15
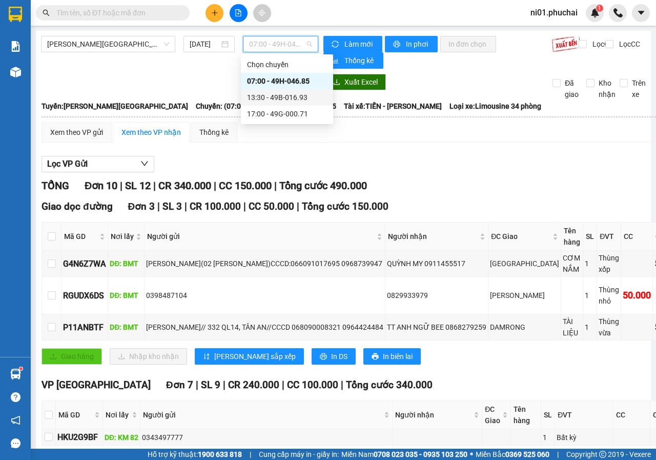
click at [261, 97] on div "13:30 - 49B-016.93" at bounding box center [287, 97] width 80 height 11
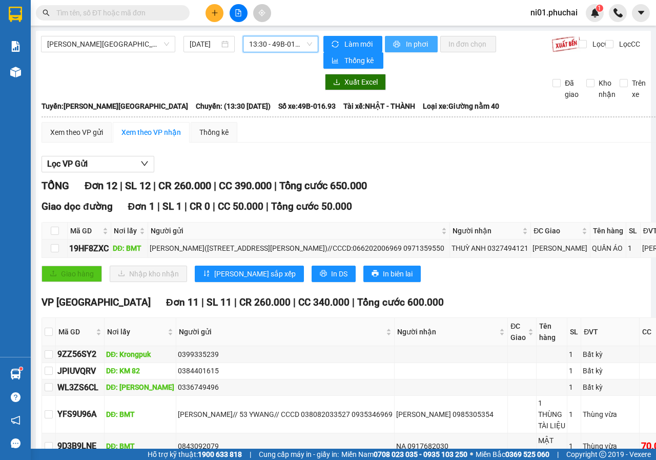
click at [411, 45] on span "In phơi" at bounding box center [418, 43] width 24 height 11
